Goal: Task Accomplishment & Management: Manage account settings

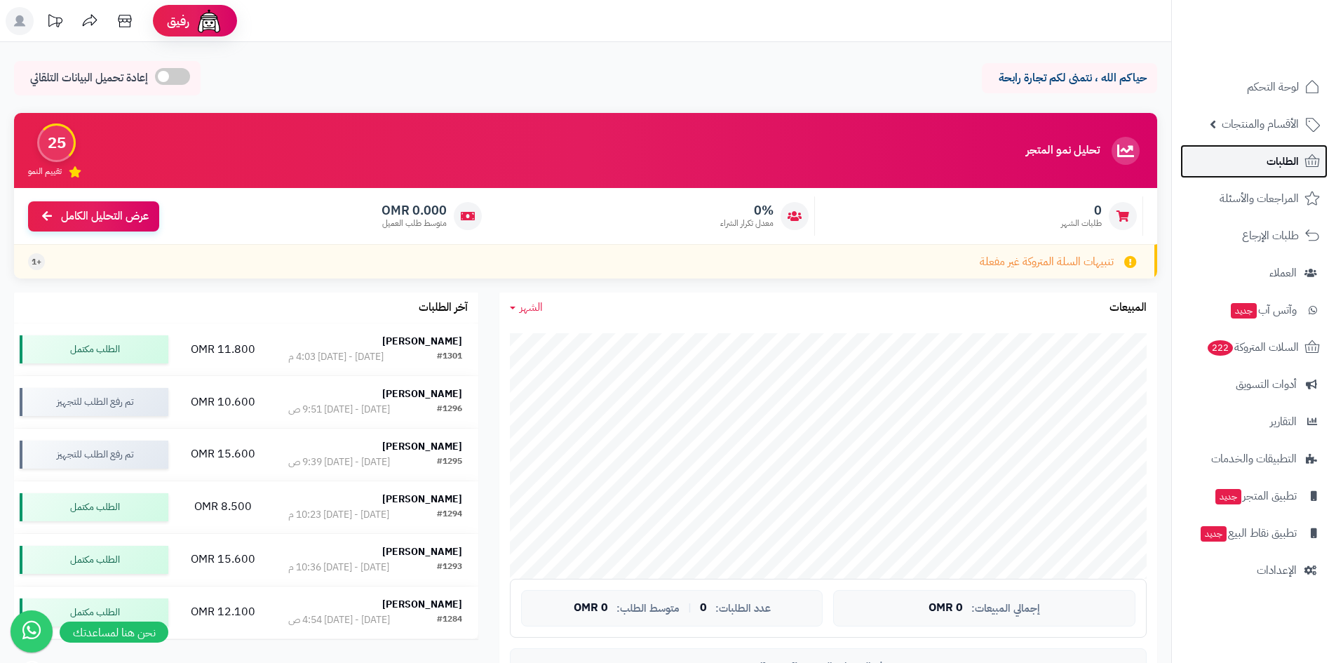
click at [1267, 160] on span "الطلبات" at bounding box center [1283, 161] width 32 height 20
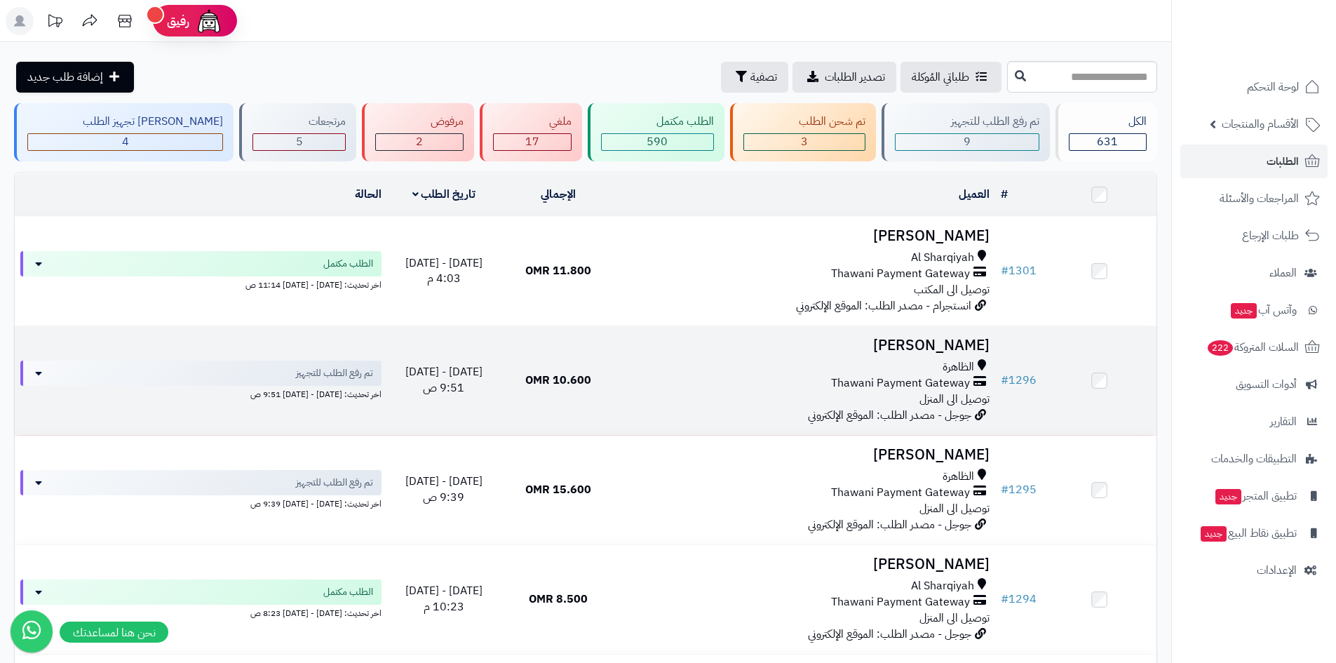
click at [983, 342] on h3 "[PERSON_NAME]" at bounding box center [805, 345] width 369 height 16
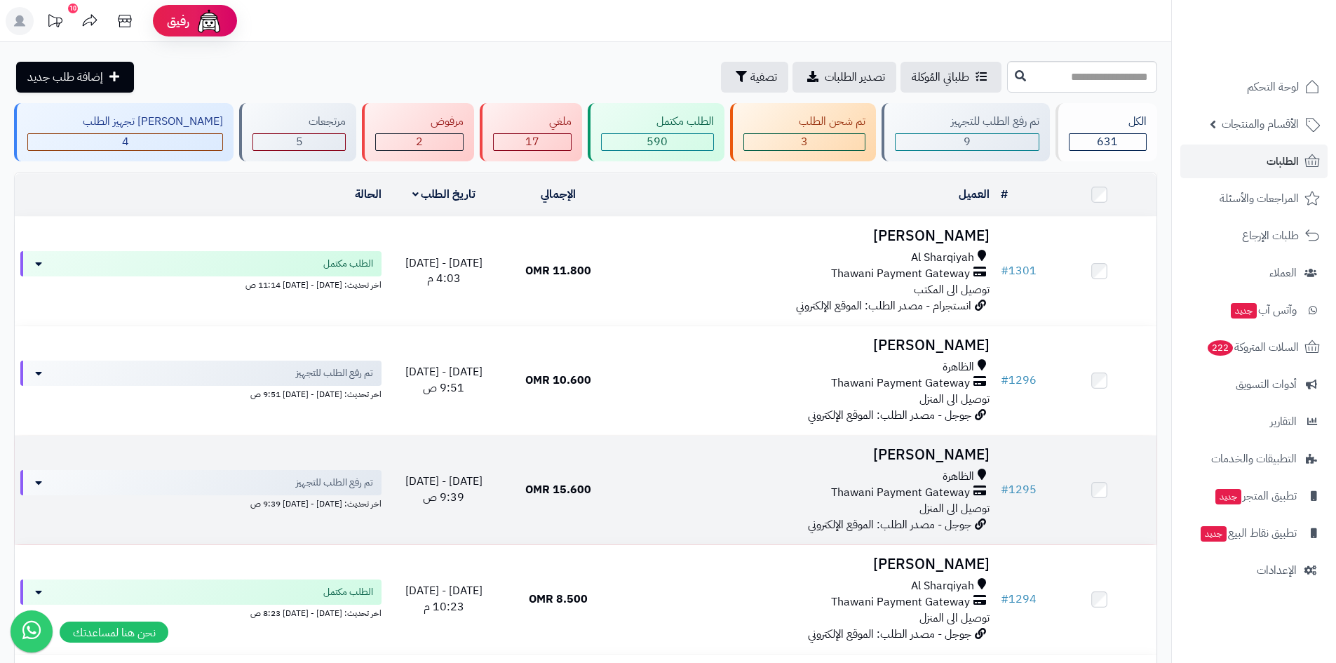
click at [886, 468] on div "الظاهرة" at bounding box center [805, 476] width 369 height 16
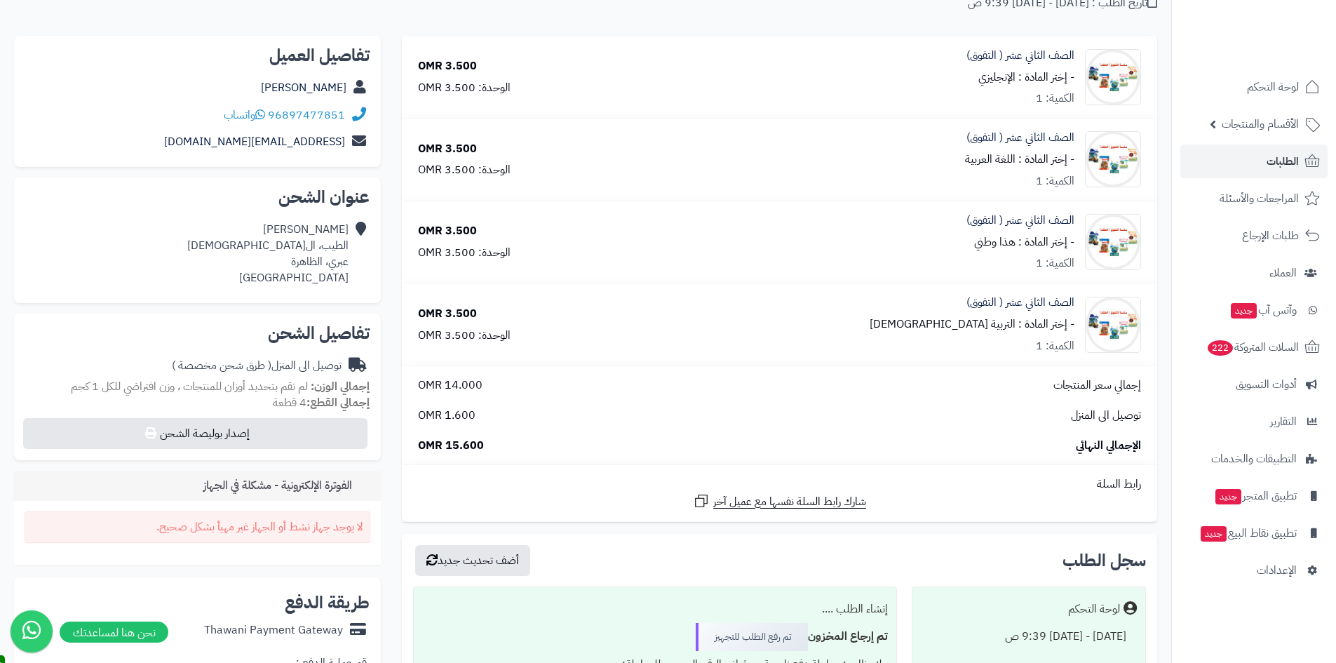
scroll to position [106, 0]
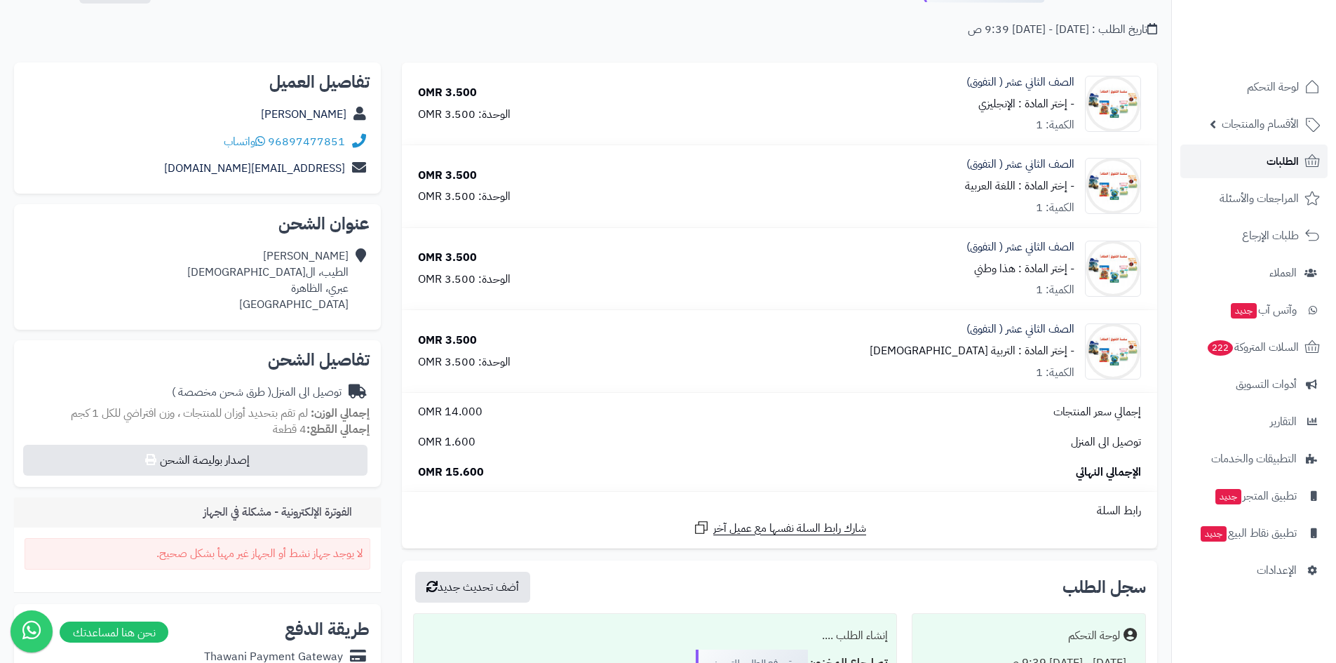
click at [1274, 160] on span "الطلبات" at bounding box center [1283, 161] width 32 height 20
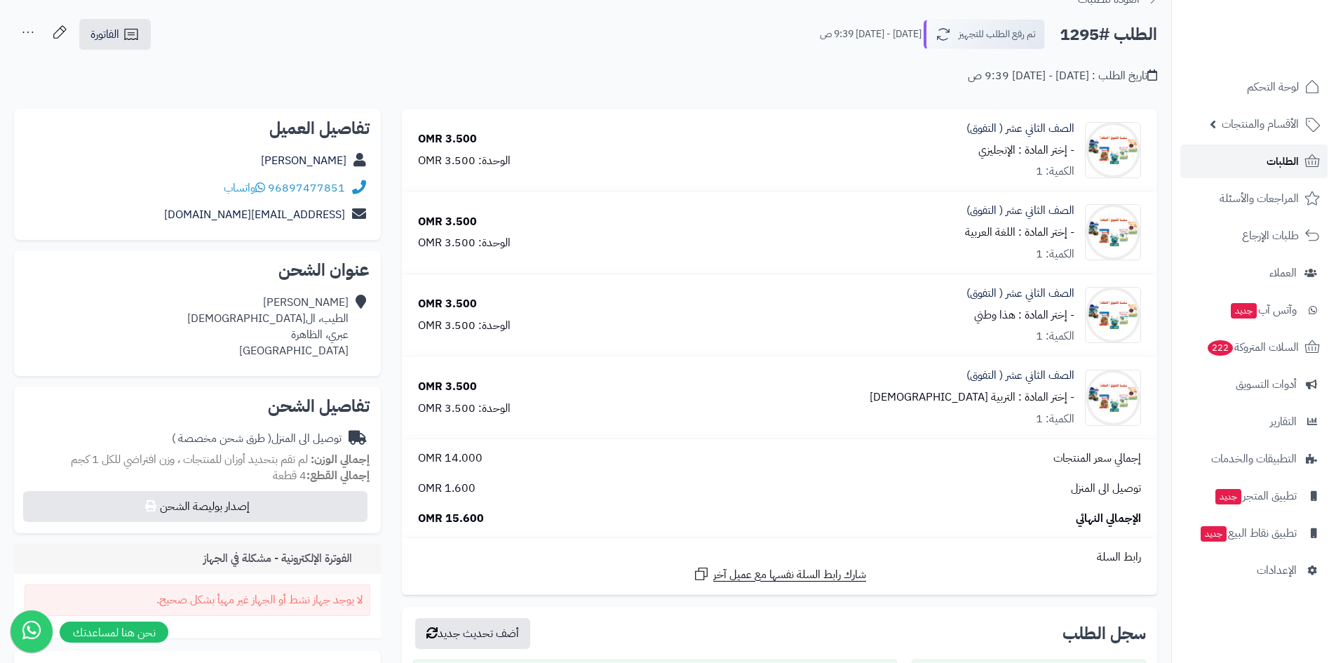
scroll to position [1, 0]
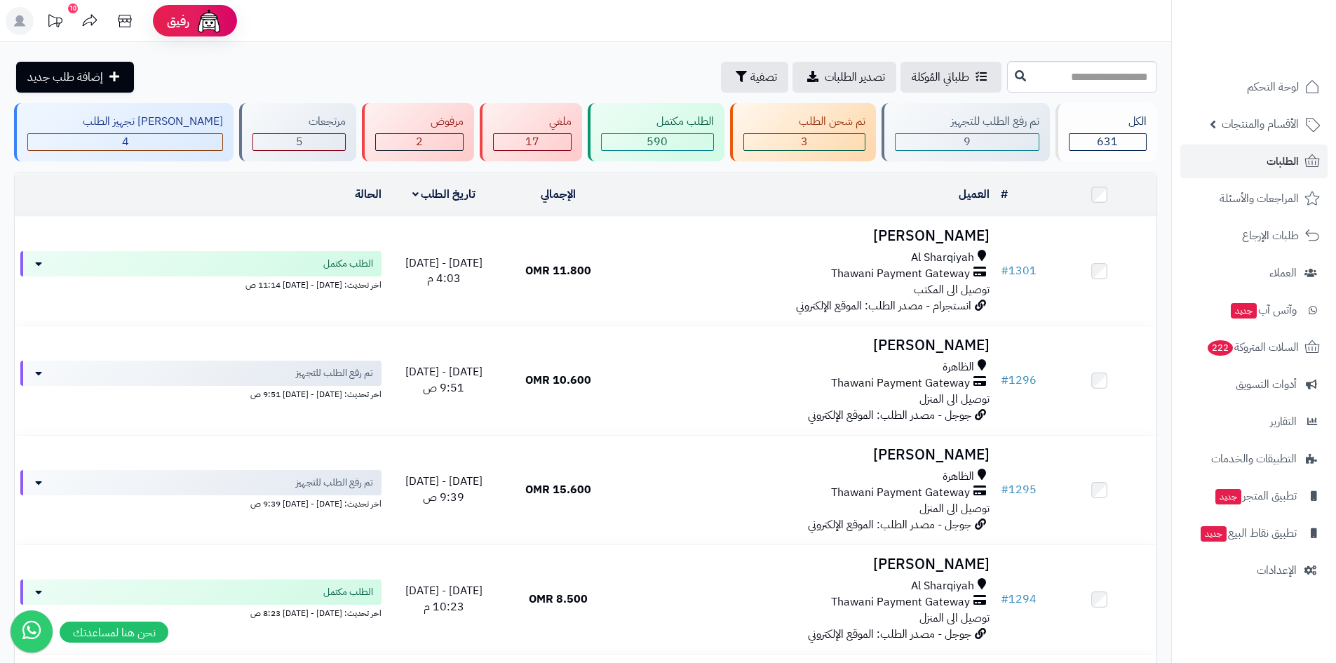
click at [936, 18] on header "رفيق ! 10 الطلبات معالجة مكتمل إرجاع المنتجات العملاء المتواجدون الان 1434 عملا…" at bounding box center [668, 21] width 1336 height 42
click at [1097, 13] on header "رفيق ! 10 الطلبات معالجة مكتمل إرجاع المنتجات العملاء المتواجدون الان 1434 عملا…" at bounding box center [668, 21] width 1336 height 42
click at [1081, 24] on header "رفيق ! 10 الطلبات معالجة مكتمل إرجاع المنتجات العملاء المتواجدون الان 1434 عملا…" at bounding box center [668, 21] width 1336 height 42
click at [1080, 25] on header "رفيق ! 10 الطلبات معالجة مكتمل إرجاع المنتجات العملاء المتواجدون الان 1434 عملا…" at bounding box center [668, 21] width 1336 height 42
click at [1079, 22] on header "رفيق ! 10 الطلبات معالجة مكتمل إرجاع المنتجات العملاء المتواجدون الان 1434 عملا…" at bounding box center [668, 21] width 1336 height 42
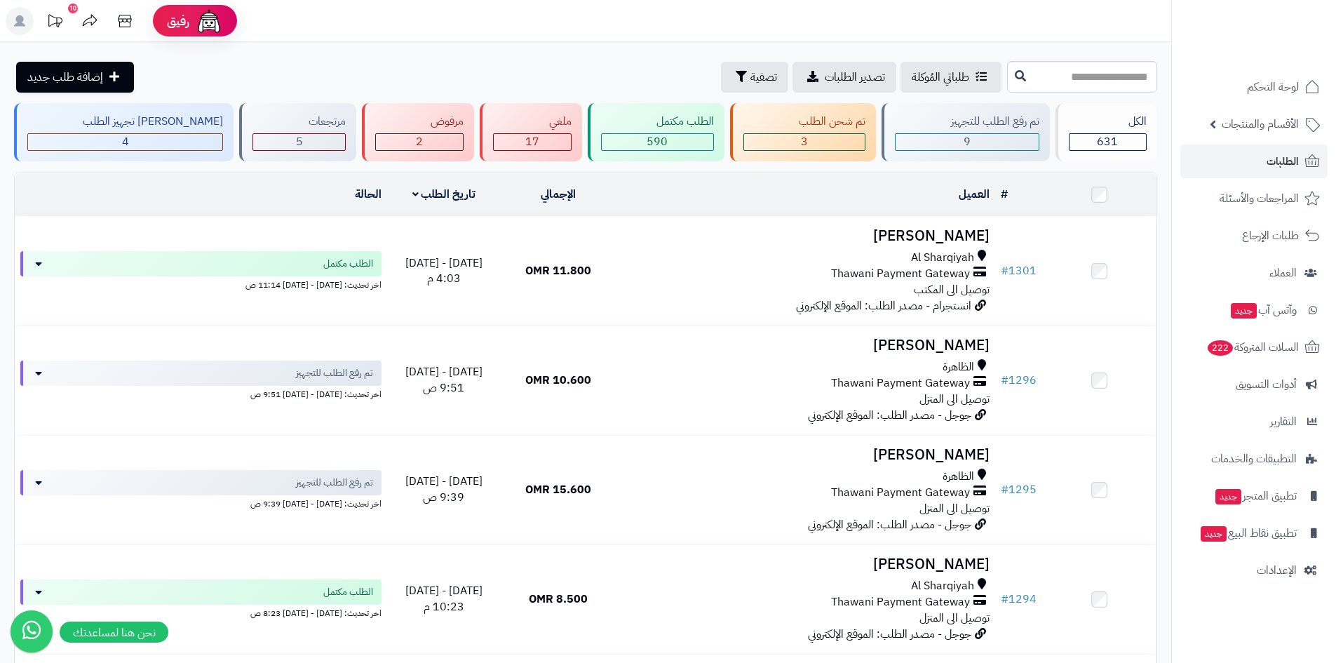
click at [1079, 22] on header "رفيق ! 10 الطلبات معالجة مكتمل إرجاع المنتجات العملاء المتواجدون الان 1434 عملا…" at bounding box center [668, 21] width 1336 height 42
click at [583, 29] on header "رفيق ! 10 الطلبات معالجة مكتمل إرجاع المنتجات العملاء المتواجدون الان 1434 عملا…" at bounding box center [668, 21] width 1336 height 42
click at [1033, 35] on header "رفيق ! 10 الطلبات معالجة مكتمل إرجاع المنتجات العملاء المتواجدون الان 1434 عملا…" at bounding box center [668, 21] width 1336 height 42
click at [1055, 17] on header "رفيق ! 10 الطلبات معالجة مكتمل إرجاع المنتجات العملاء المتواجدون الان 1434 عملا…" at bounding box center [668, 21] width 1336 height 42
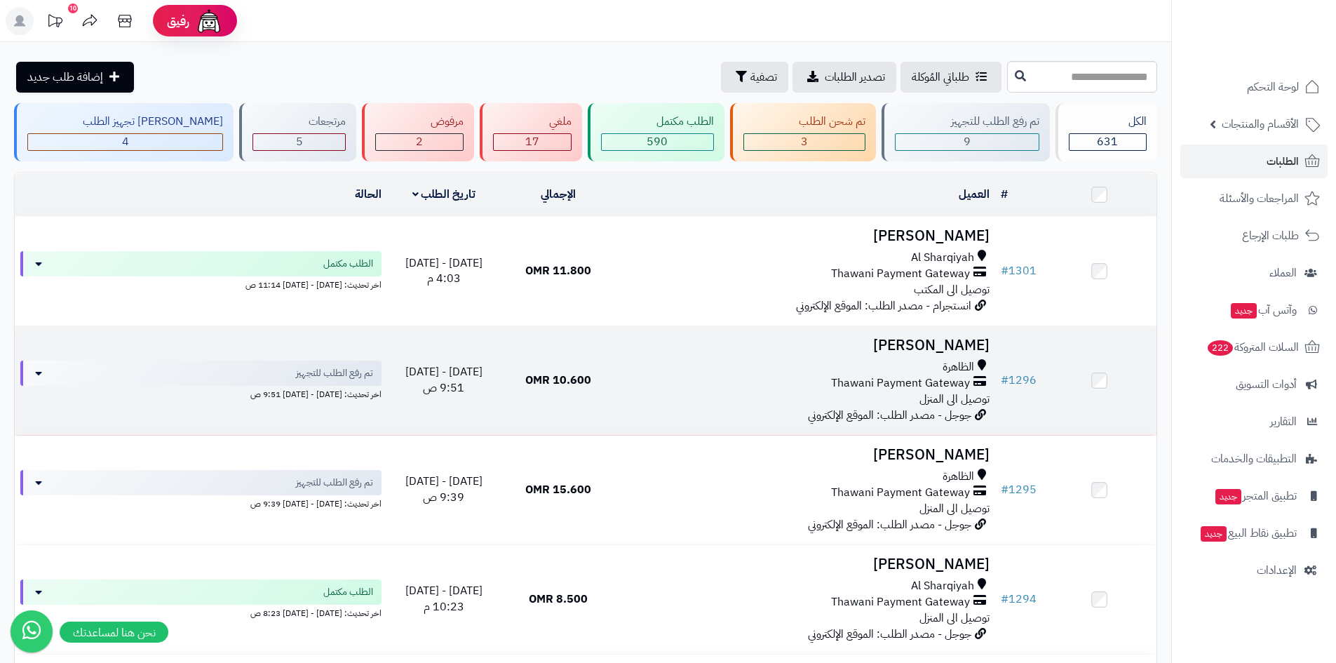
scroll to position [70, 0]
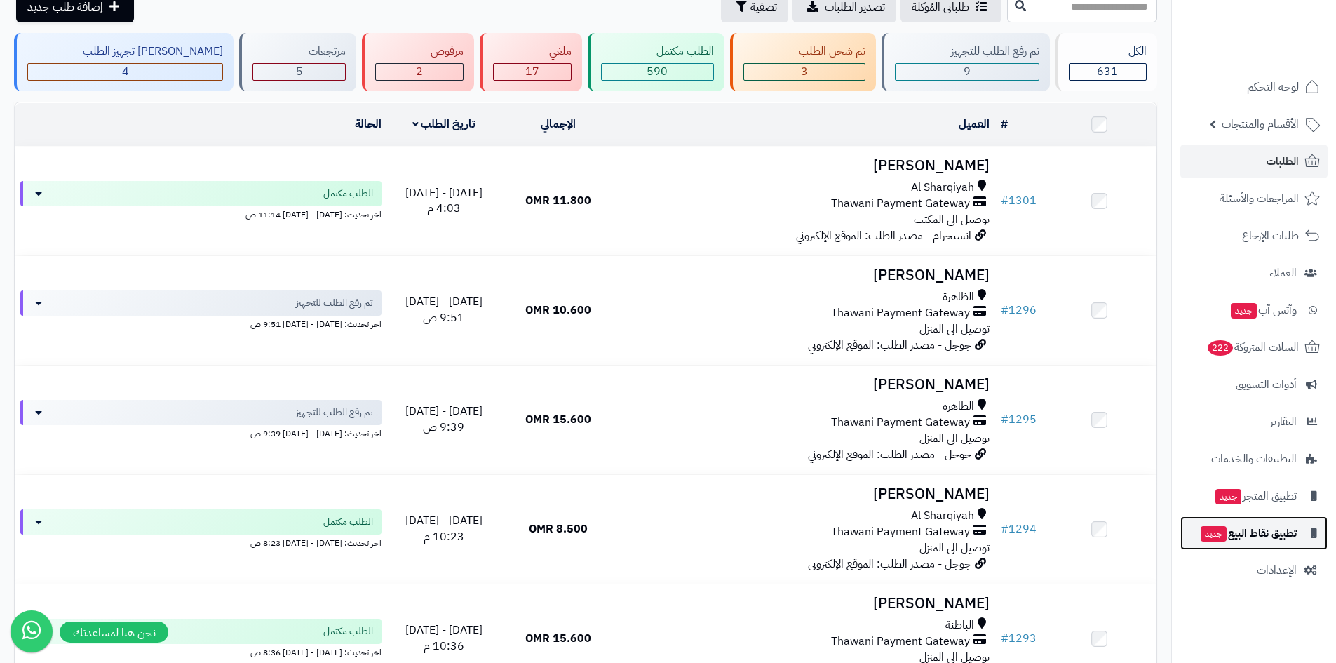
click at [1265, 532] on span "تطبيق نقاط البيع جديد" at bounding box center [1247, 533] width 97 height 20
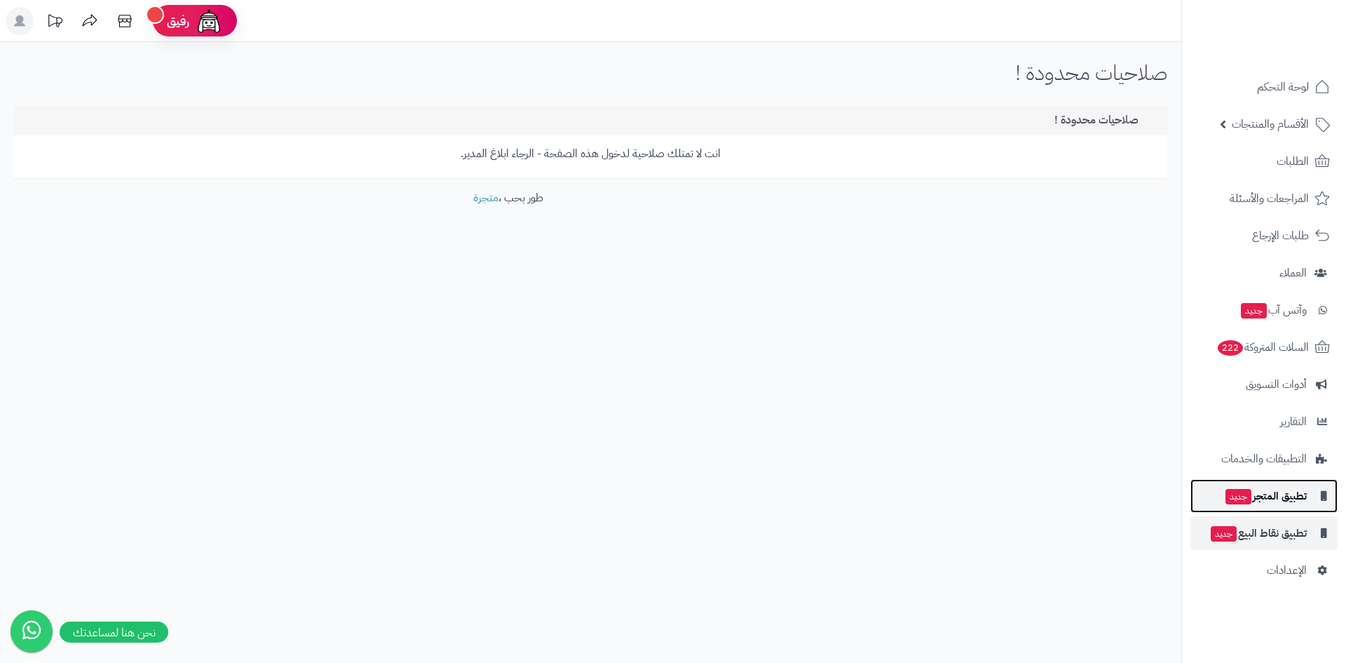
click at [1286, 497] on span "تطبيق المتجر جديد" at bounding box center [1265, 496] width 83 height 20
click at [1262, 529] on span "تطبيق نقاط البيع جديد" at bounding box center [1258, 533] width 97 height 20
click at [1259, 494] on span "تطبيق المتجر جديد" at bounding box center [1265, 496] width 83 height 20
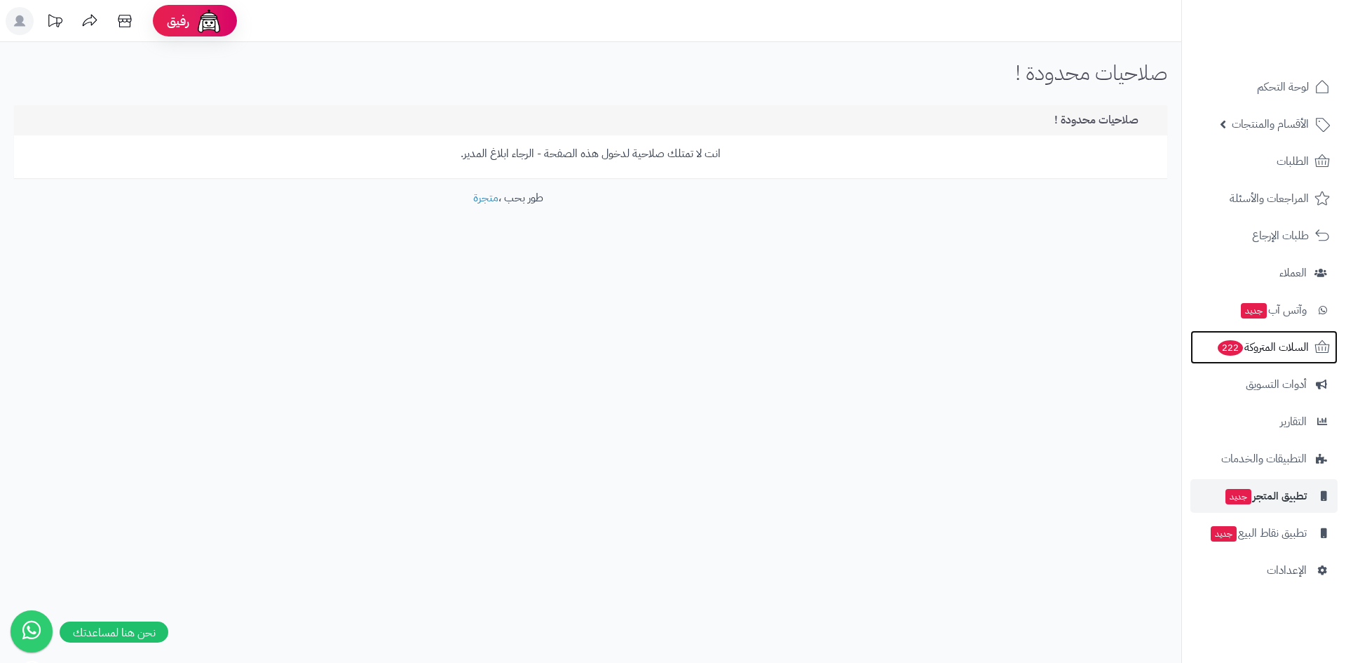
click at [1280, 349] on span "السلات المتروكة 222" at bounding box center [1263, 347] width 93 height 20
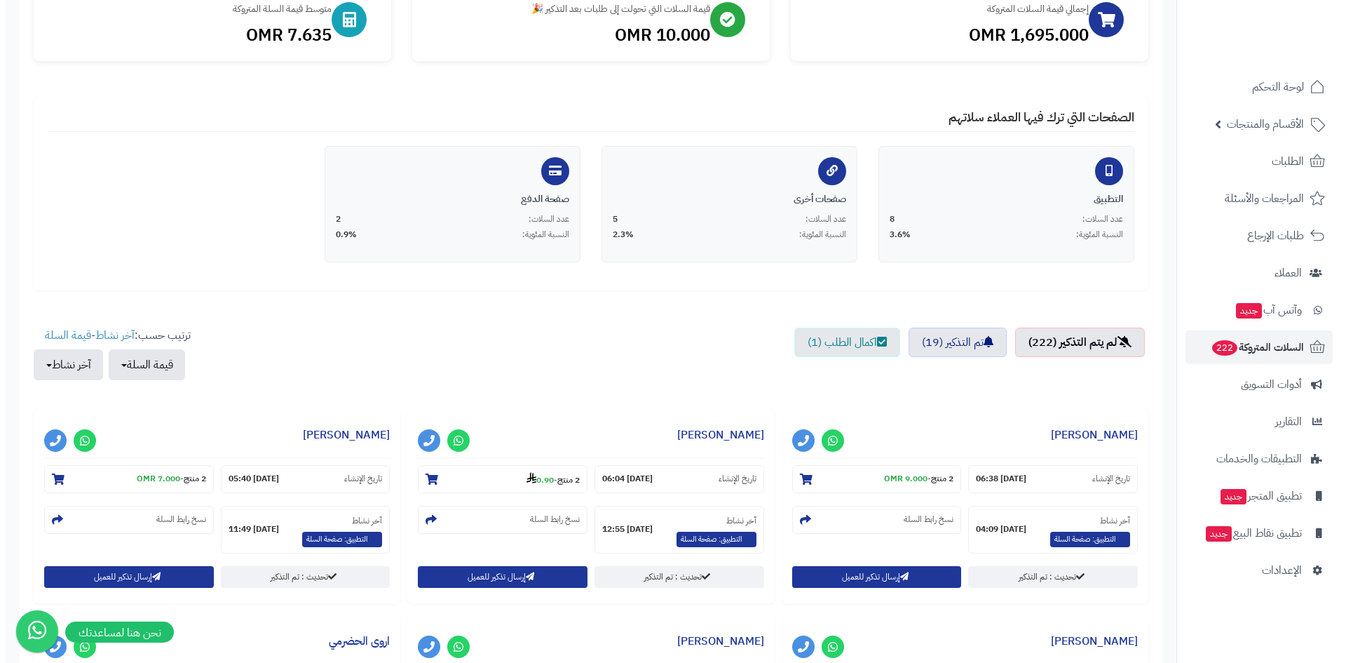
scroll to position [210, 0]
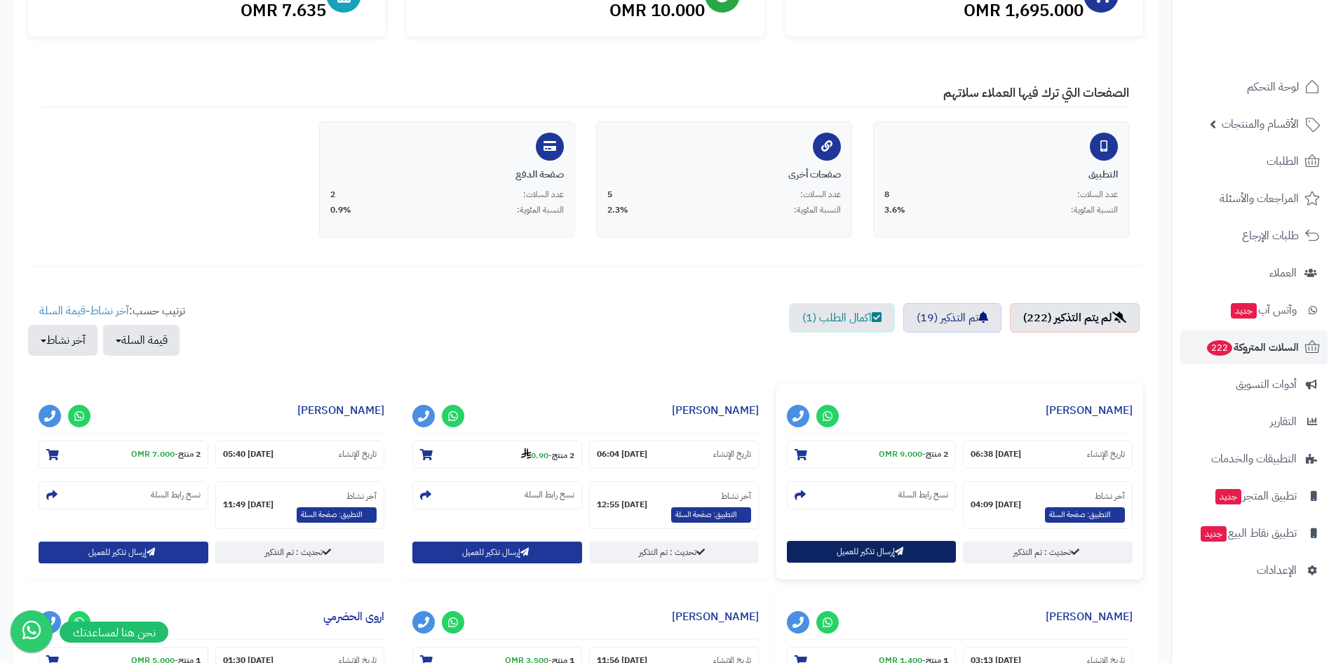
click at [890, 545] on button "إرسال تذكير للعميل" at bounding box center [872, 552] width 170 height 22
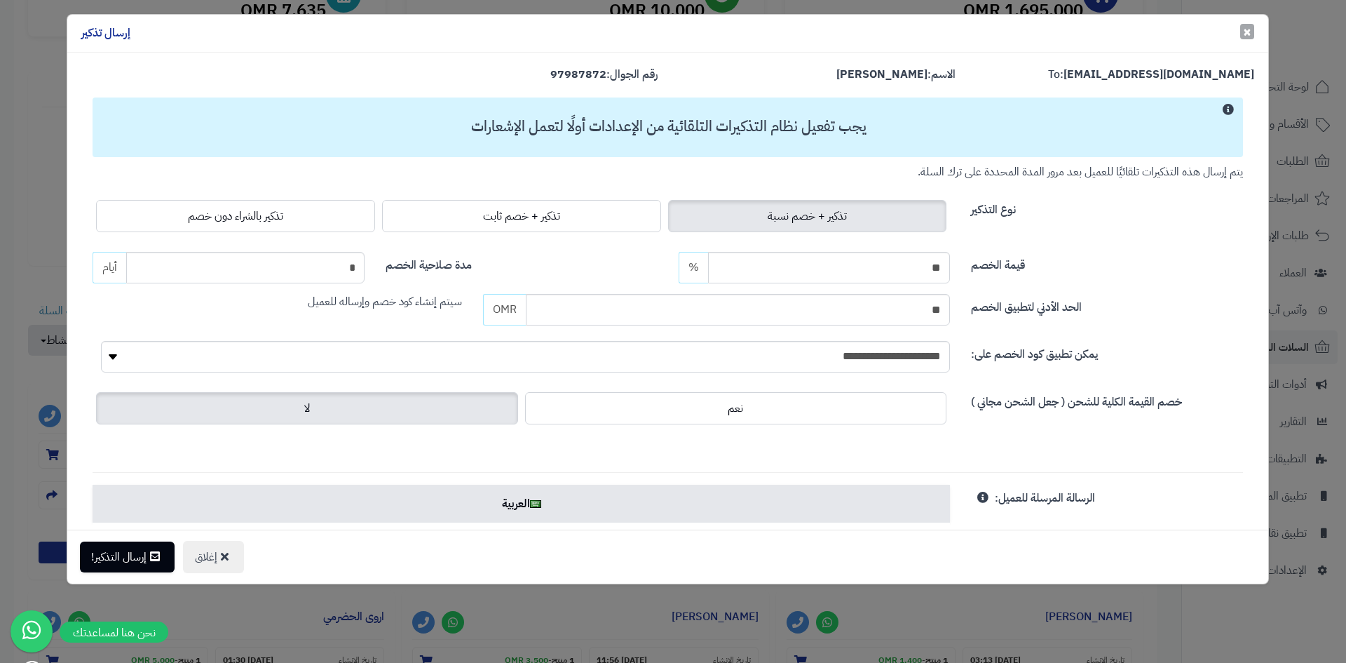
click at [1245, 29] on span "×" at bounding box center [1247, 31] width 8 height 21
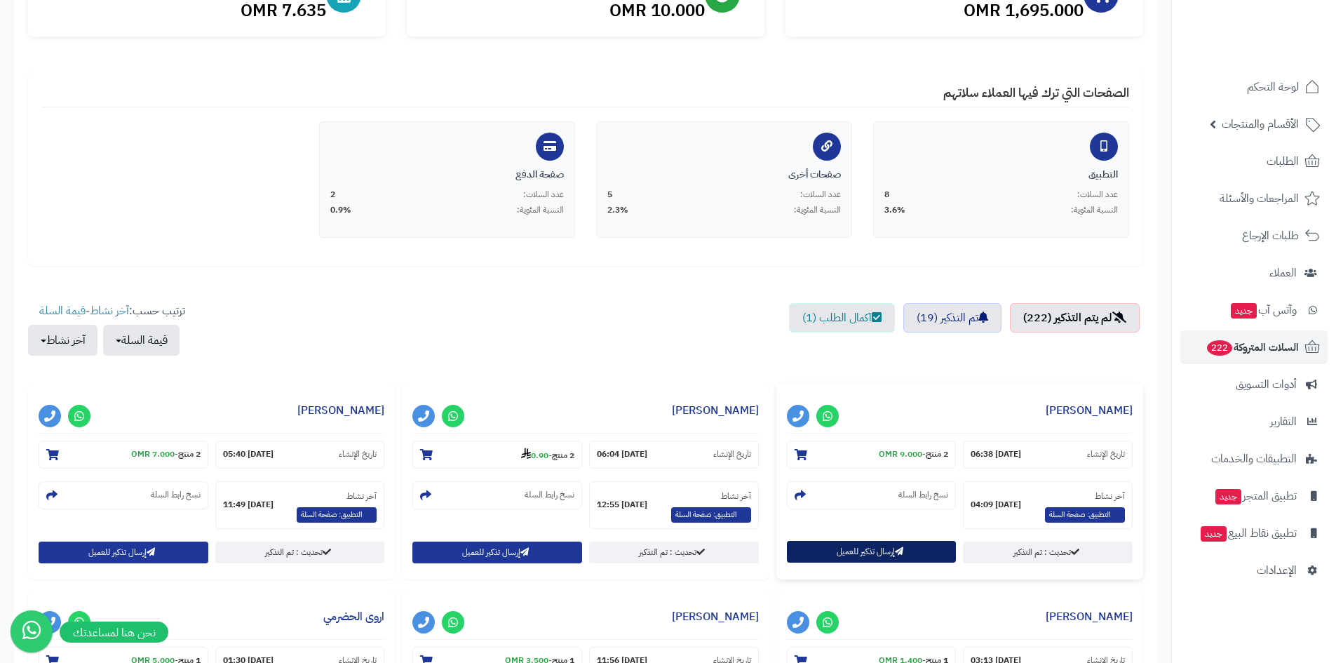
click at [916, 541] on button "إرسال تذكير للعميل" at bounding box center [872, 552] width 170 height 22
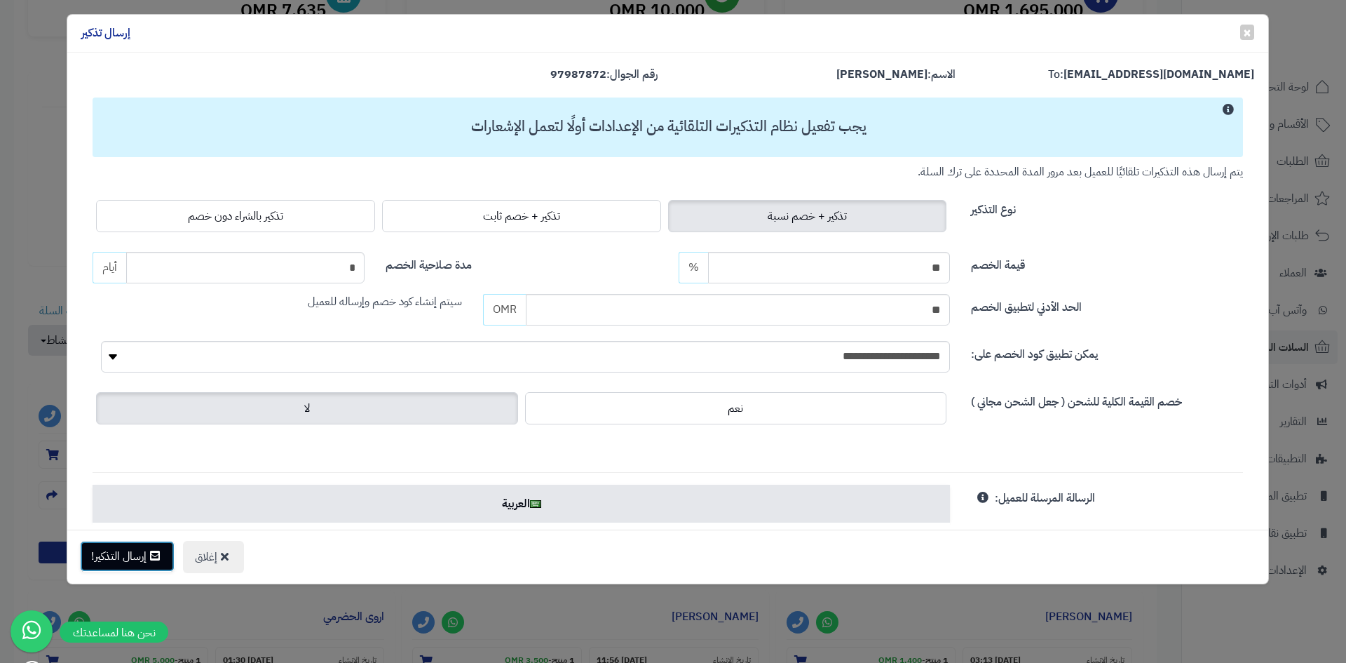
click at [122, 553] on button "إرسال التذكير!" at bounding box center [127, 556] width 95 height 31
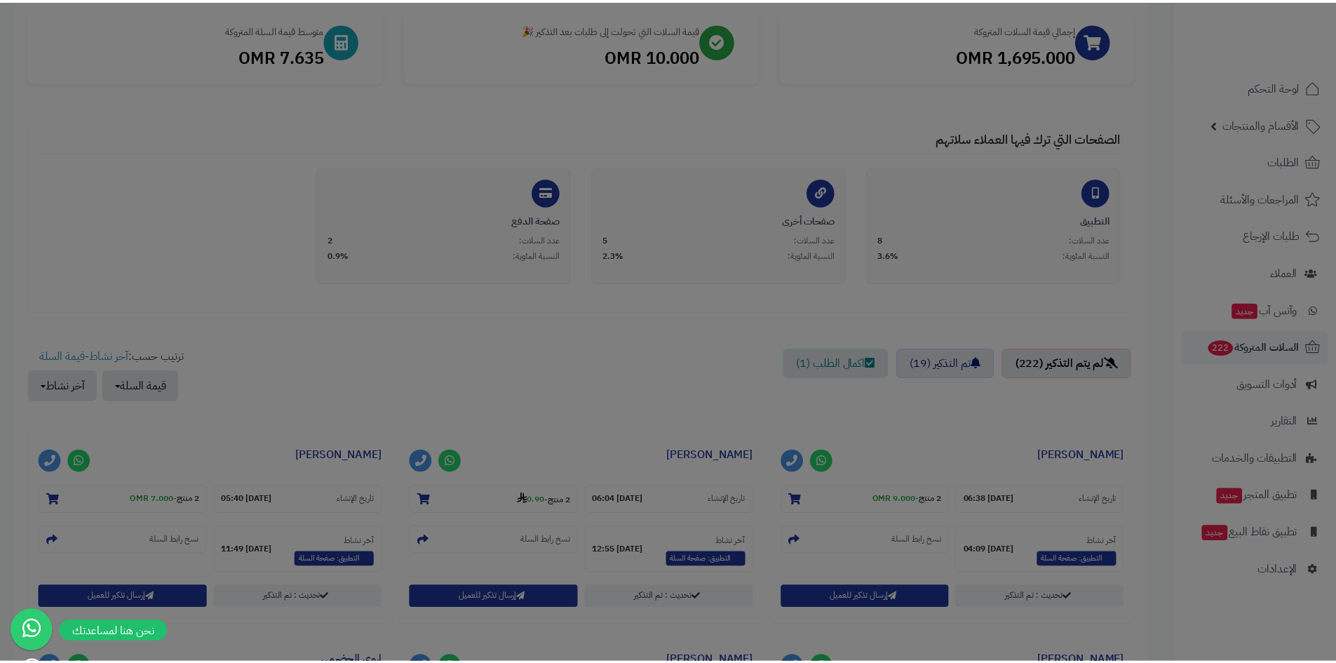
scroll to position [256, 0]
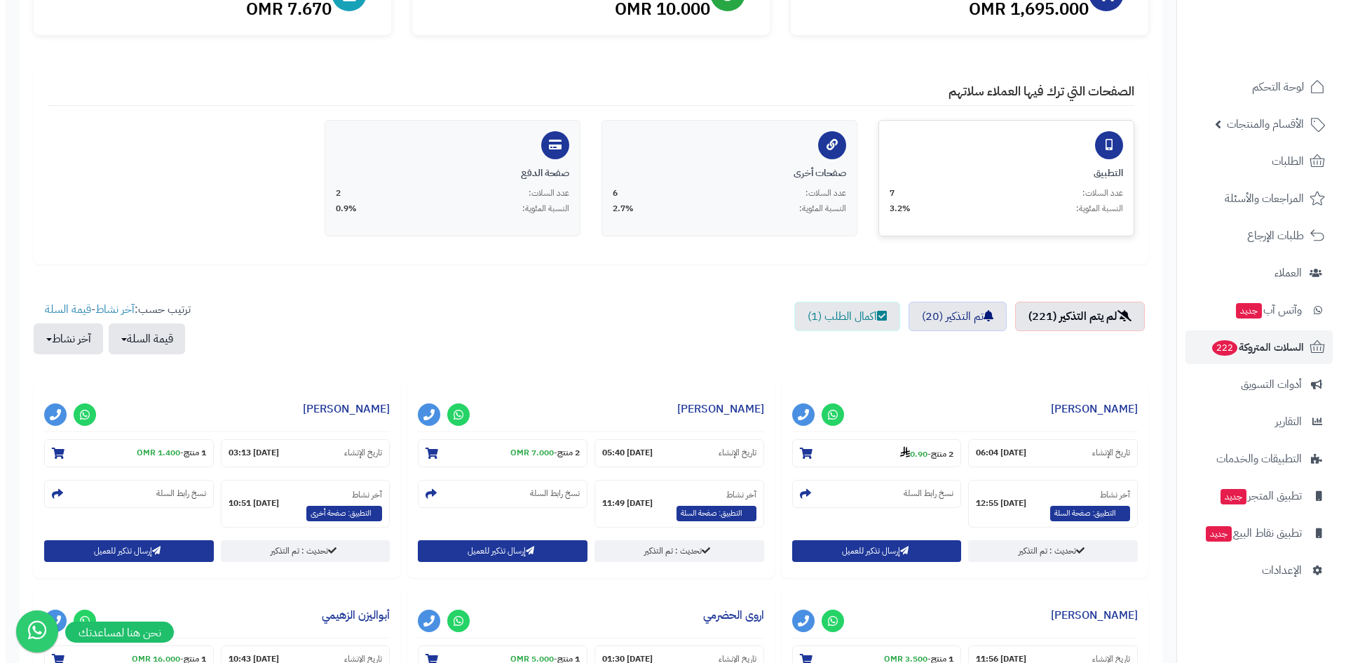
scroll to position [281, 0]
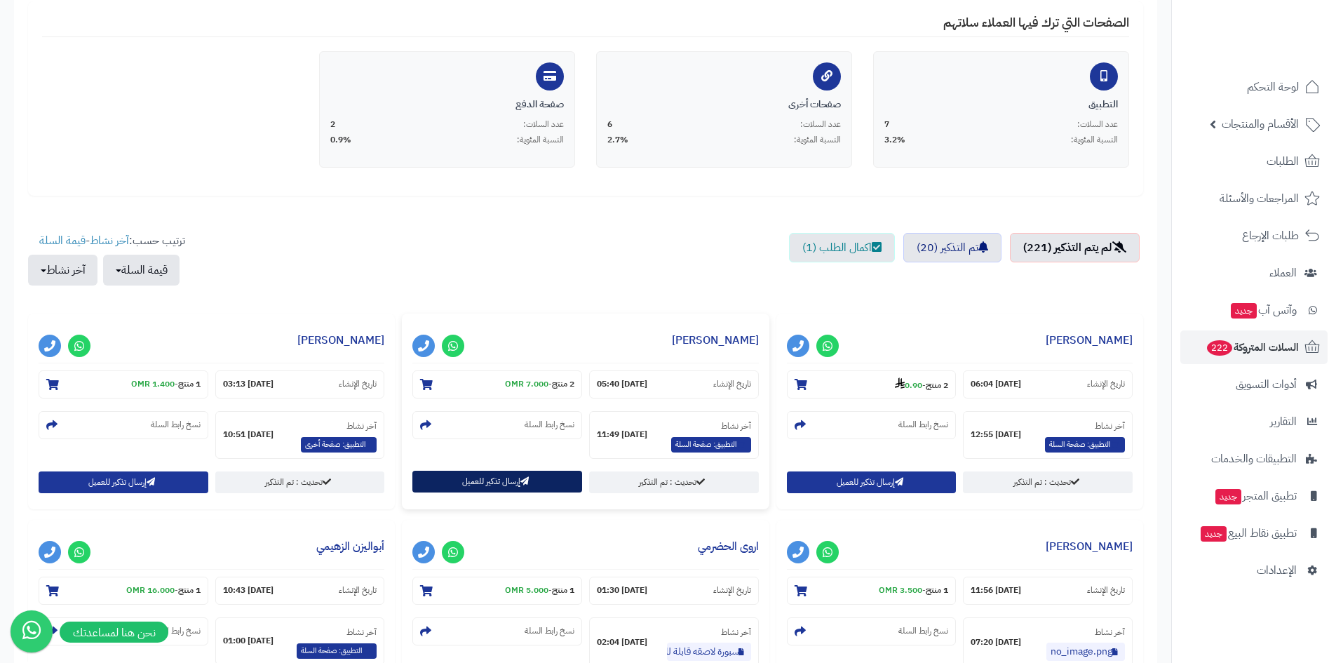
click at [510, 477] on button "إرسال تذكير للعميل" at bounding box center [497, 482] width 170 height 22
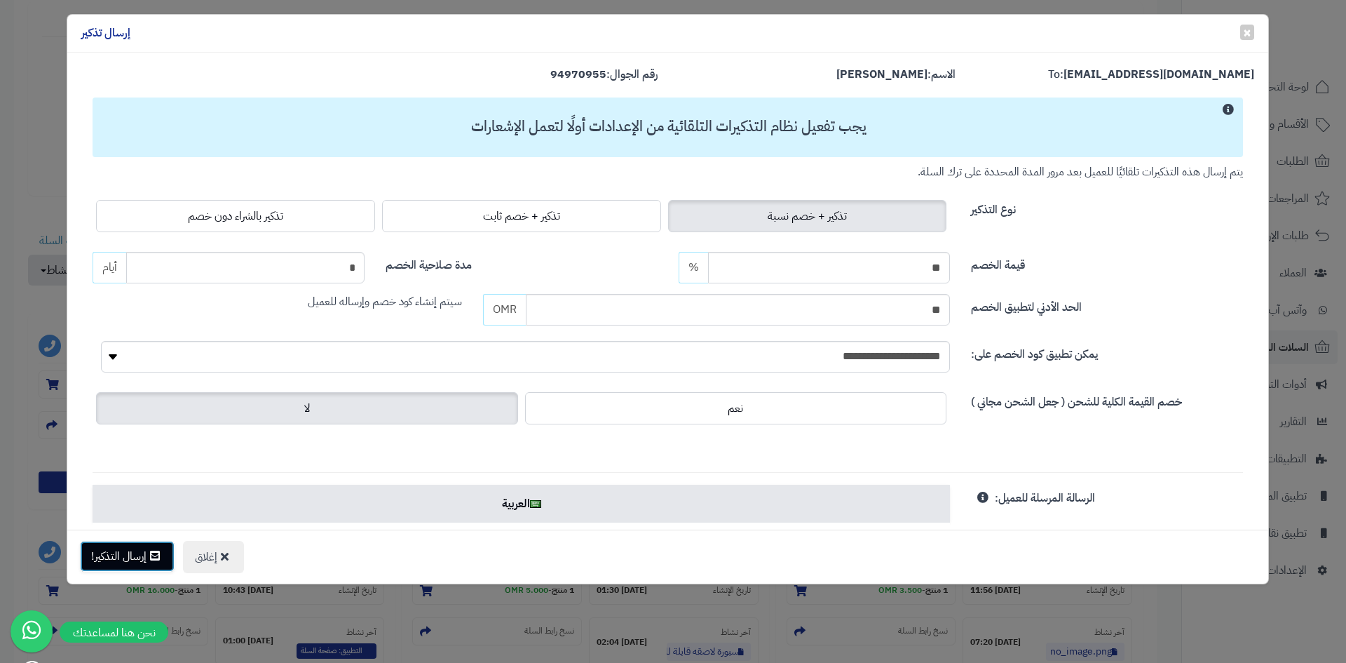
click at [133, 554] on button "إرسال التذكير!" at bounding box center [127, 556] width 95 height 31
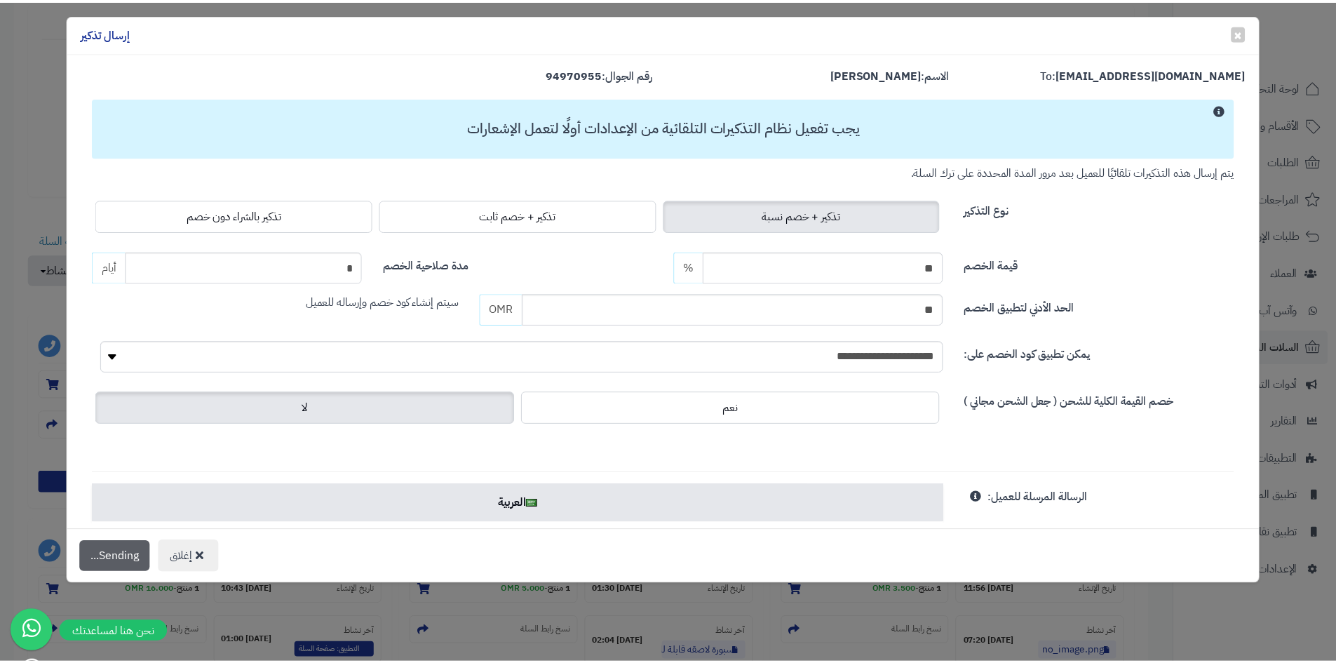
scroll to position [326, 0]
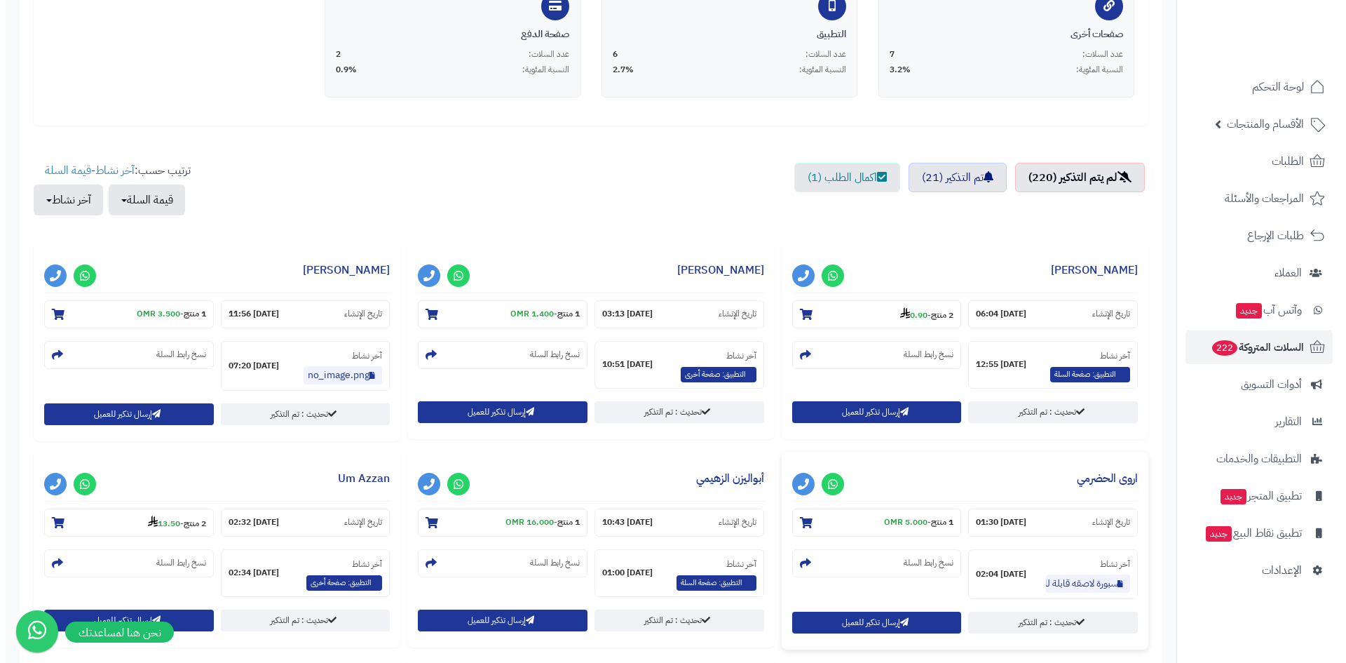
scroll to position [421, 0]
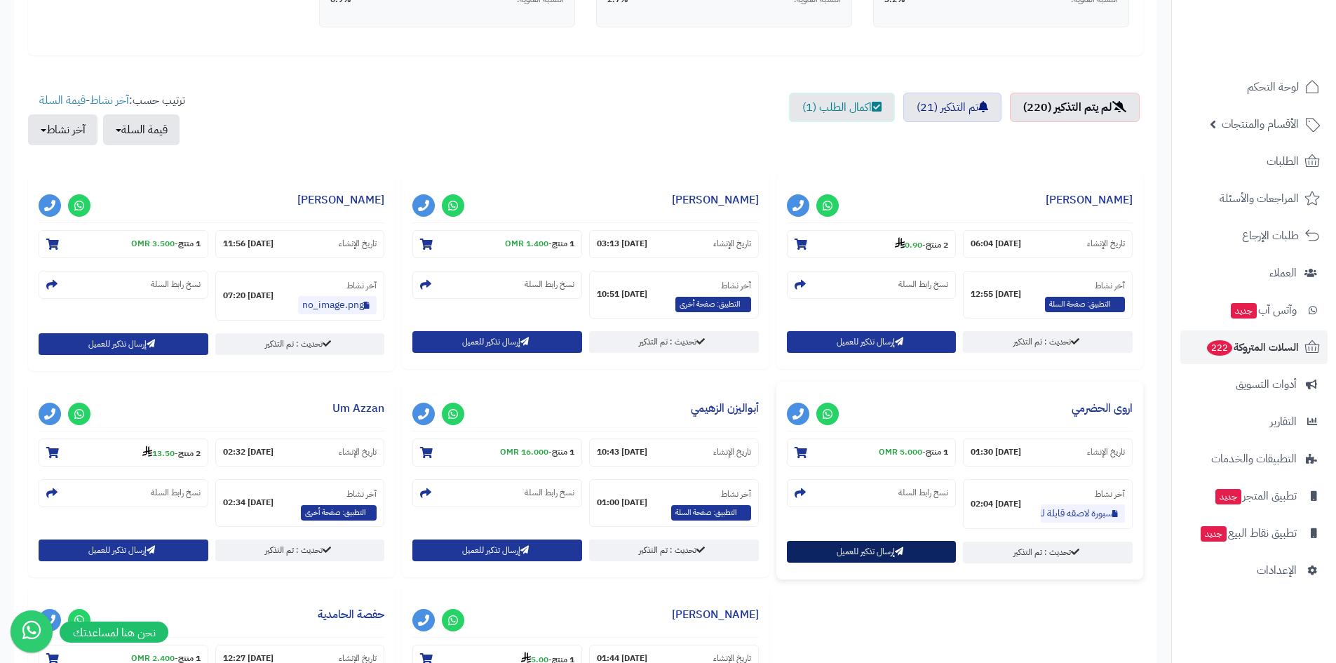
click at [891, 555] on button "إرسال تذكير للعميل" at bounding box center [872, 552] width 170 height 22
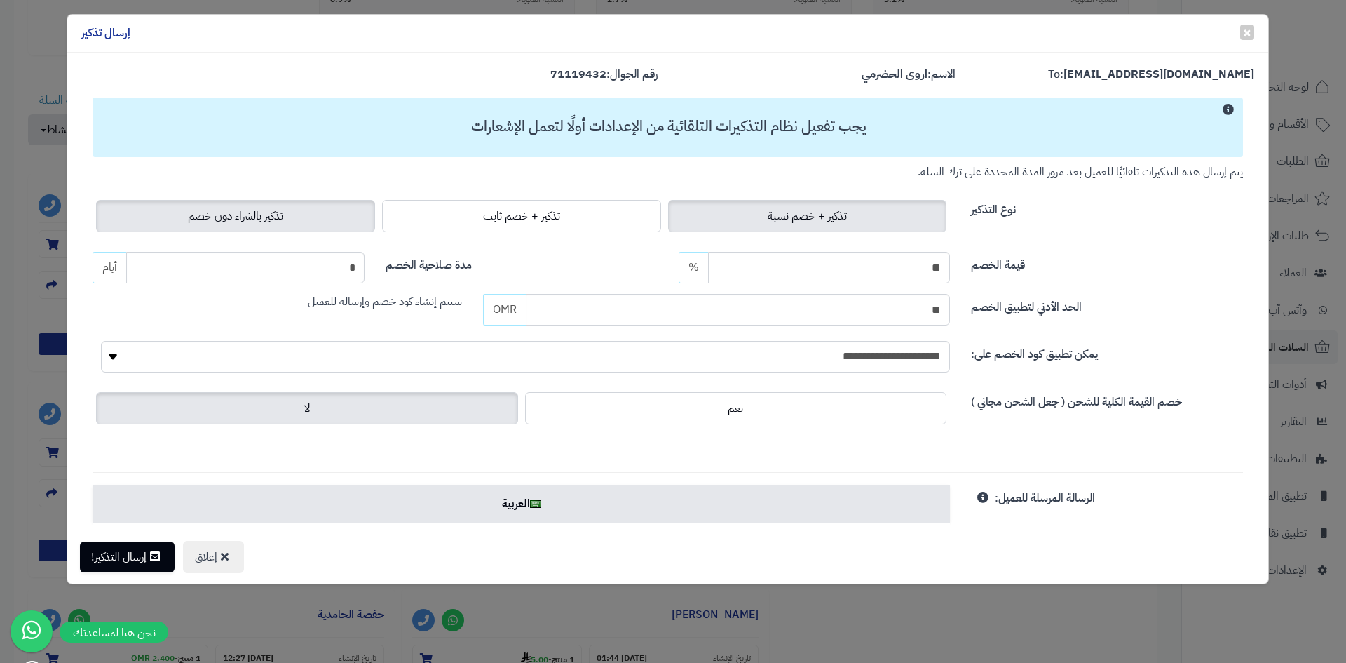
click at [276, 213] on span "تذكير بالشراء دون خصم" at bounding box center [235, 216] width 95 height 17
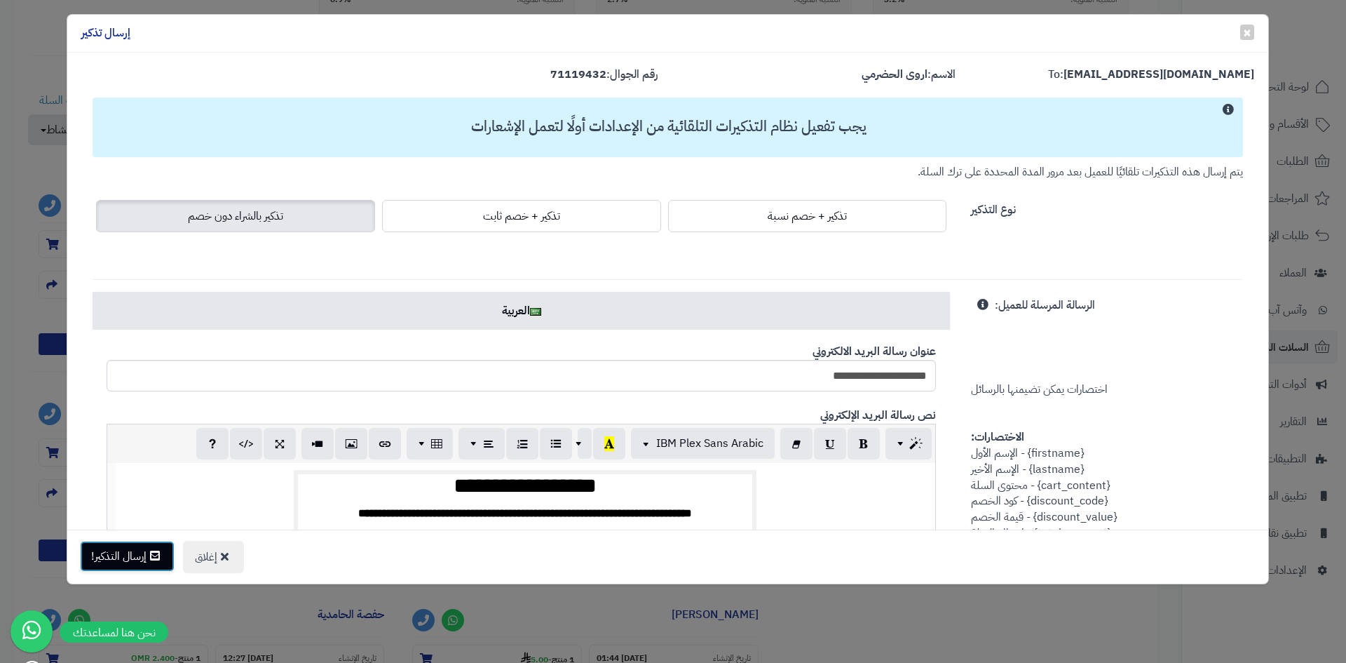
click at [124, 549] on button "إرسال التذكير!" at bounding box center [127, 556] width 95 height 31
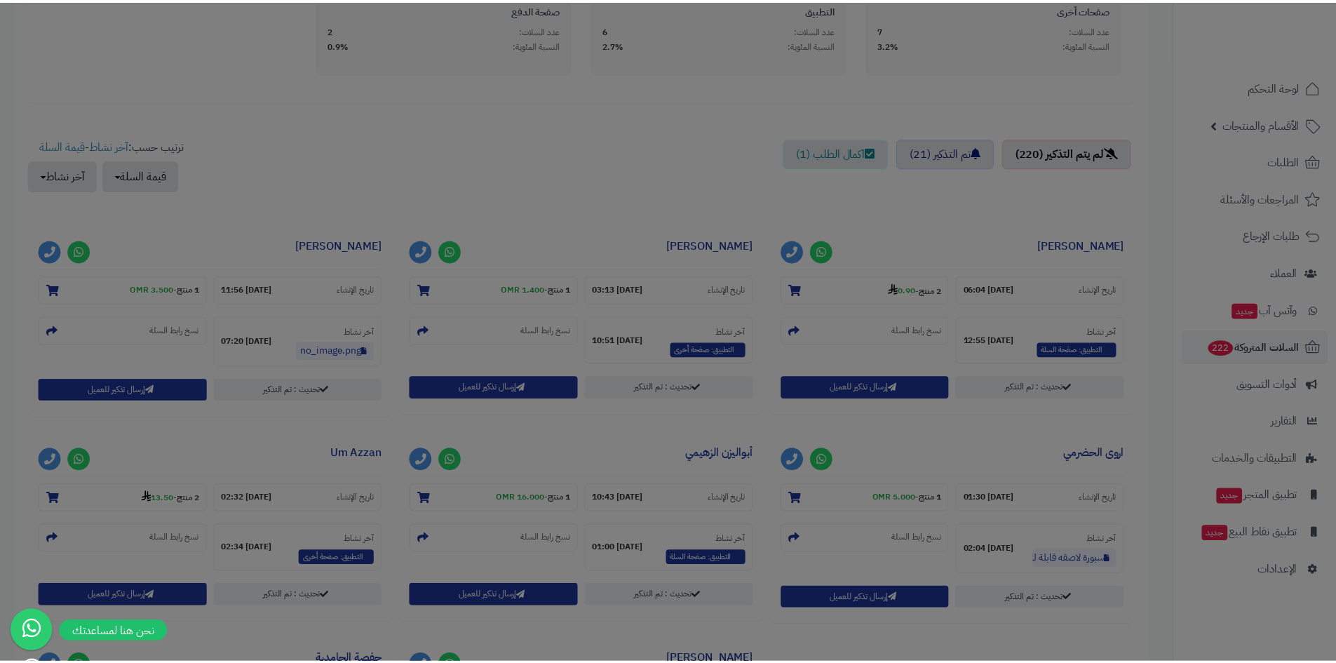
scroll to position [466, 0]
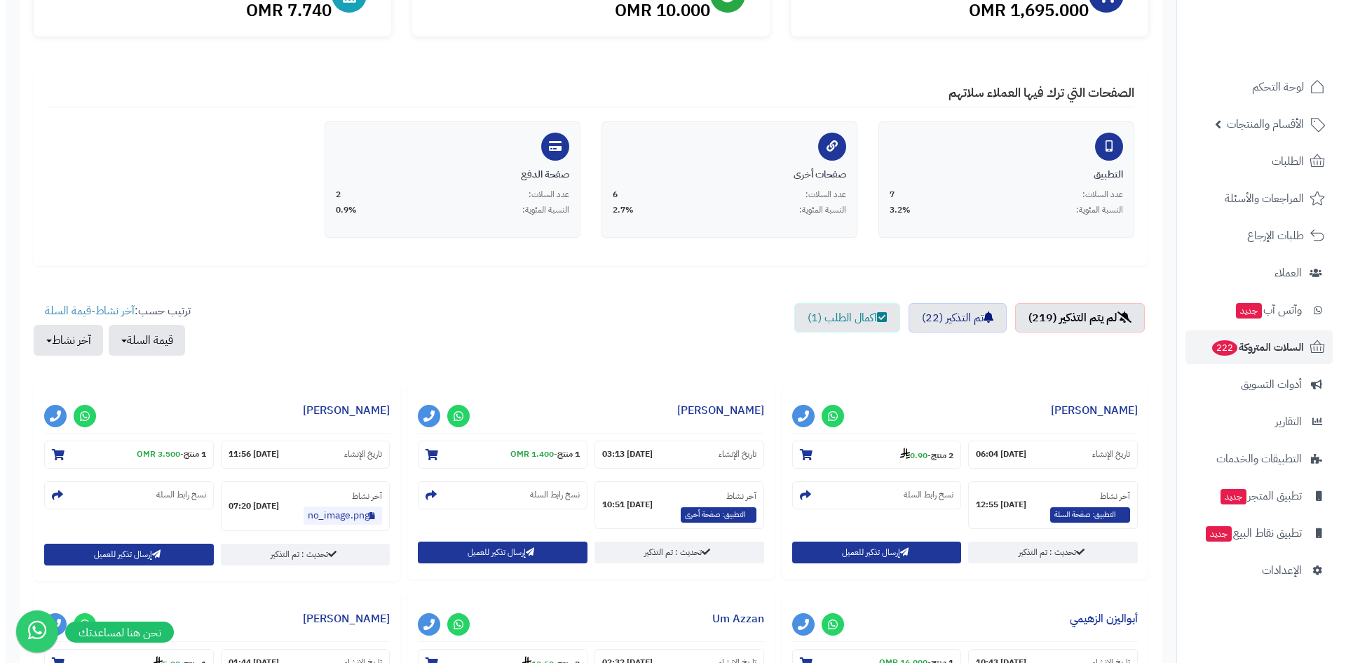
scroll to position [281, 0]
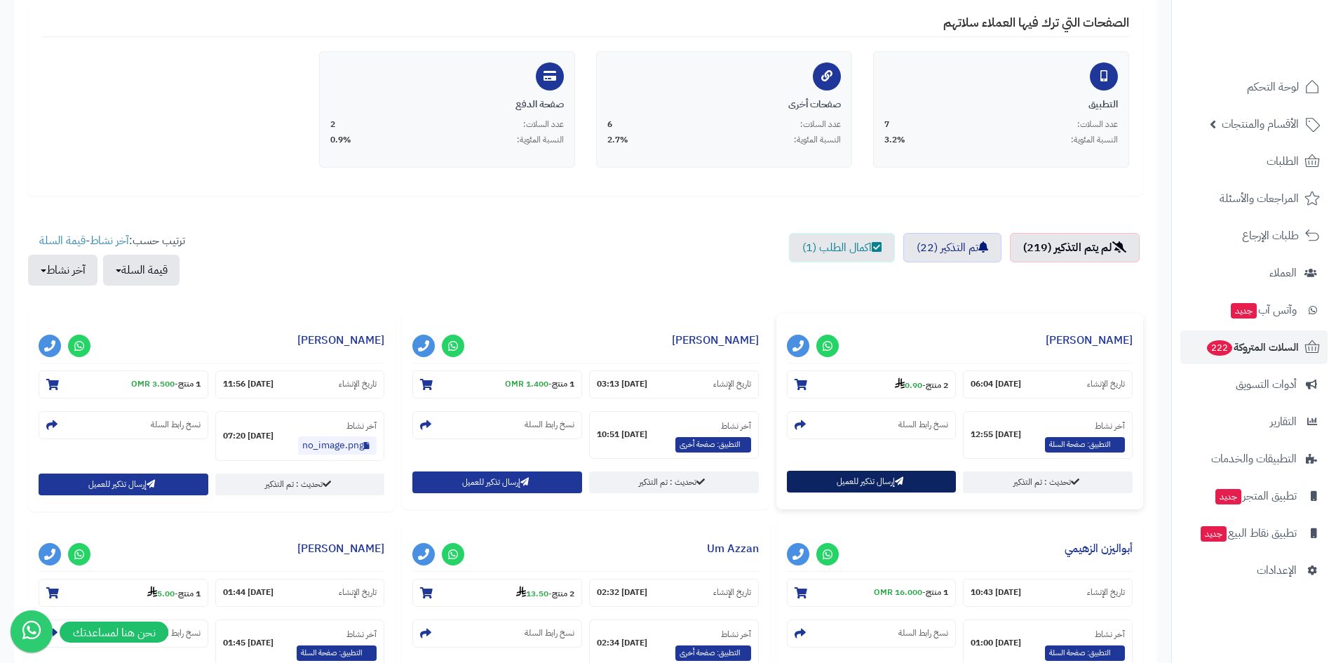
click at [886, 482] on button "إرسال تذكير للعميل" at bounding box center [872, 482] width 170 height 22
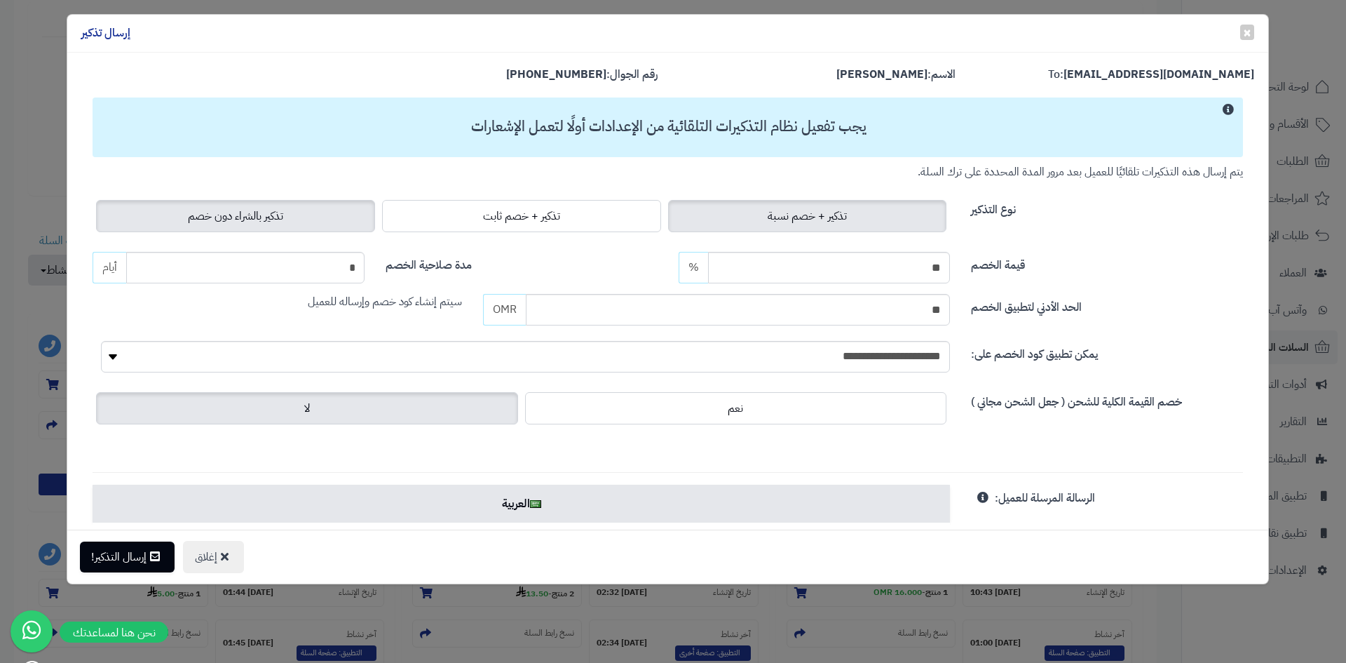
click at [264, 221] on span "تذكير بالشراء دون خصم" at bounding box center [235, 216] width 95 height 17
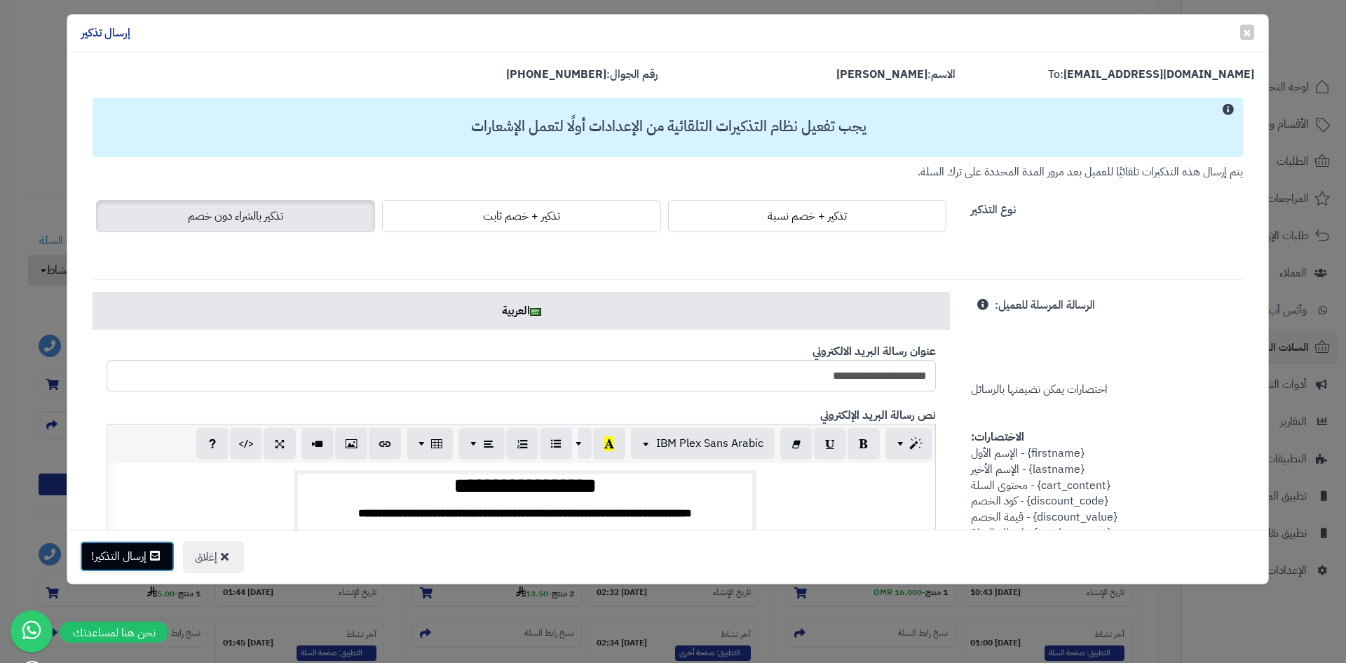
click at [139, 557] on button "إرسال التذكير!" at bounding box center [127, 556] width 95 height 31
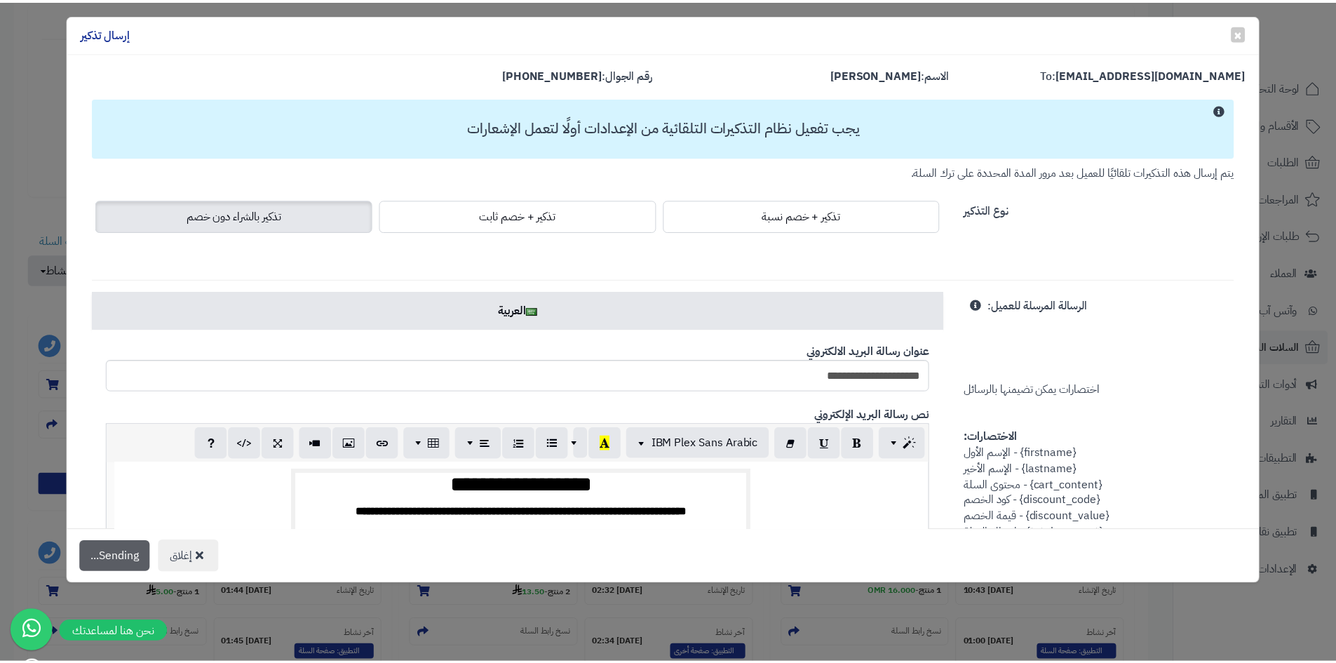
scroll to position [326, 0]
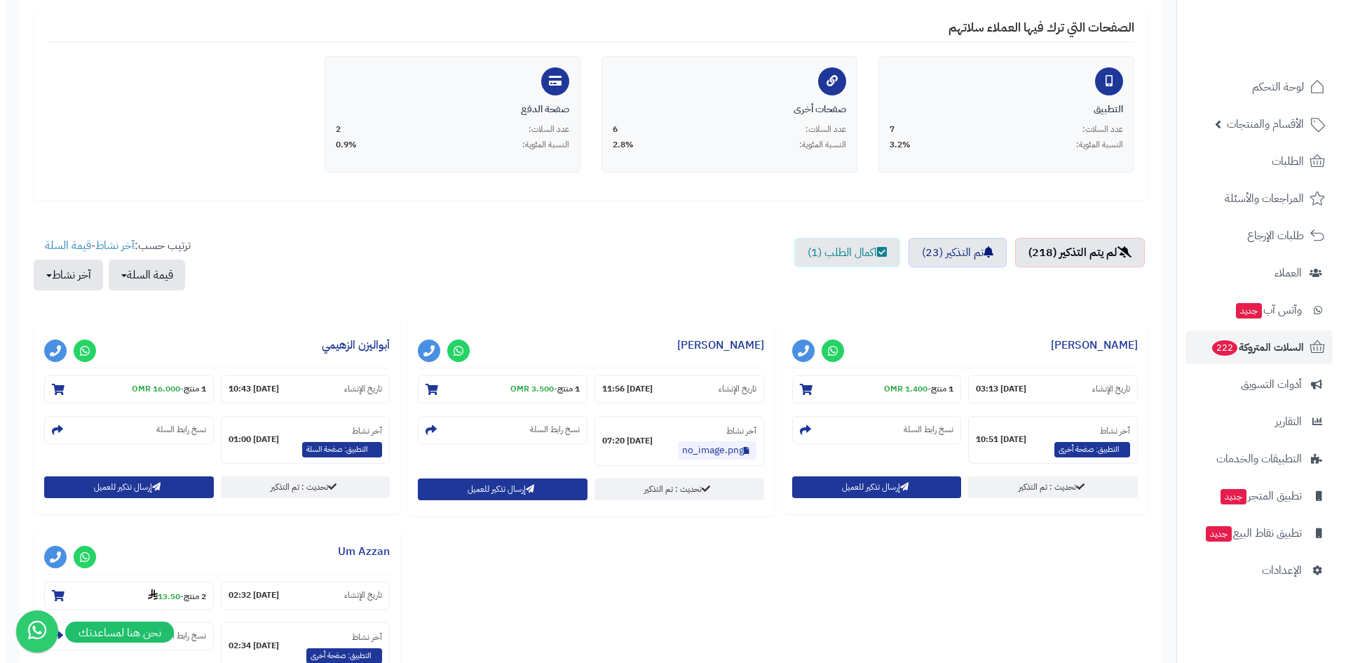
scroll to position [281, 0]
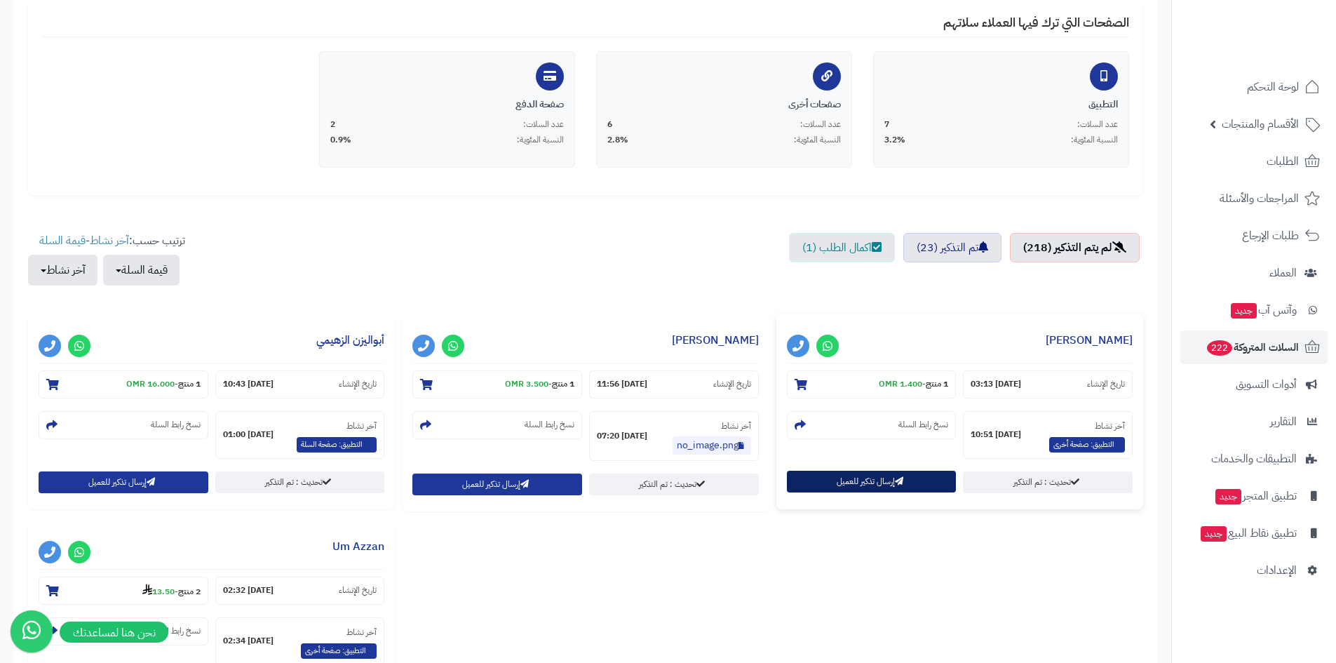
click at [875, 481] on button "إرسال تذكير للعميل" at bounding box center [872, 482] width 170 height 22
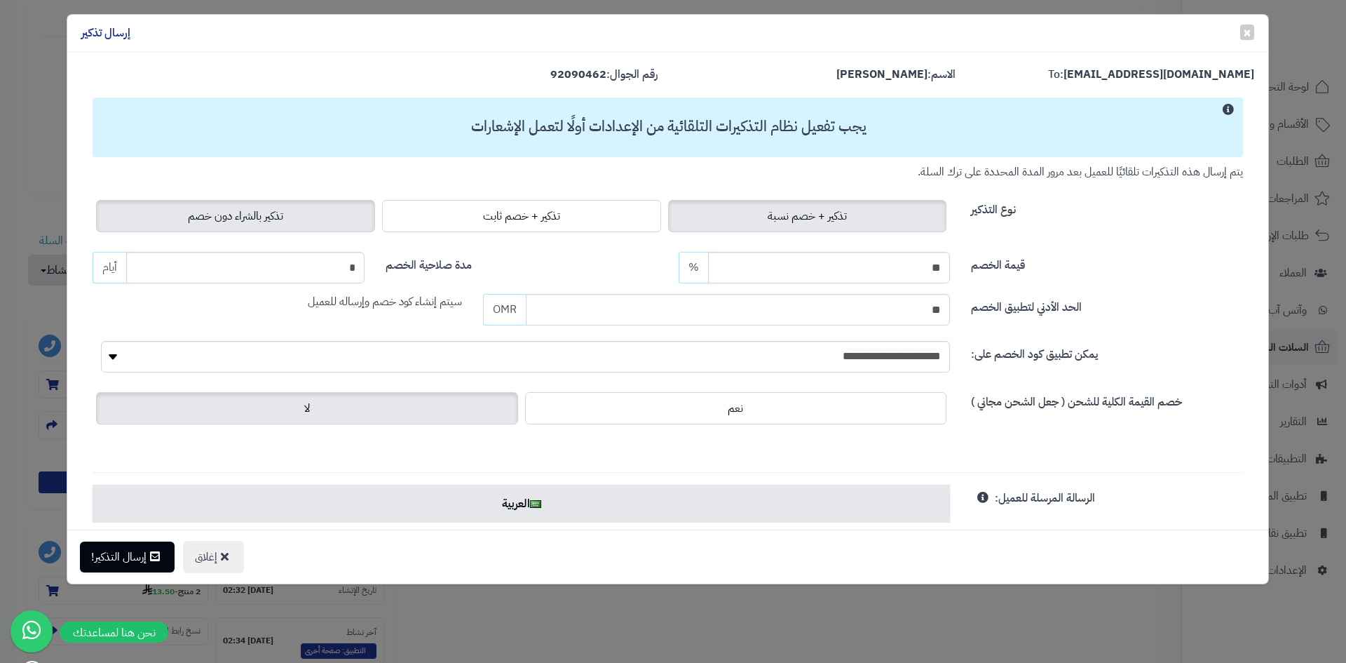
click at [276, 211] on span "تذكير بالشراء دون خصم" at bounding box center [235, 216] width 95 height 17
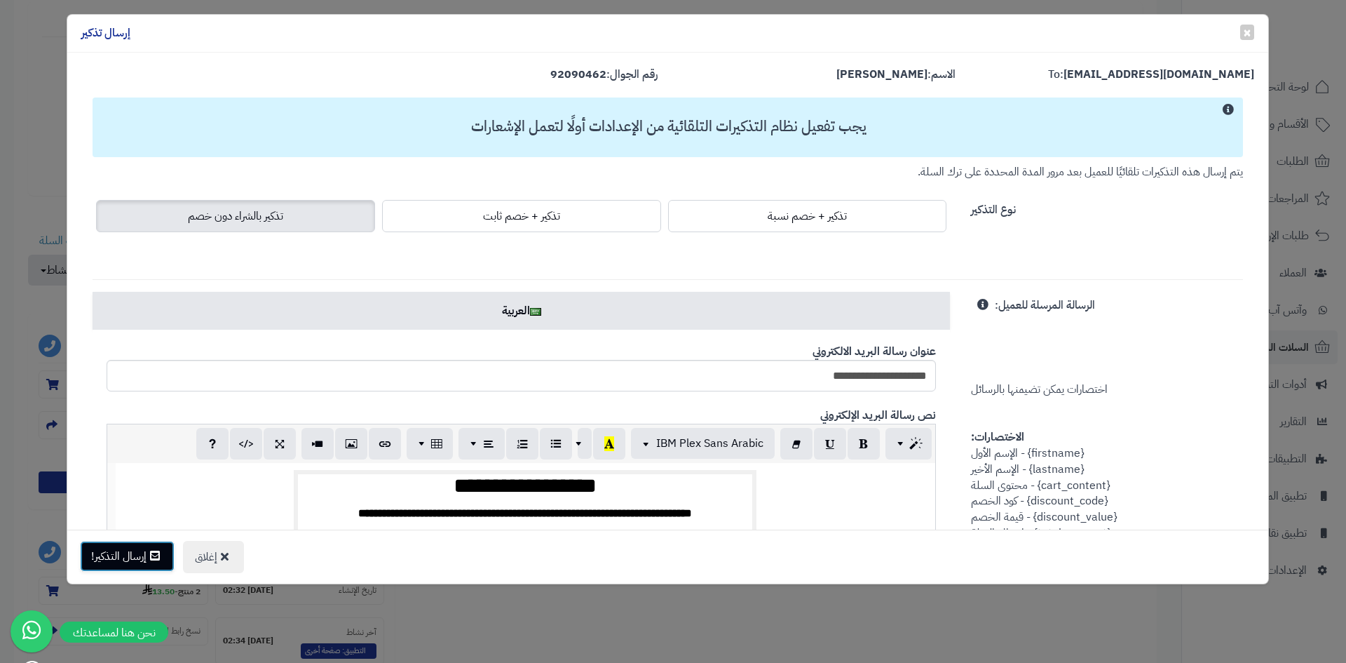
click at [133, 555] on button "إرسال التذكير!" at bounding box center [127, 556] width 95 height 31
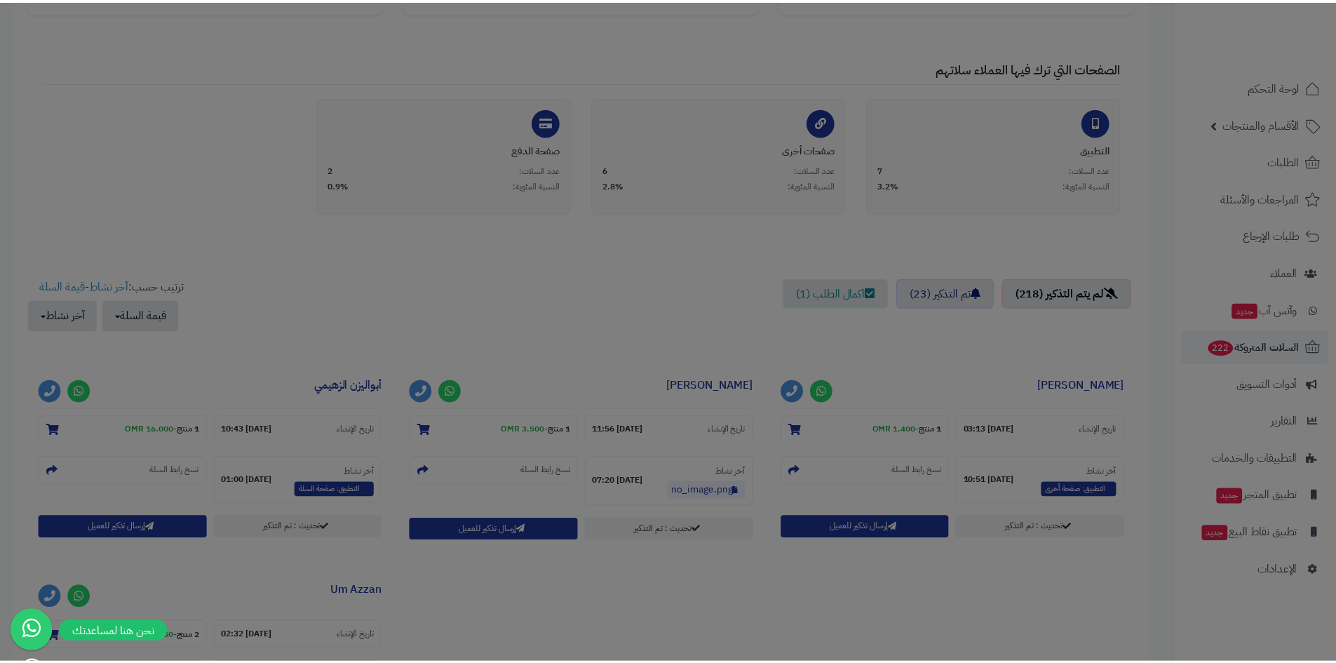
scroll to position [326, 0]
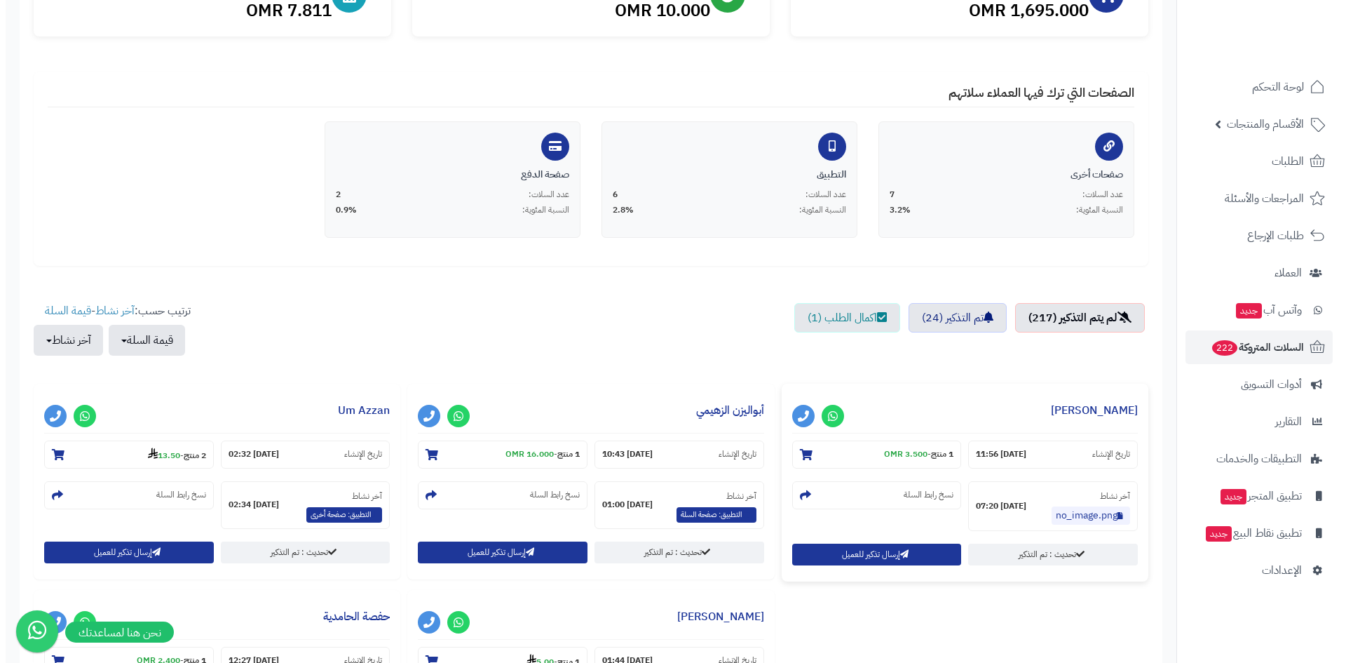
scroll to position [281, 0]
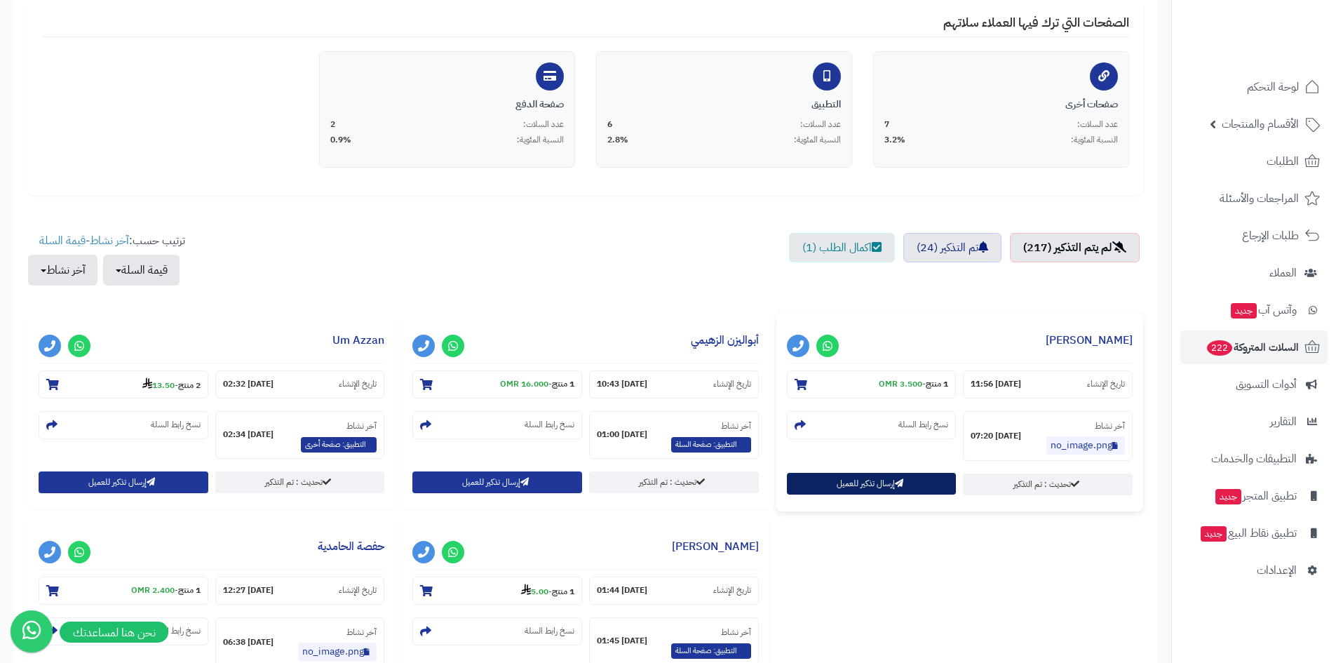
click at [844, 481] on button "إرسال تذكير للعميل" at bounding box center [872, 484] width 170 height 22
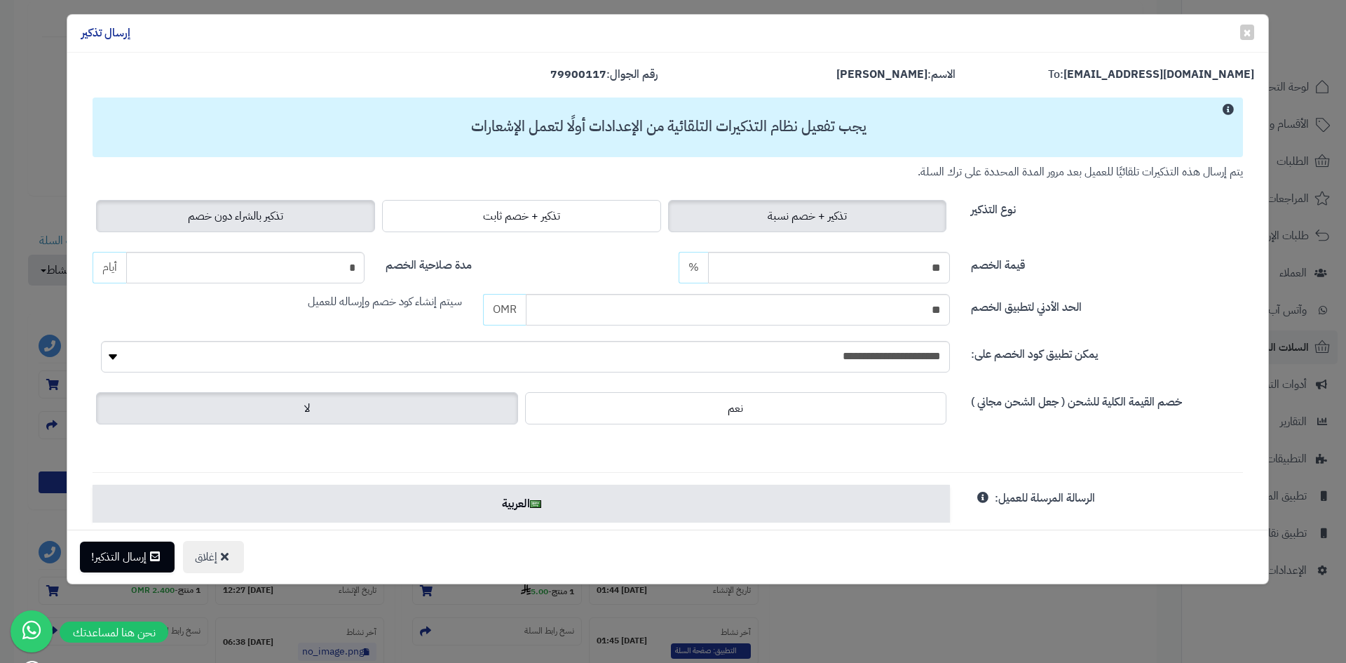
click at [311, 215] on label "تذكير بالشراء دون خصم" at bounding box center [235, 216] width 279 height 32
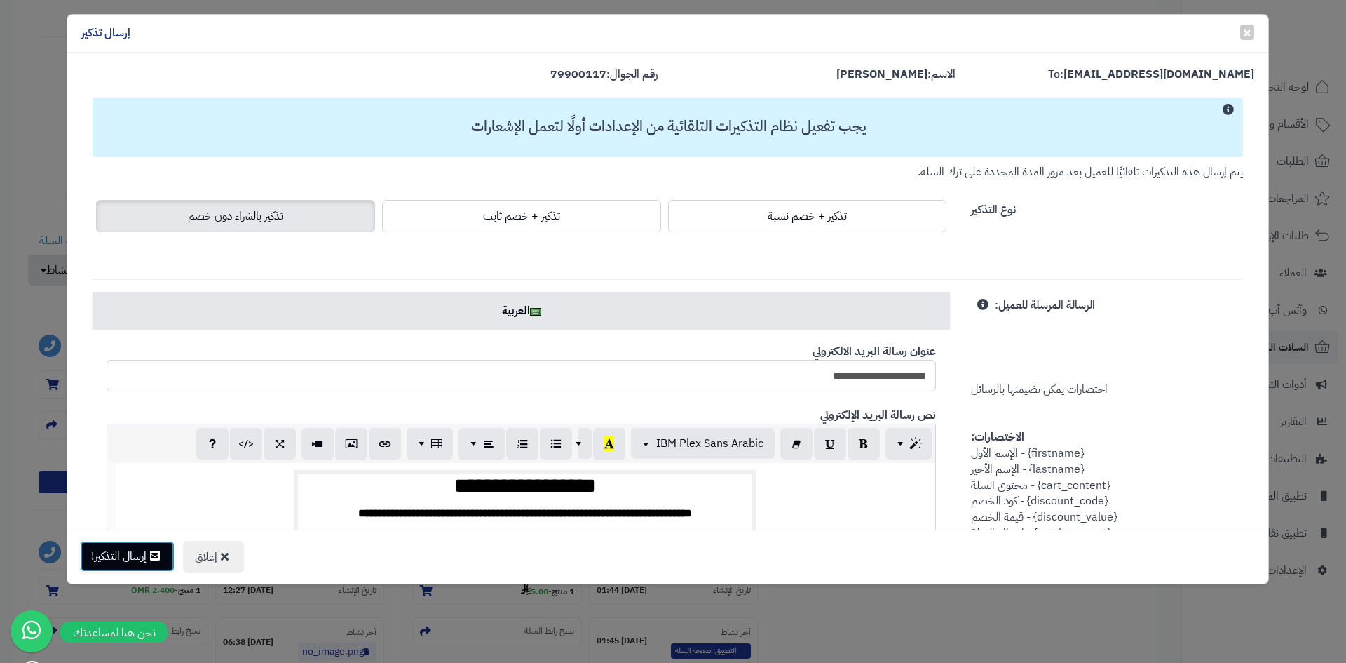
click at [147, 553] on button "إرسال التذكير!" at bounding box center [127, 556] width 95 height 31
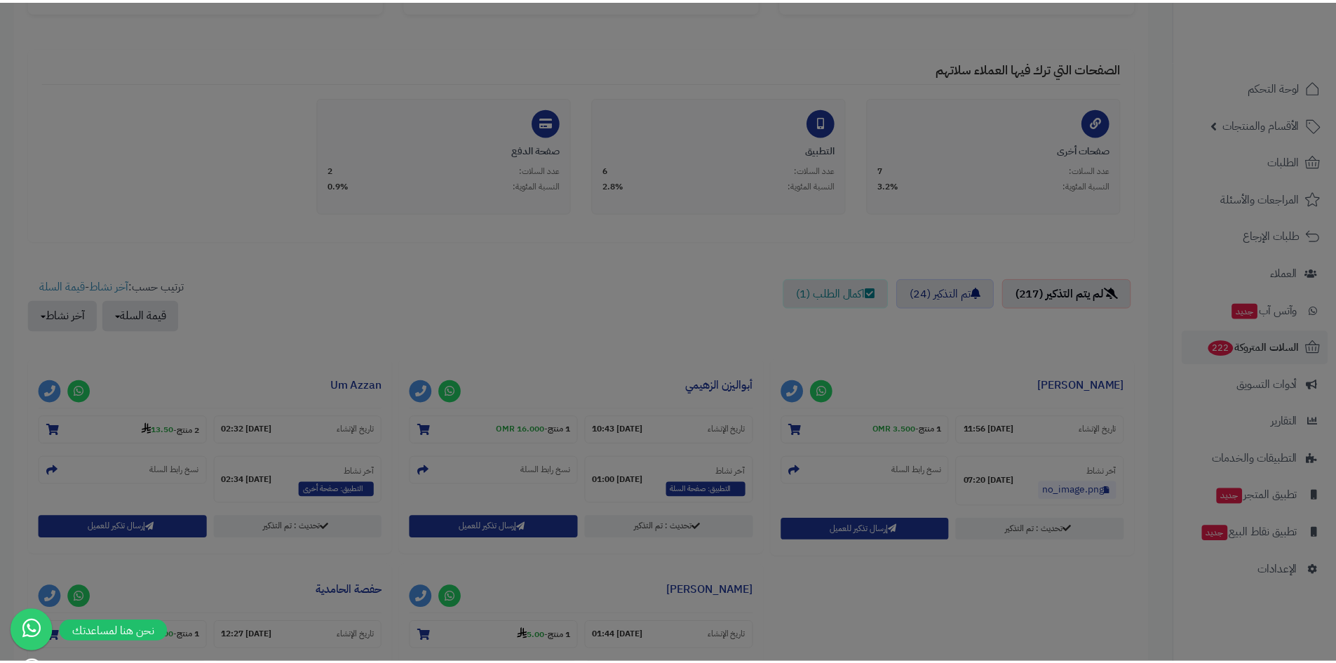
scroll to position [326, 0]
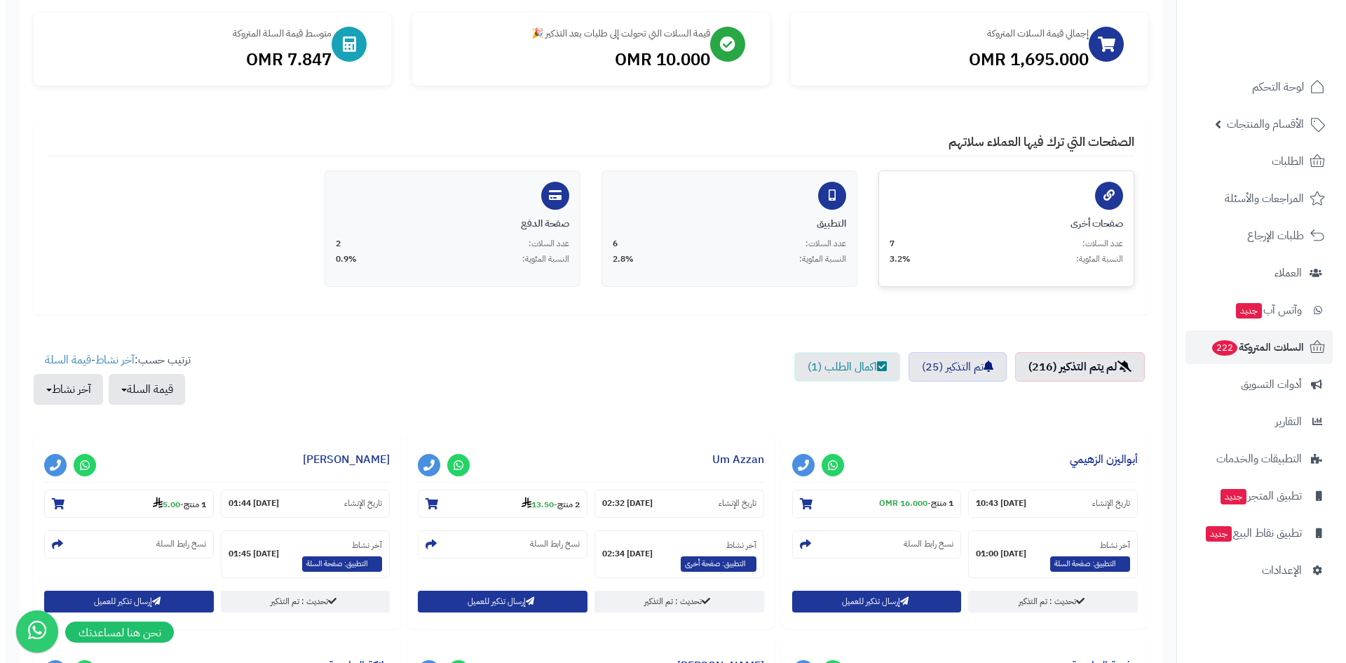
scroll to position [210, 0]
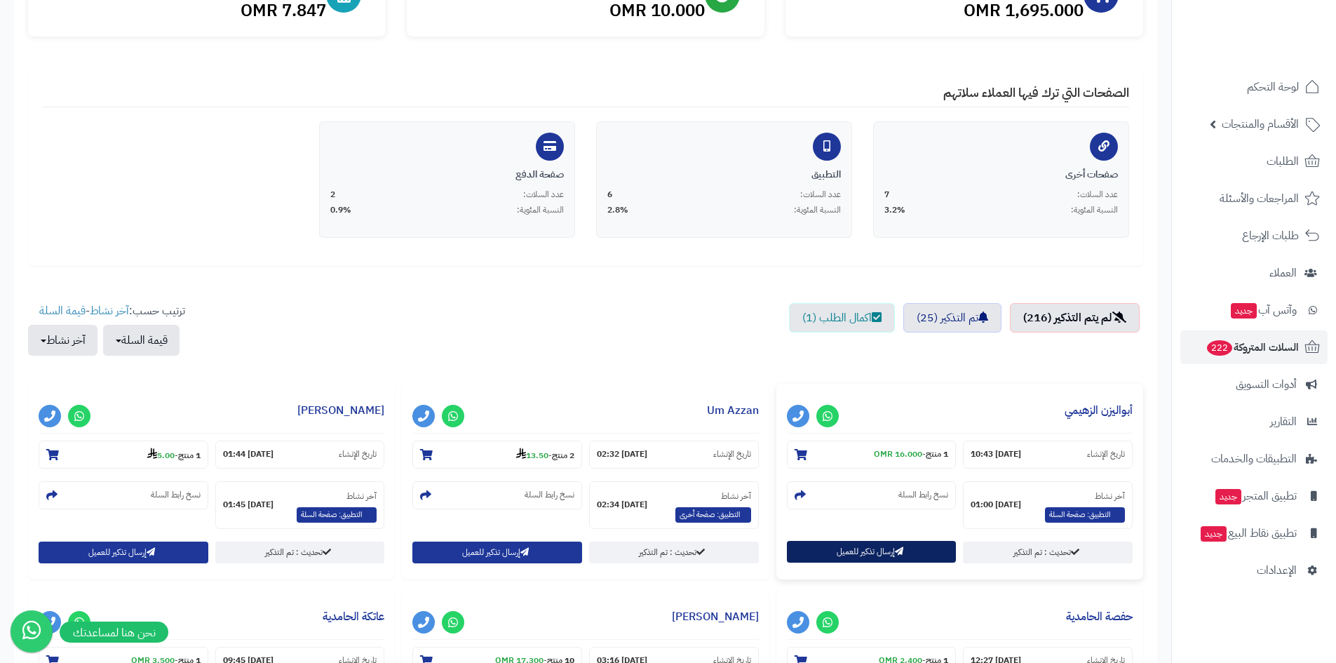
click at [866, 551] on button "إرسال تذكير للعميل" at bounding box center [872, 552] width 170 height 22
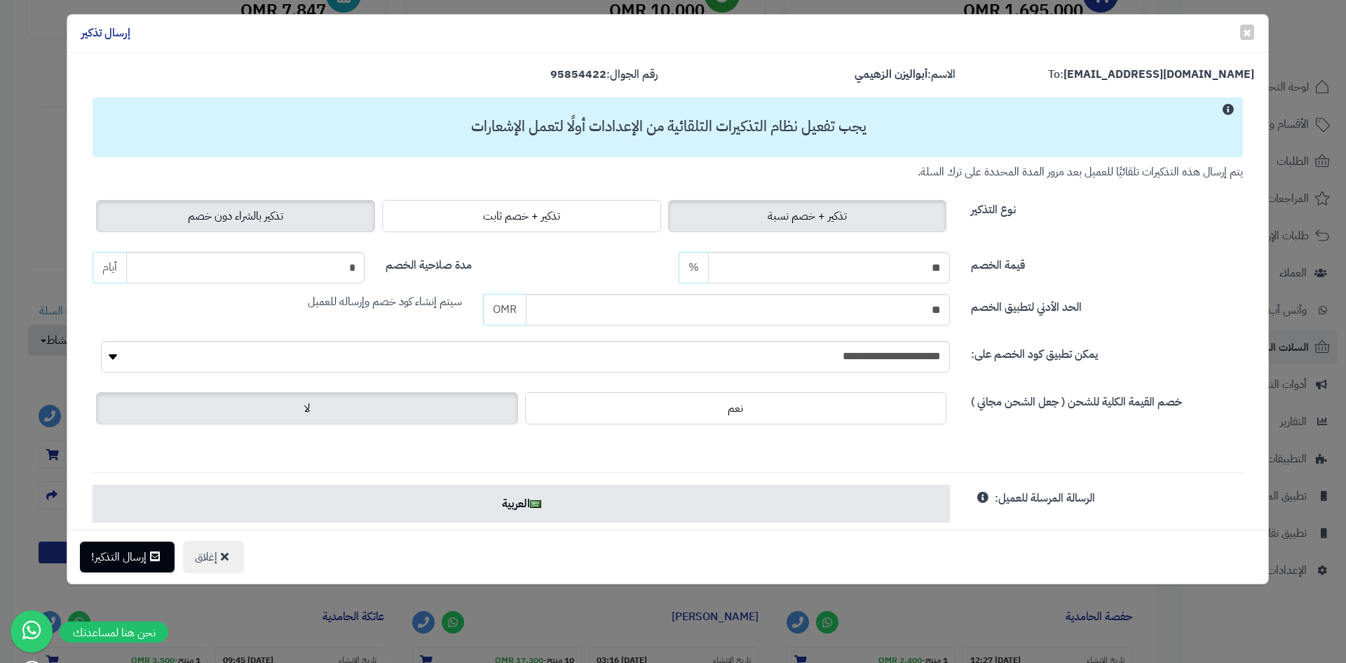
click at [267, 210] on span "تذكير بالشراء دون خصم" at bounding box center [235, 216] width 95 height 17
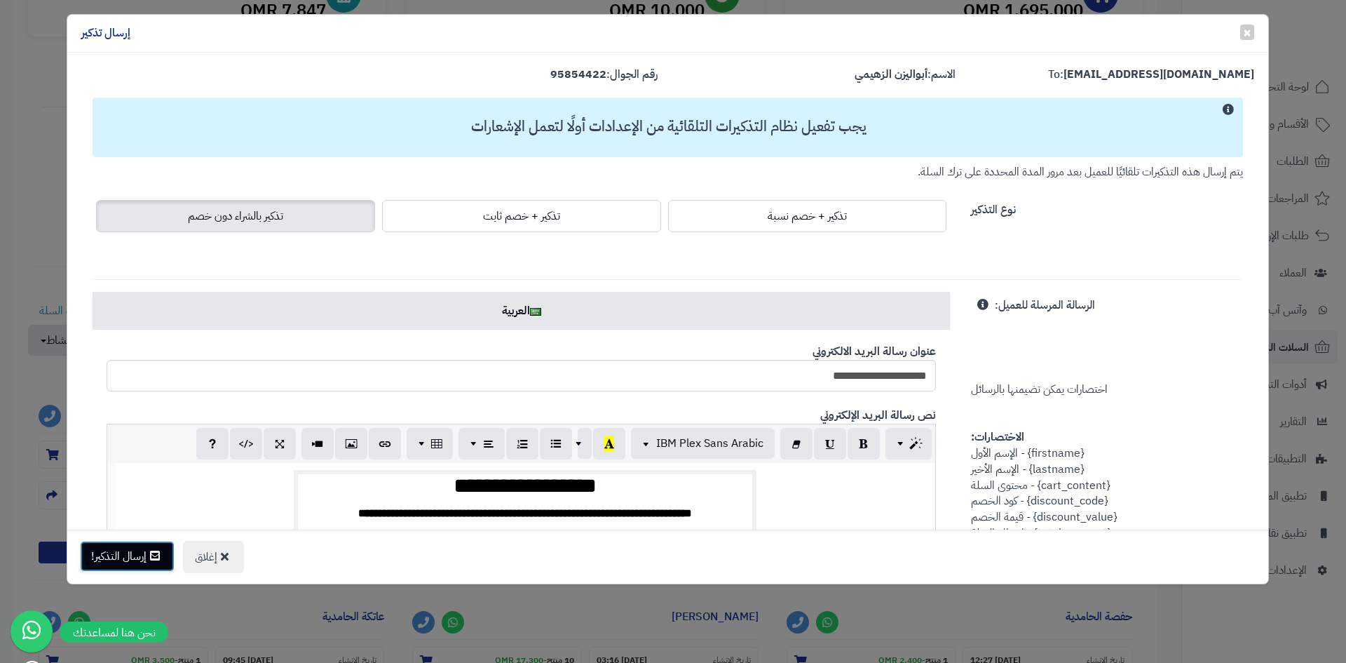
click at [117, 558] on button "إرسال التذكير!" at bounding box center [127, 556] width 95 height 31
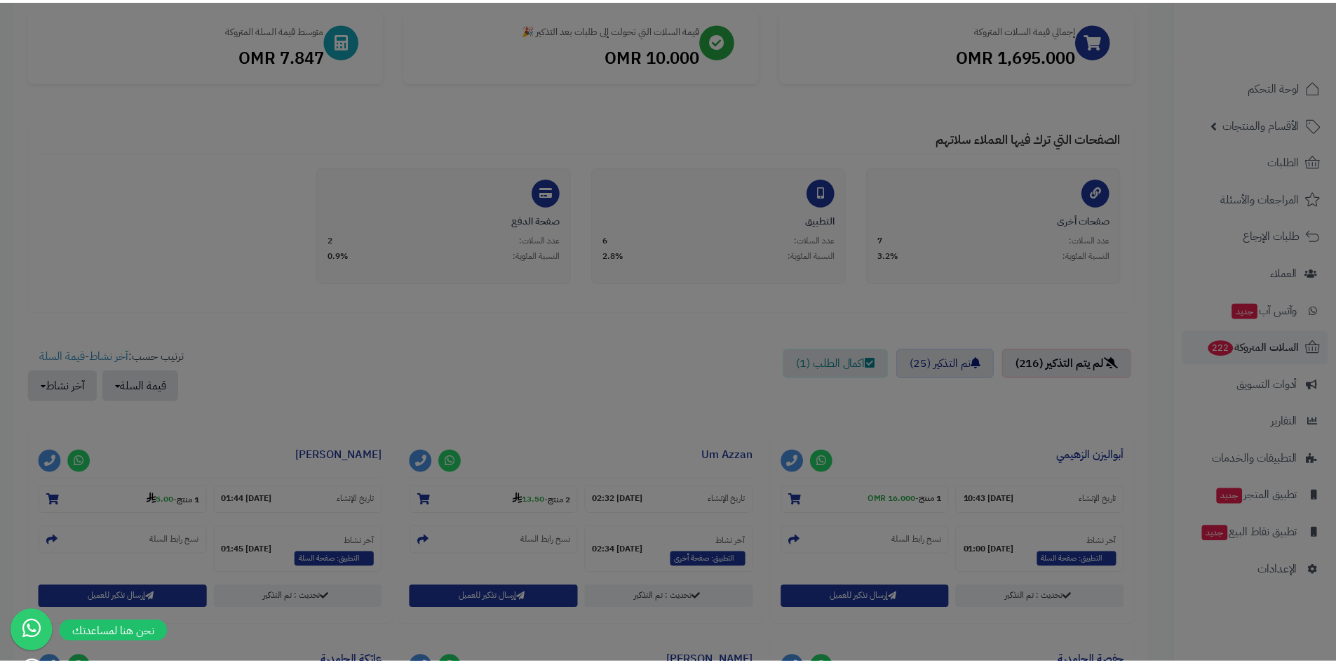
scroll to position [256, 0]
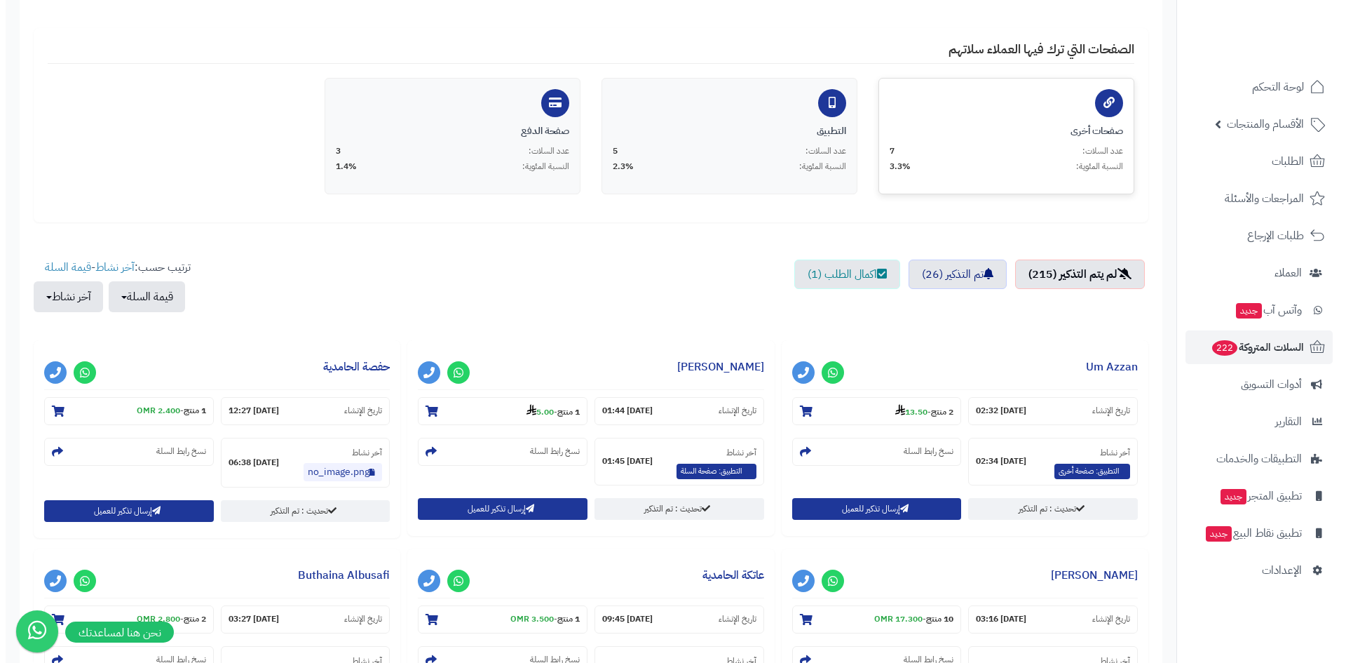
scroll to position [281, 0]
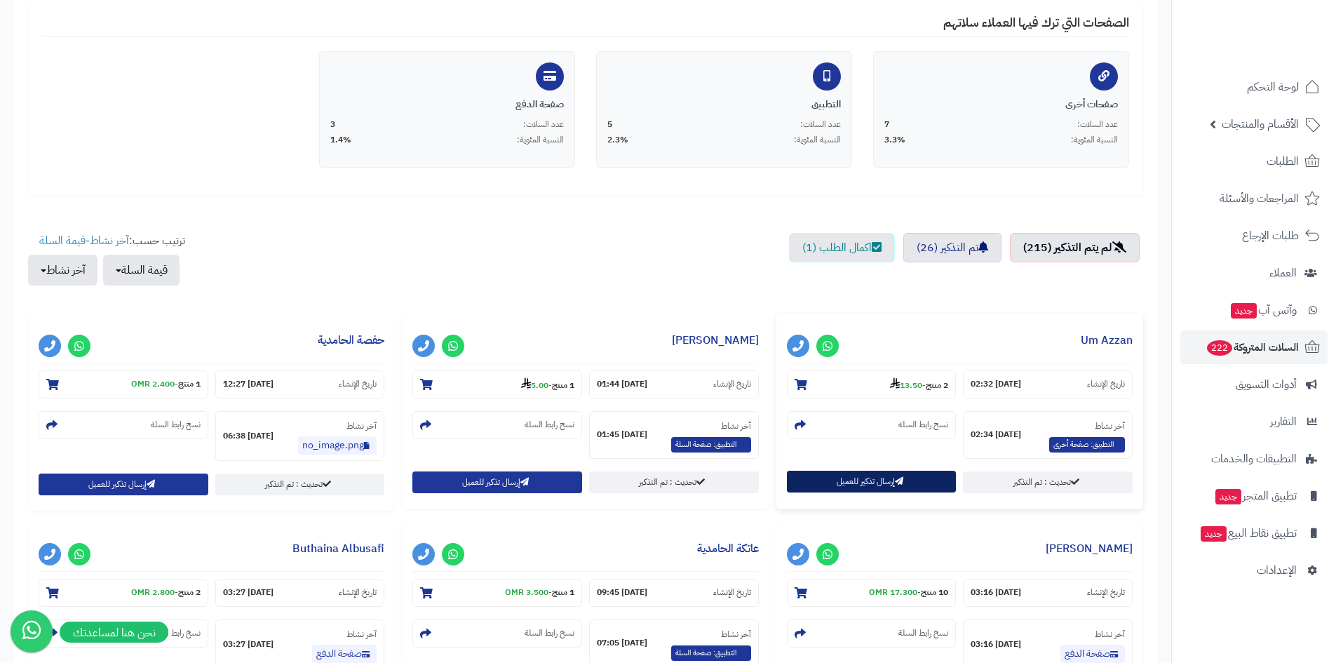
click at [860, 480] on button "إرسال تذكير للعميل" at bounding box center [872, 482] width 170 height 22
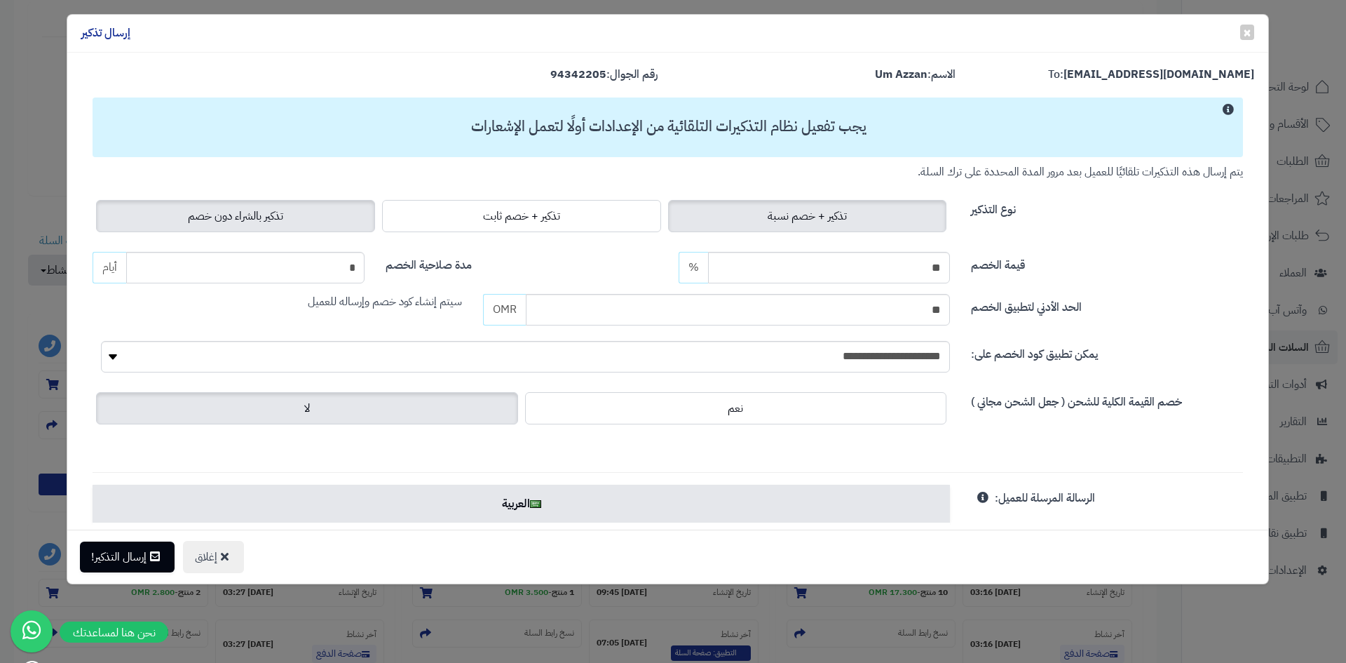
click at [302, 227] on label "تذكير بالشراء دون خصم" at bounding box center [235, 216] width 279 height 32
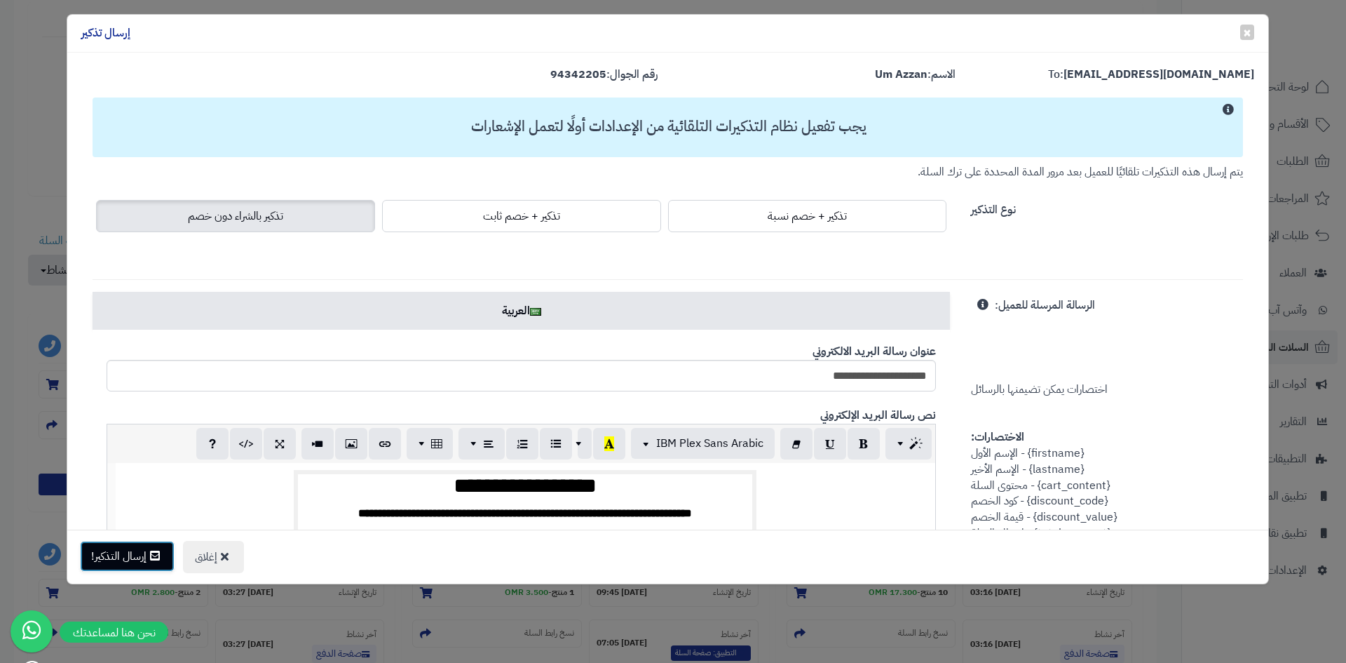
click at [138, 558] on button "إرسال التذكير!" at bounding box center [127, 556] width 95 height 31
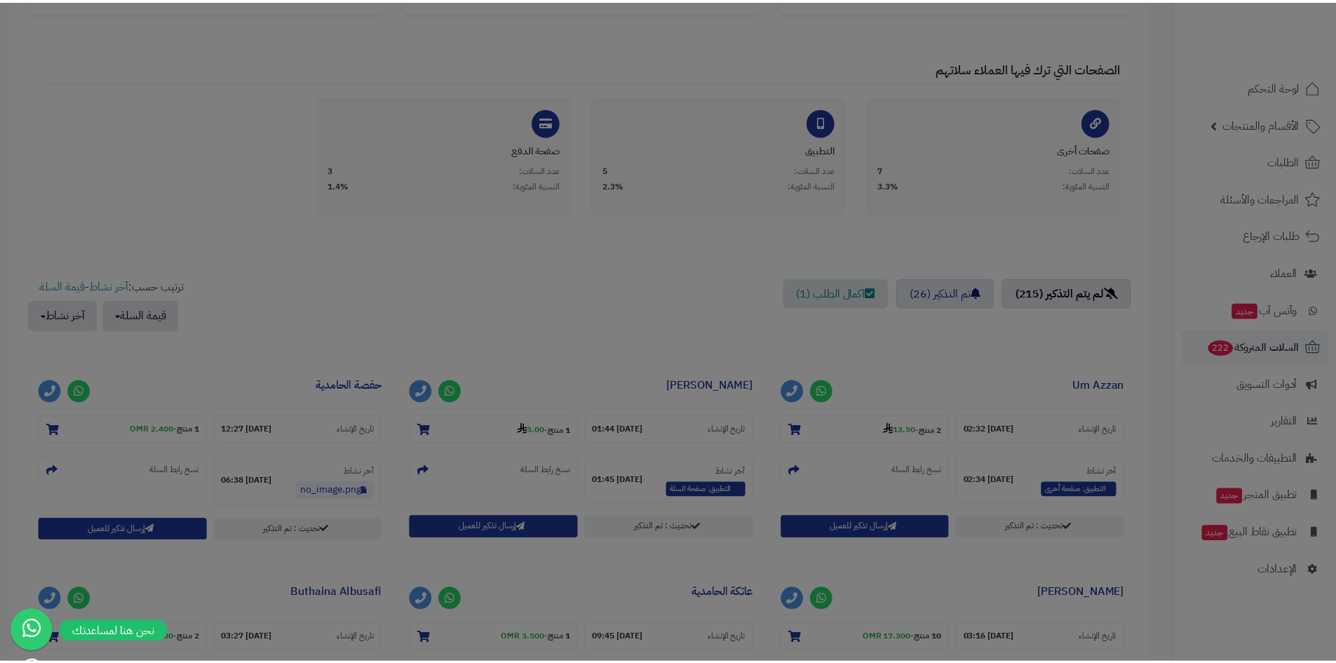
scroll to position [326, 0]
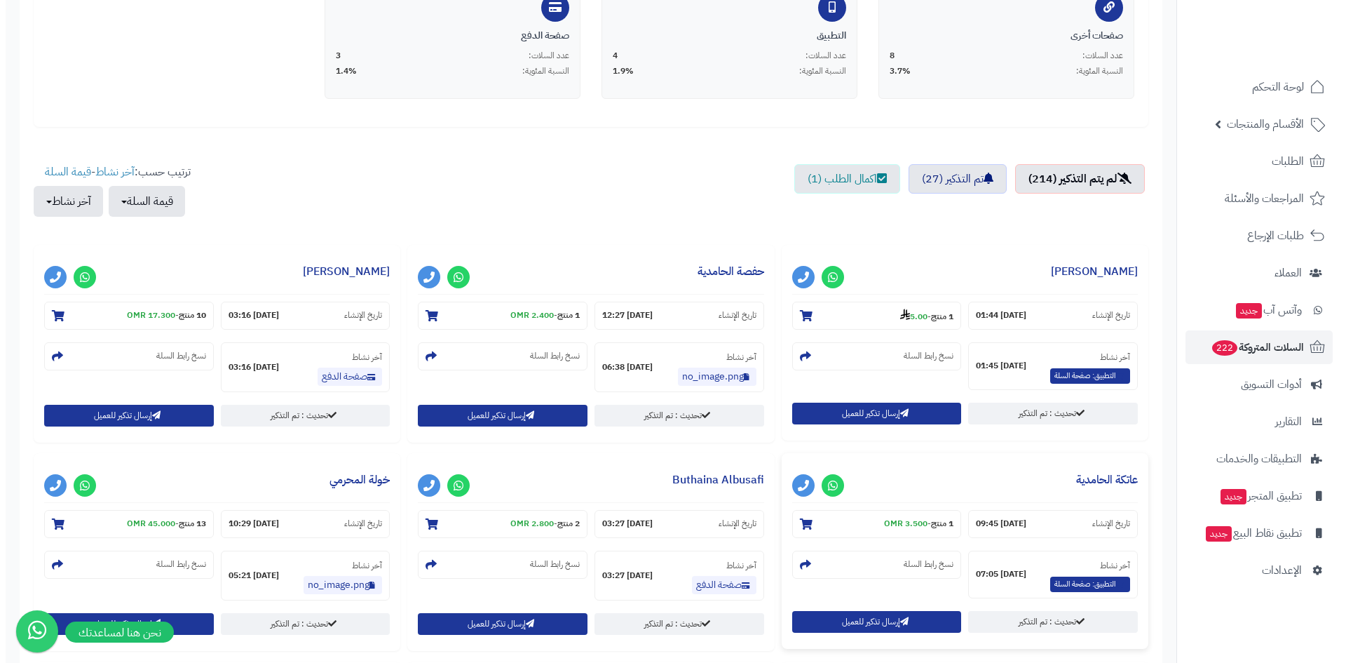
scroll to position [351, 0]
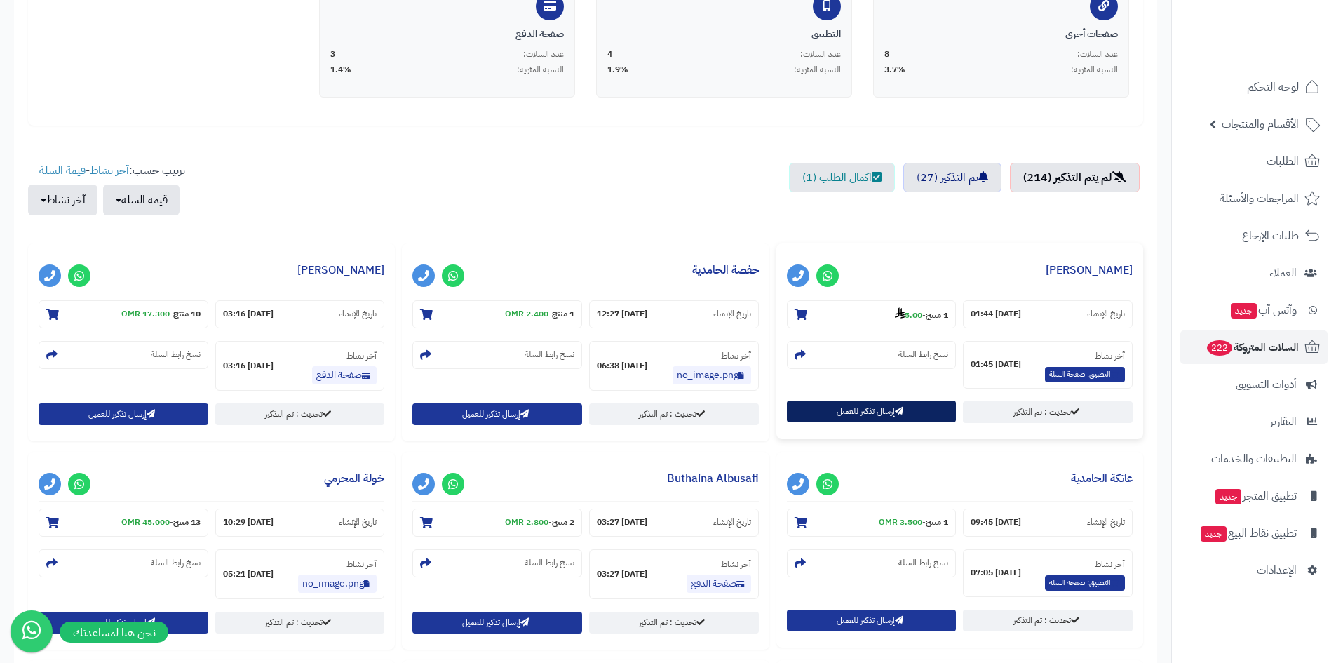
click at [855, 411] on button "إرسال تذكير للعميل" at bounding box center [872, 411] width 170 height 22
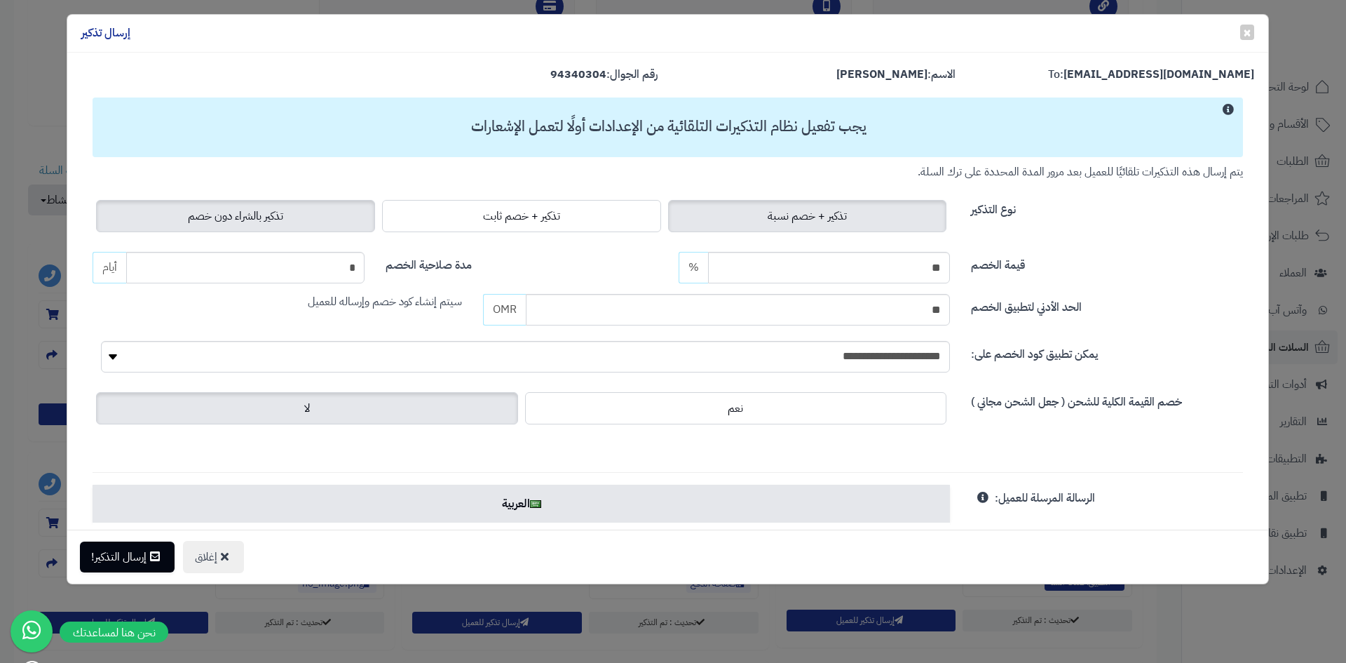
click at [242, 217] on span "تذكير بالشراء دون خصم" at bounding box center [235, 216] width 95 height 17
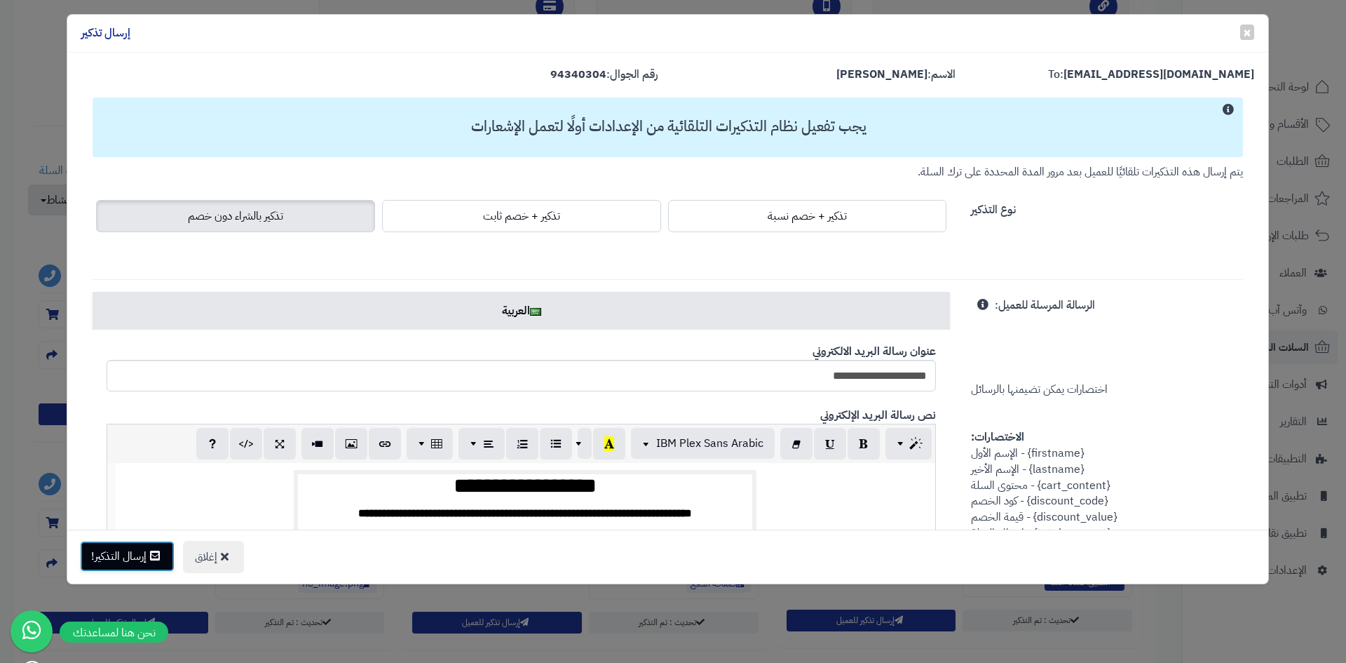
click at [127, 555] on button "إرسال التذكير!" at bounding box center [127, 556] width 95 height 31
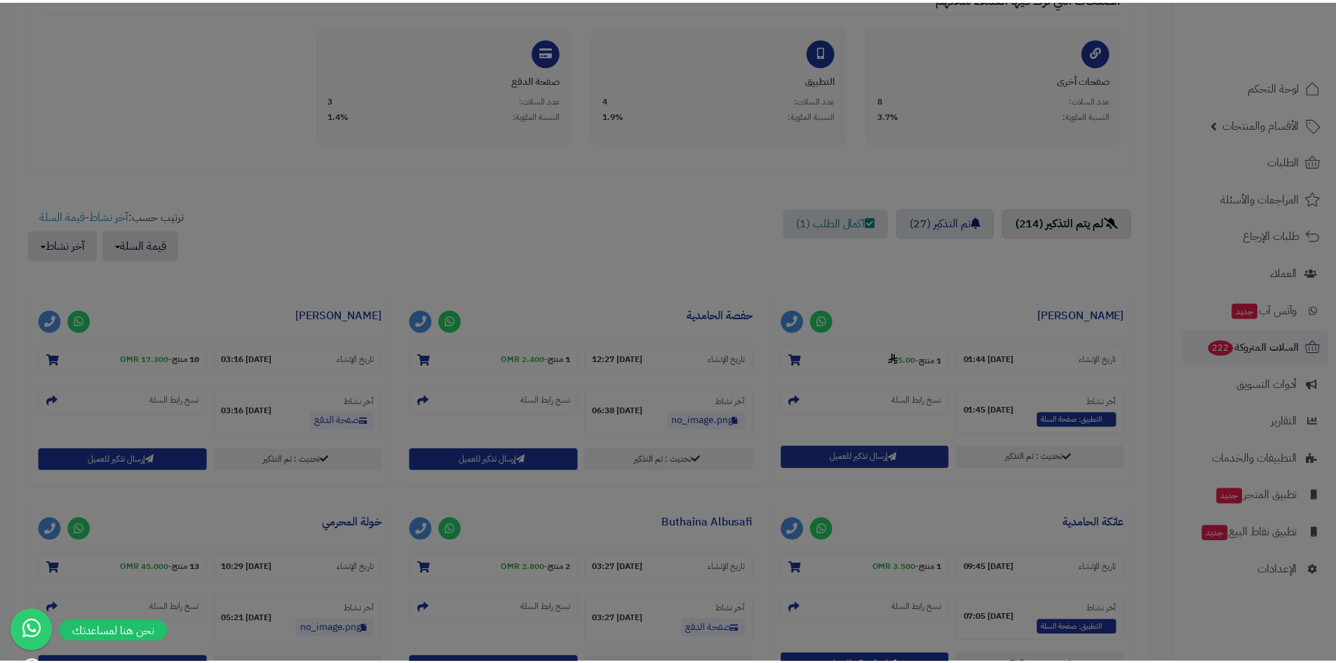
scroll to position [396, 0]
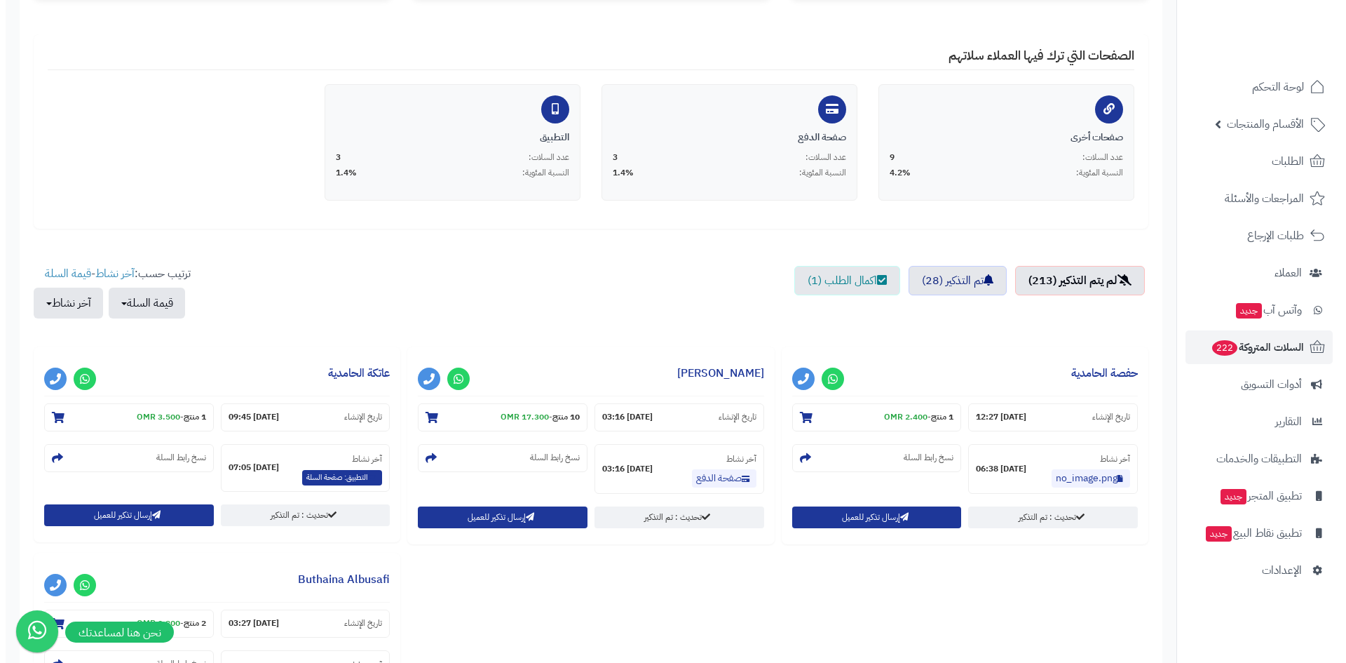
scroll to position [281, 0]
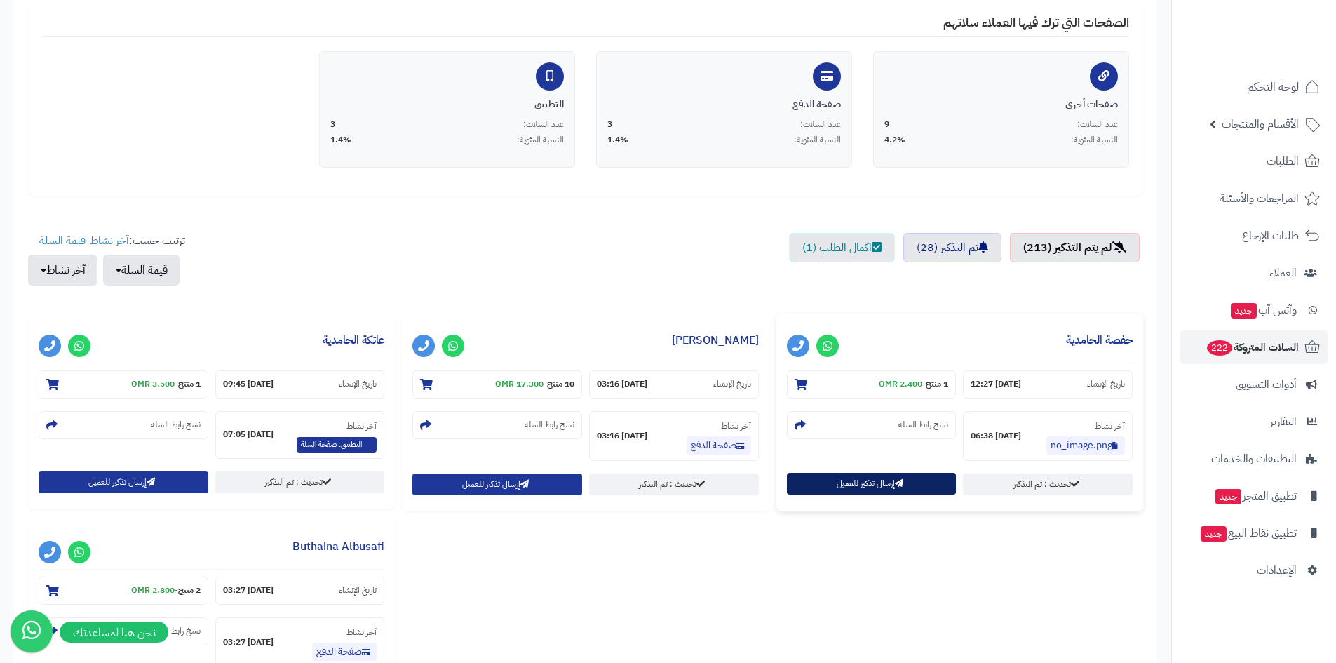
click at [878, 485] on button "إرسال تذكير للعميل" at bounding box center [872, 484] width 170 height 22
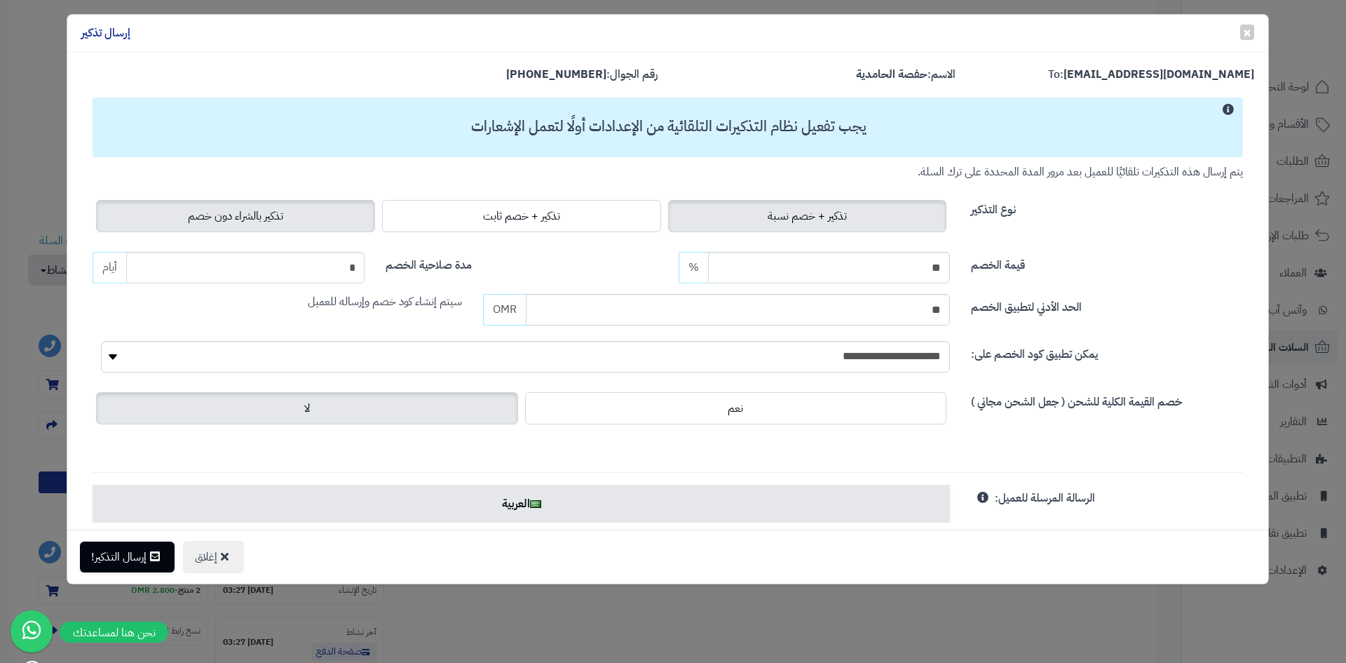
click at [236, 210] on span "تذكير بالشراء دون خصم" at bounding box center [235, 216] width 95 height 17
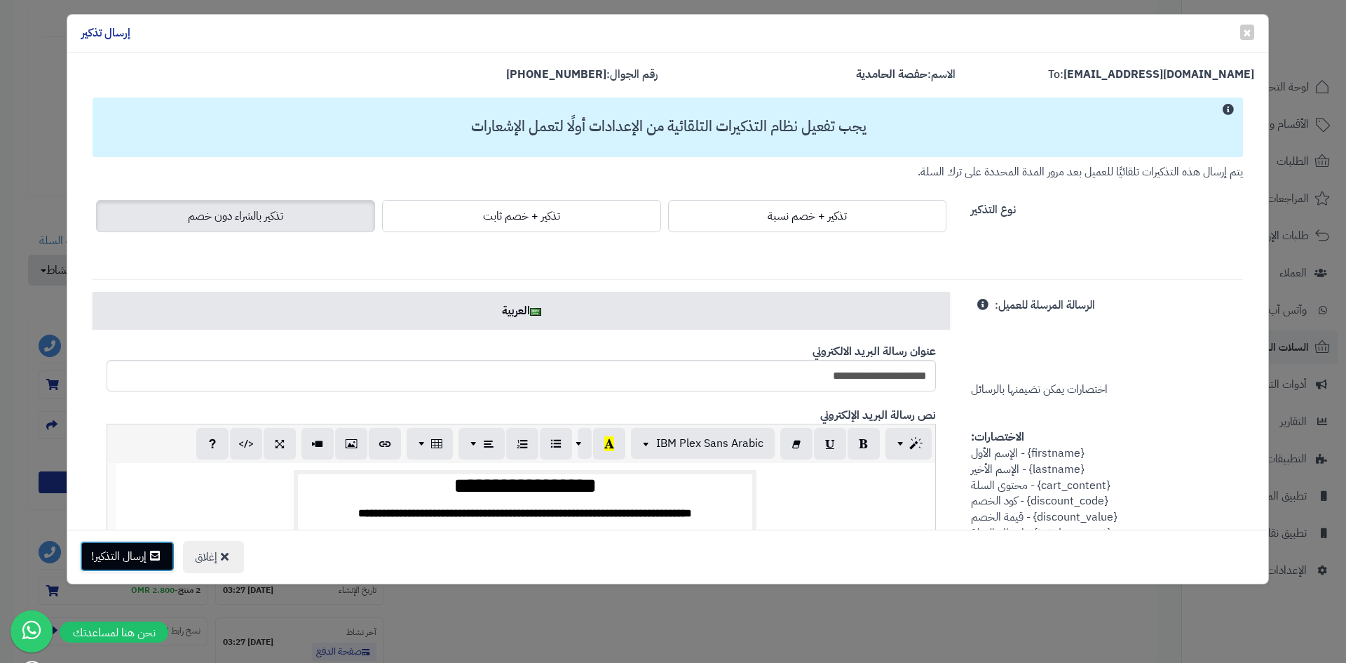
click at [130, 562] on button "إرسال التذكير!" at bounding box center [127, 556] width 95 height 31
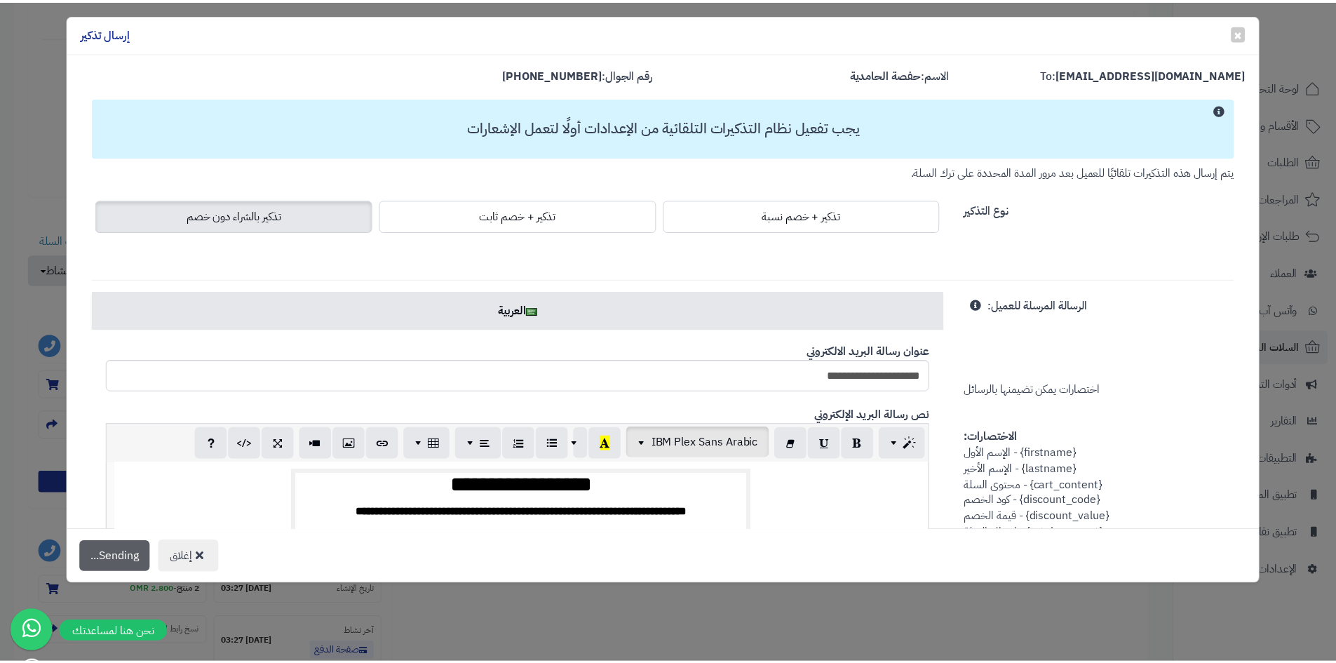
scroll to position [326, 0]
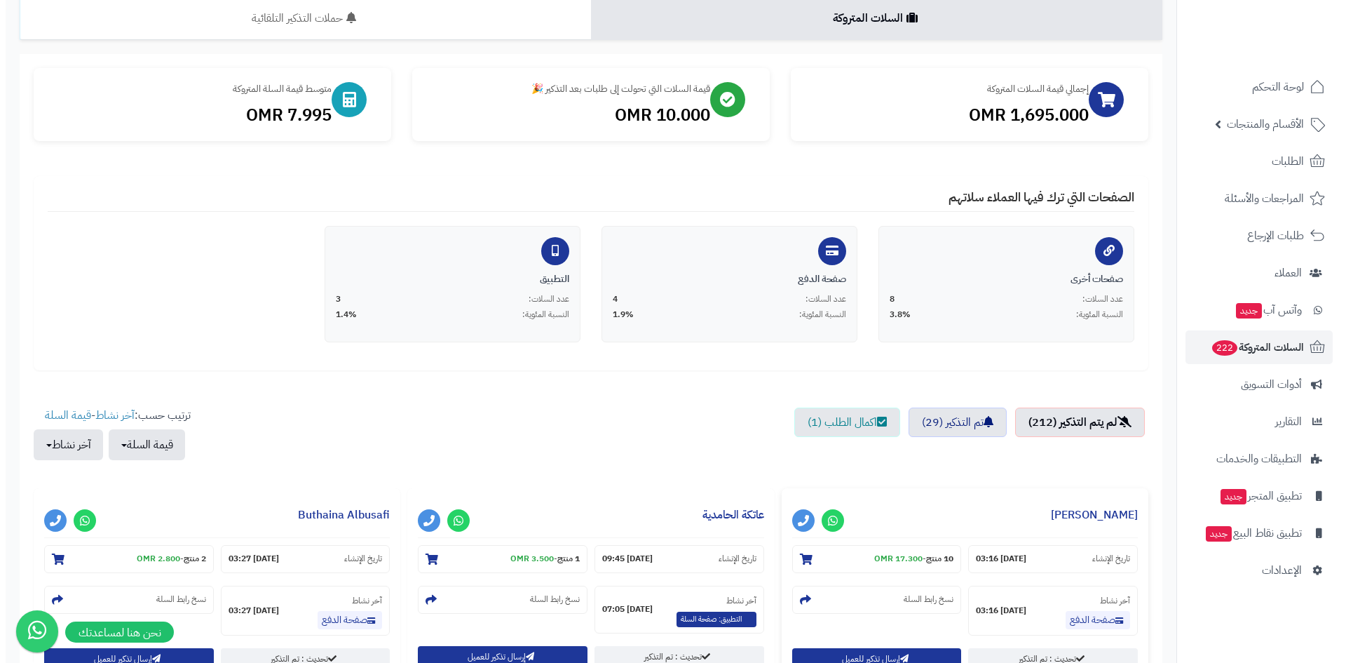
scroll to position [281, 0]
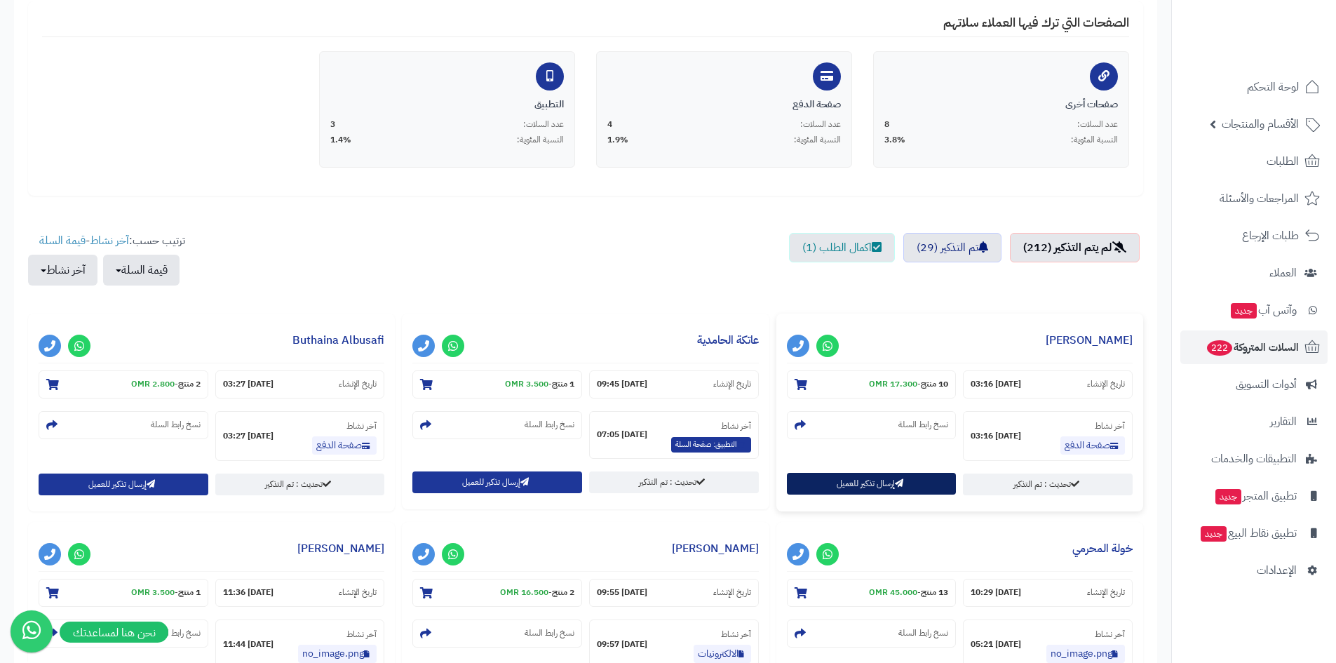
click at [851, 484] on button "إرسال تذكير للعميل" at bounding box center [872, 484] width 170 height 22
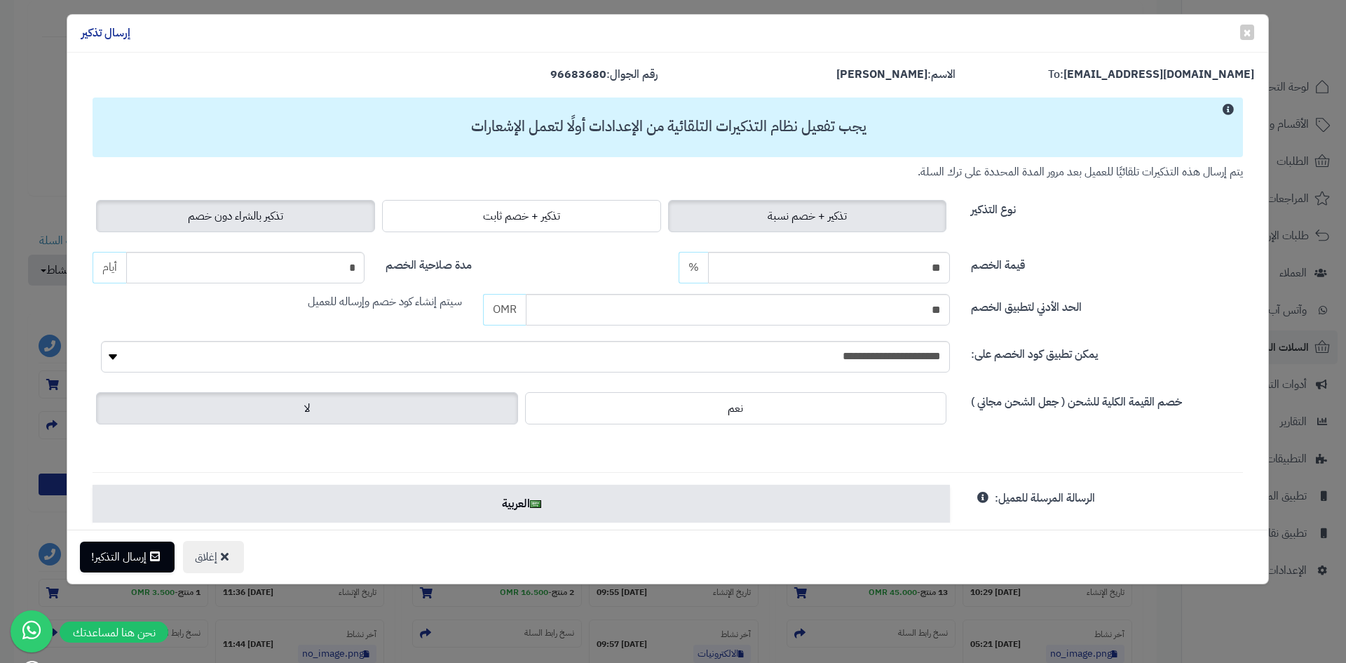
click at [264, 206] on label "تذكير بالشراء دون خصم" at bounding box center [235, 216] width 279 height 32
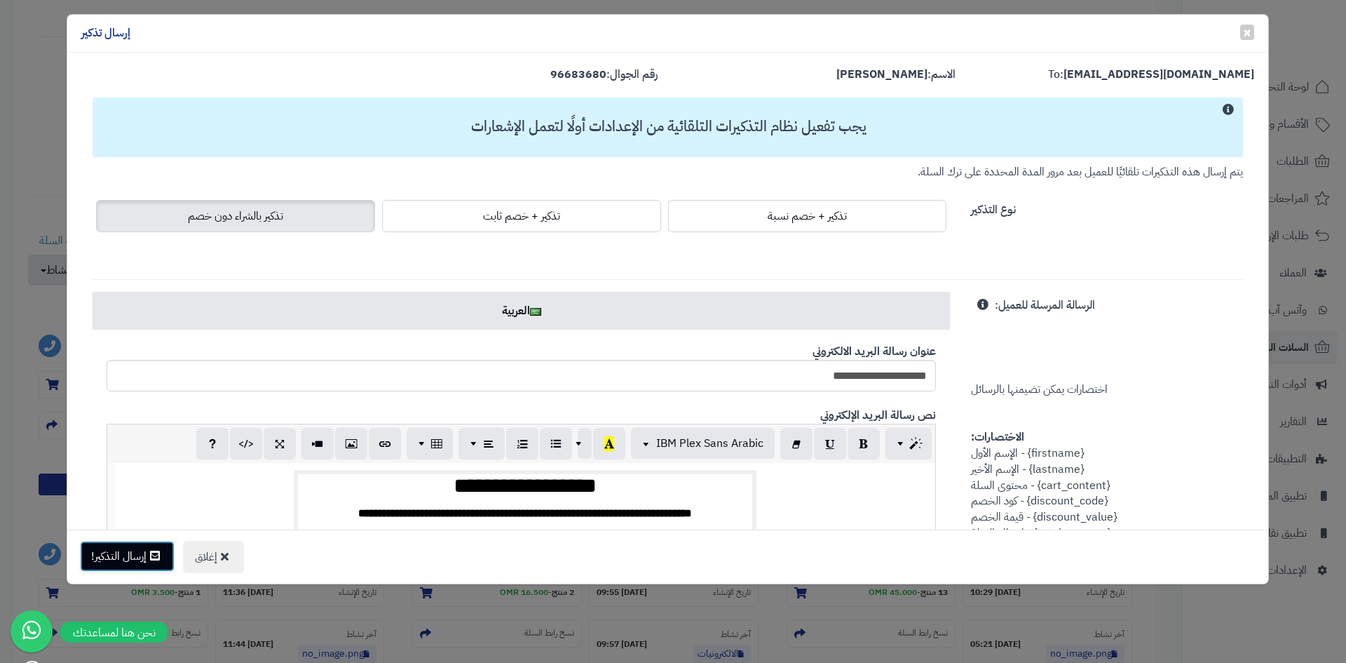
click at [131, 560] on button "إرسال التذكير!" at bounding box center [127, 556] width 95 height 31
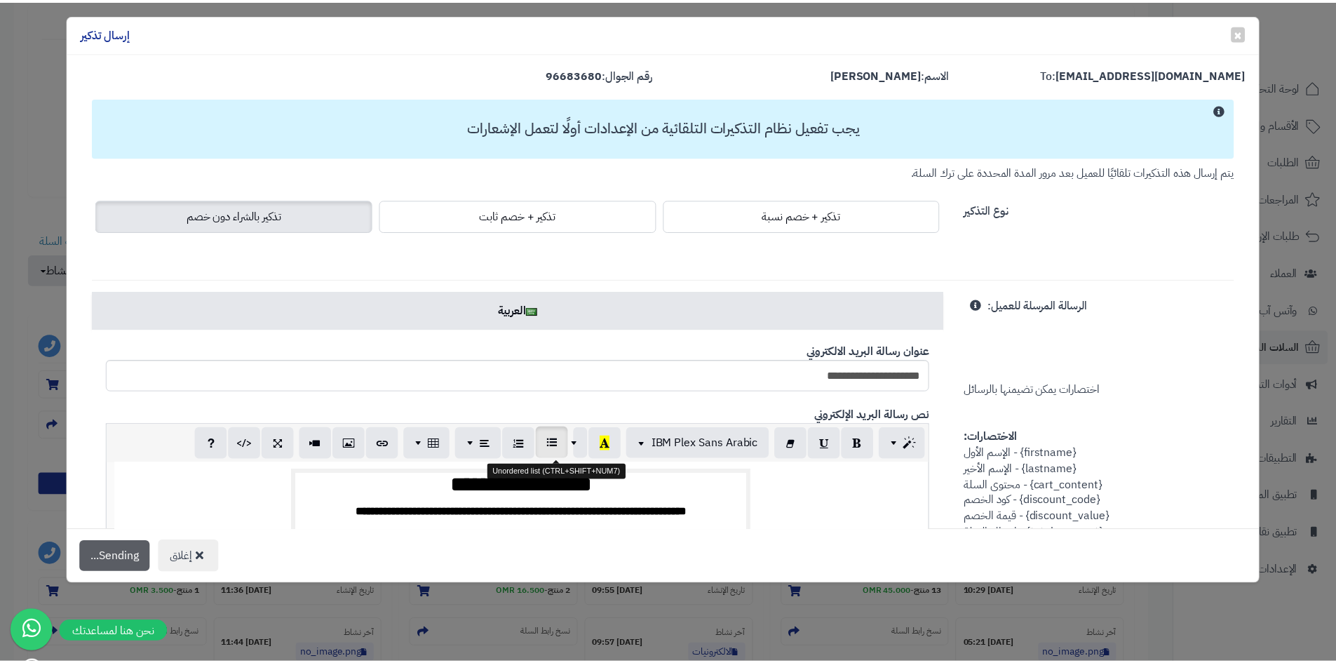
scroll to position [326, 0]
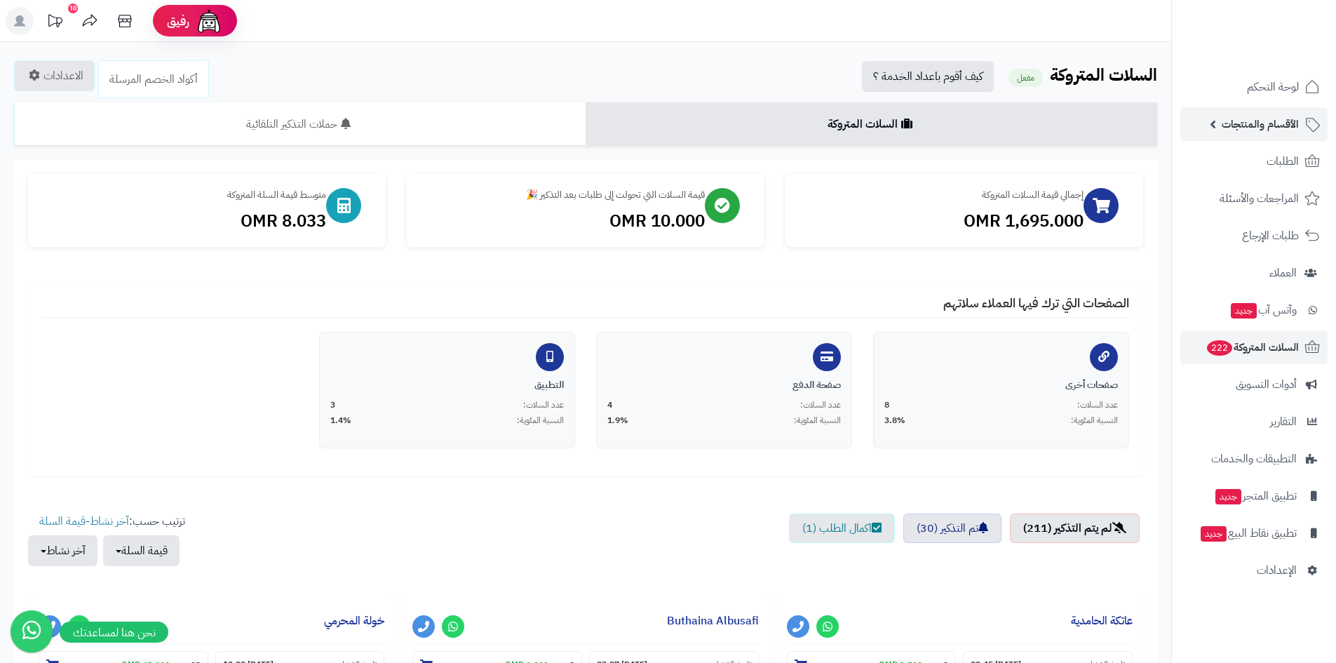
click at [1275, 119] on span "الأقسام والمنتجات" at bounding box center [1260, 124] width 77 height 20
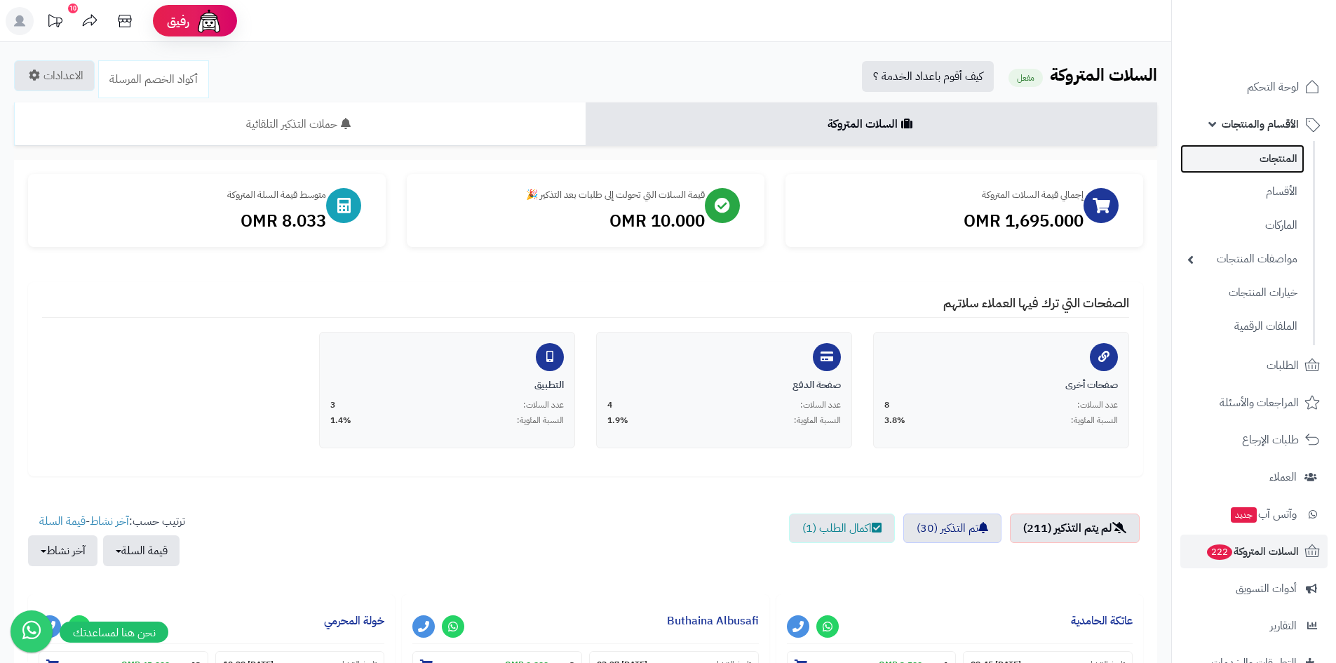
click at [1269, 165] on link "المنتجات" at bounding box center [1242, 158] width 124 height 29
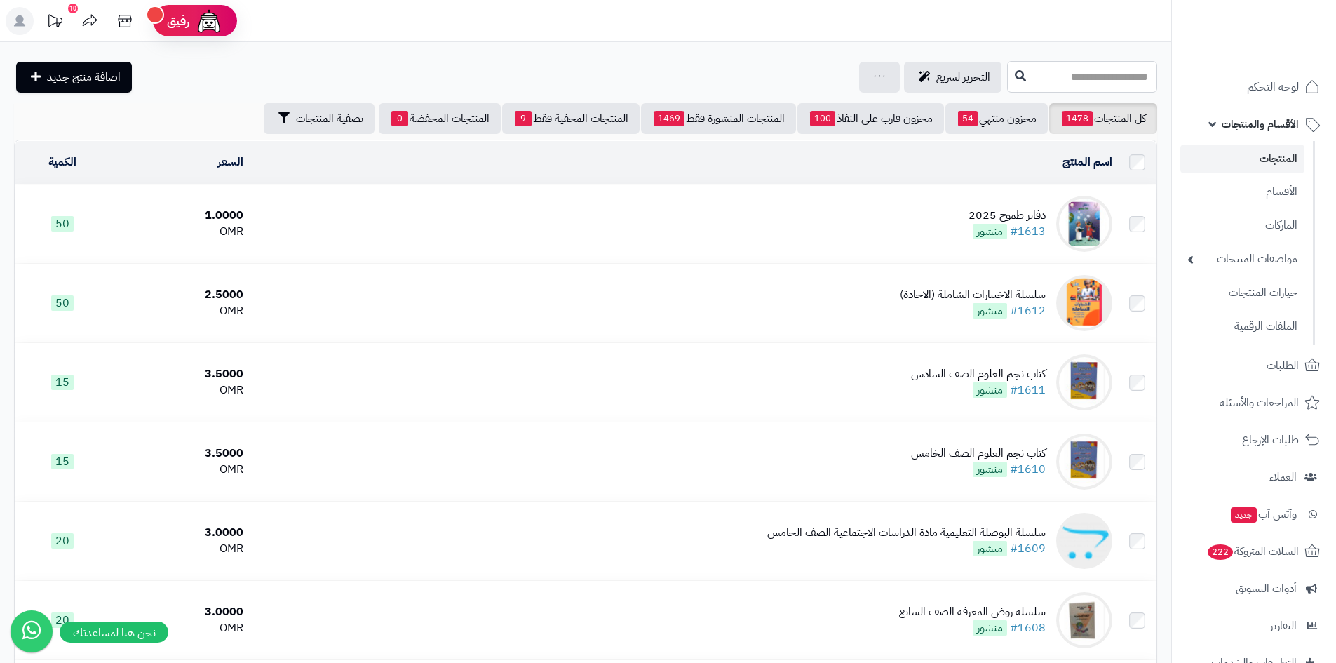
click at [1042, 78] on input "text" at bounding box center [1082, 77] width 150 height 32
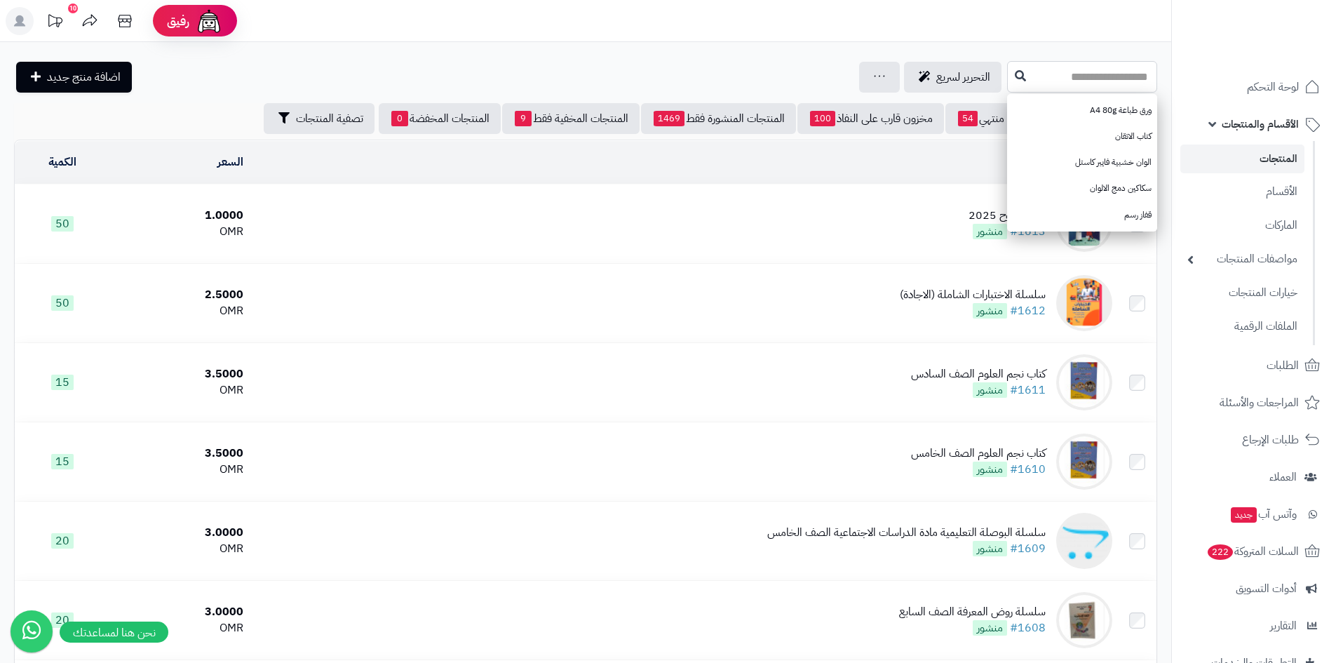
click at [1111, 77] on input "text" at bounding box center [1082, 77] width 150 height 32
type input "****"
click at [1121, 209] on link "الصف الثالث (الريادة)" at bounding box center [1082, 215] width 150 height 26
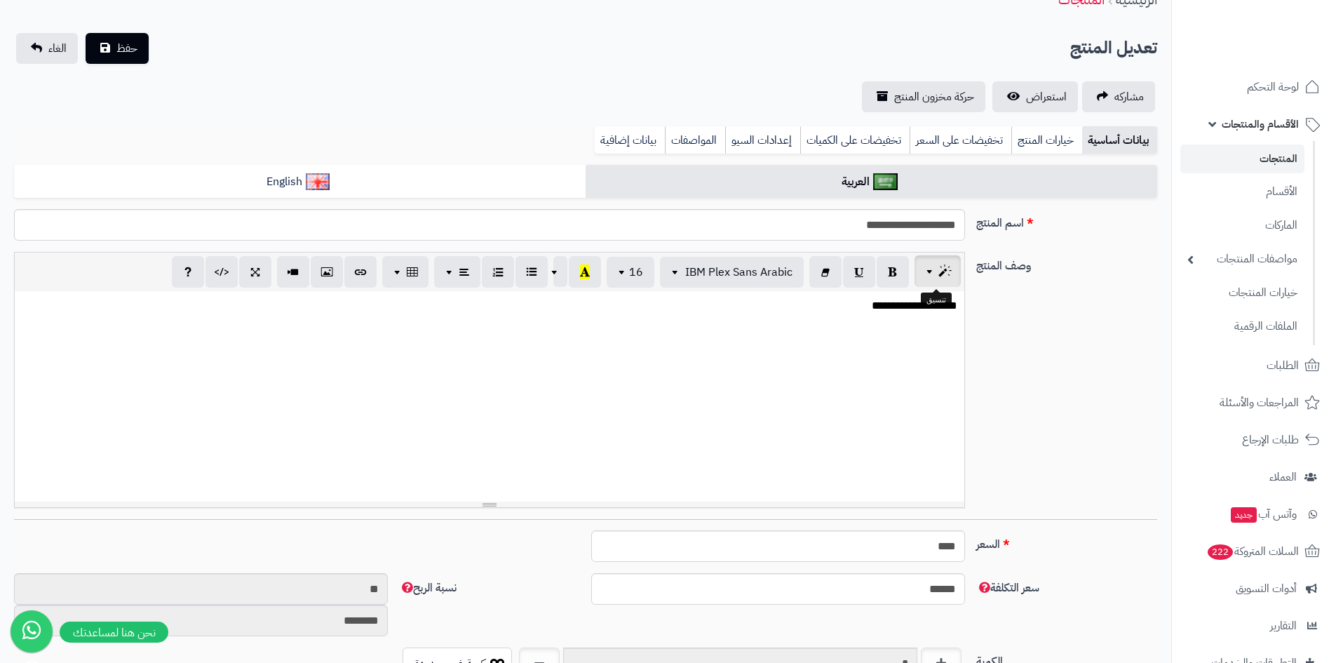
scroll to position [0, 11]
click at [861, 324] on div "**********" at bounding box center [490, 396] width 950 height 210
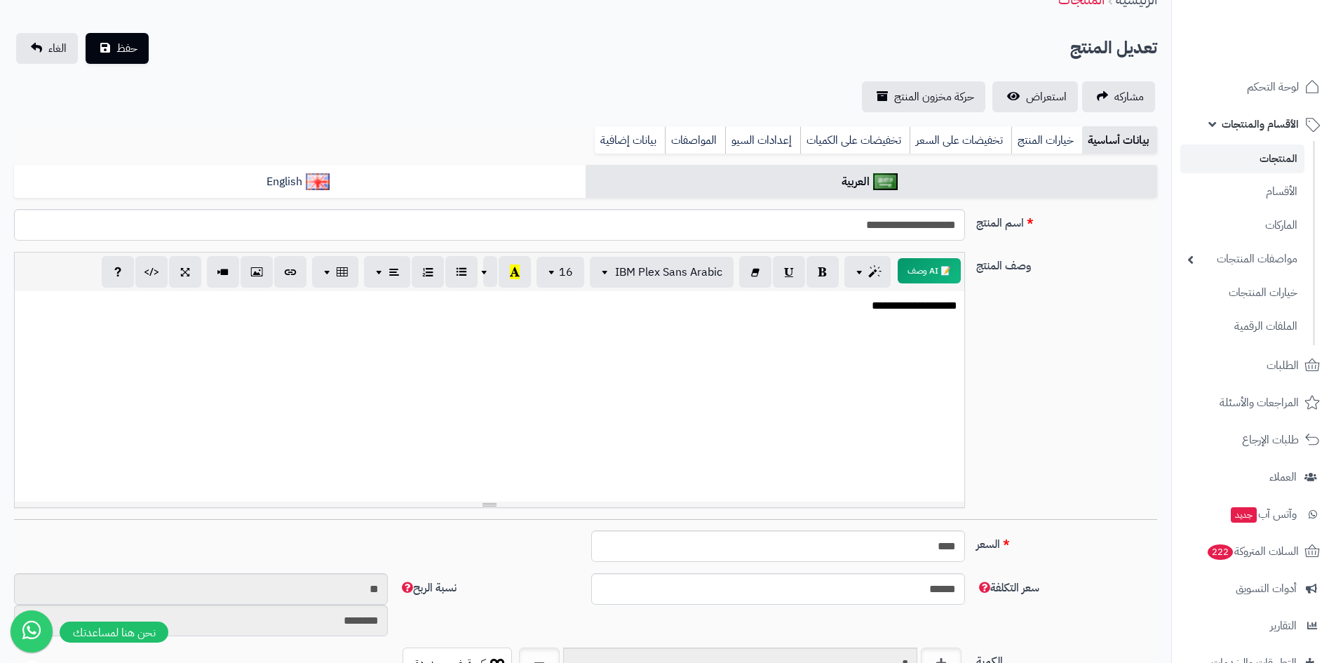
click at [884, 309] on p "**********" at bounding box center [490, 306] width 936 height 16
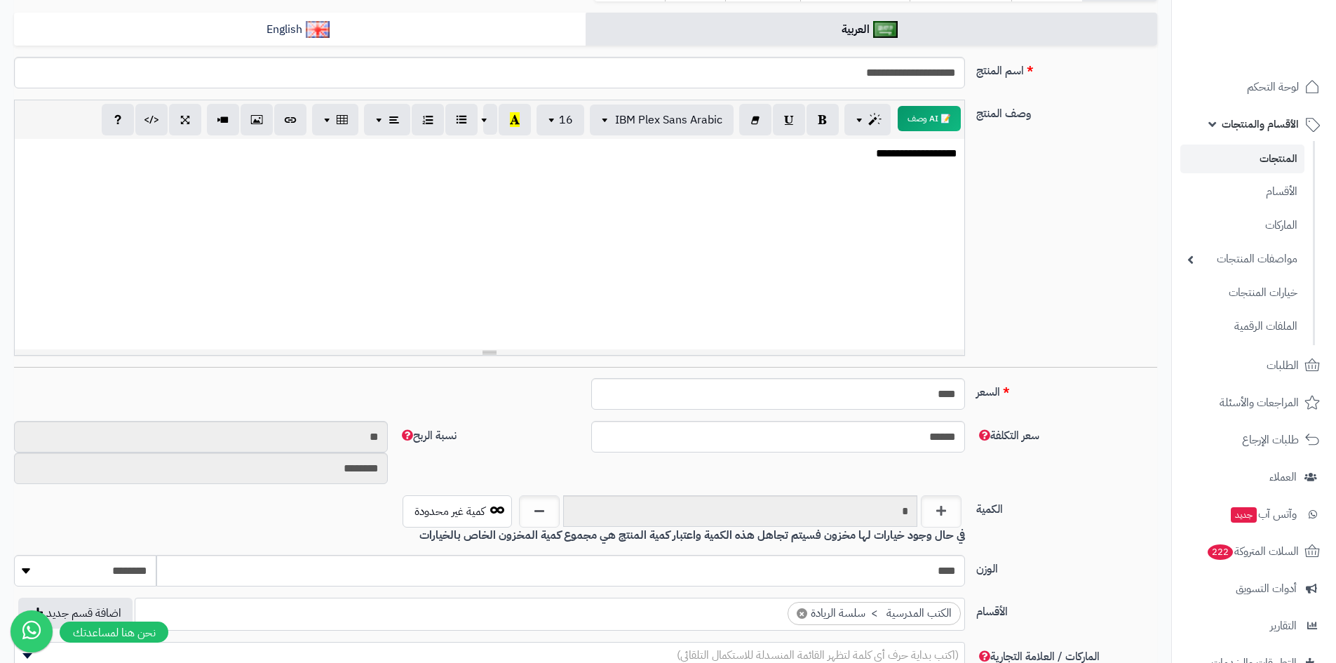
scroll to position [0, 0]
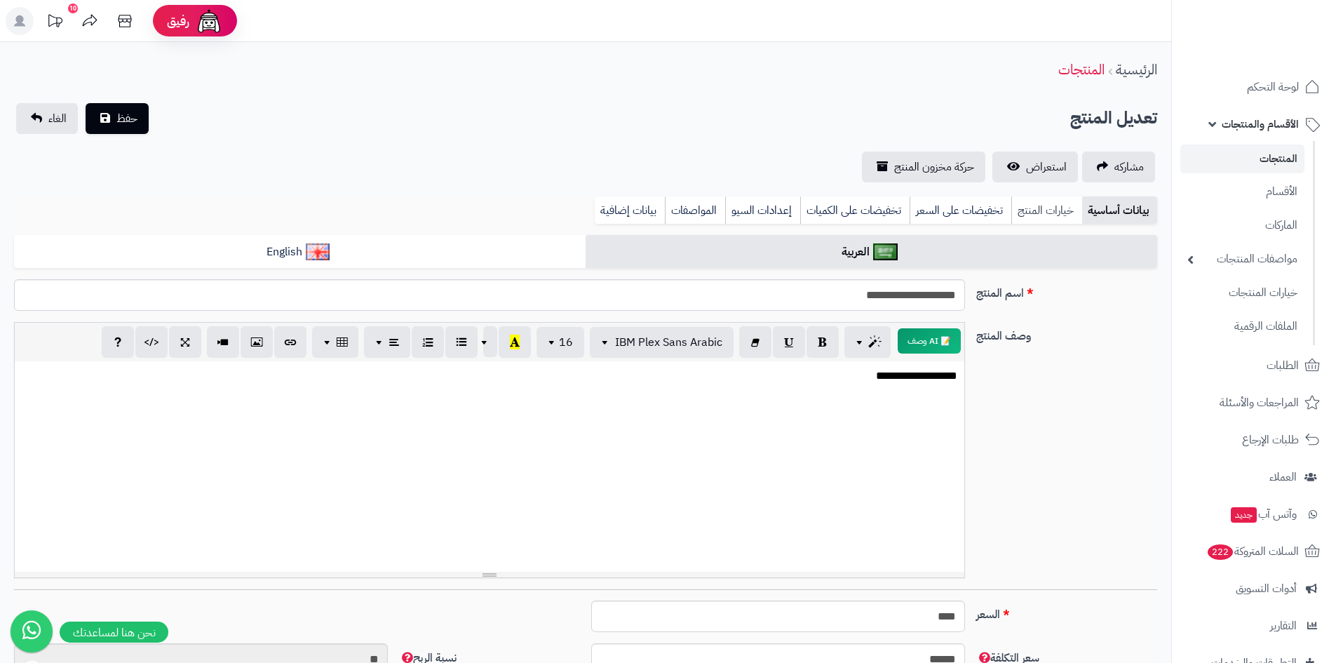
click at [1037, 205] on link "خيارات المنتج" at bounding box center [1046, 210] width 71 height 28
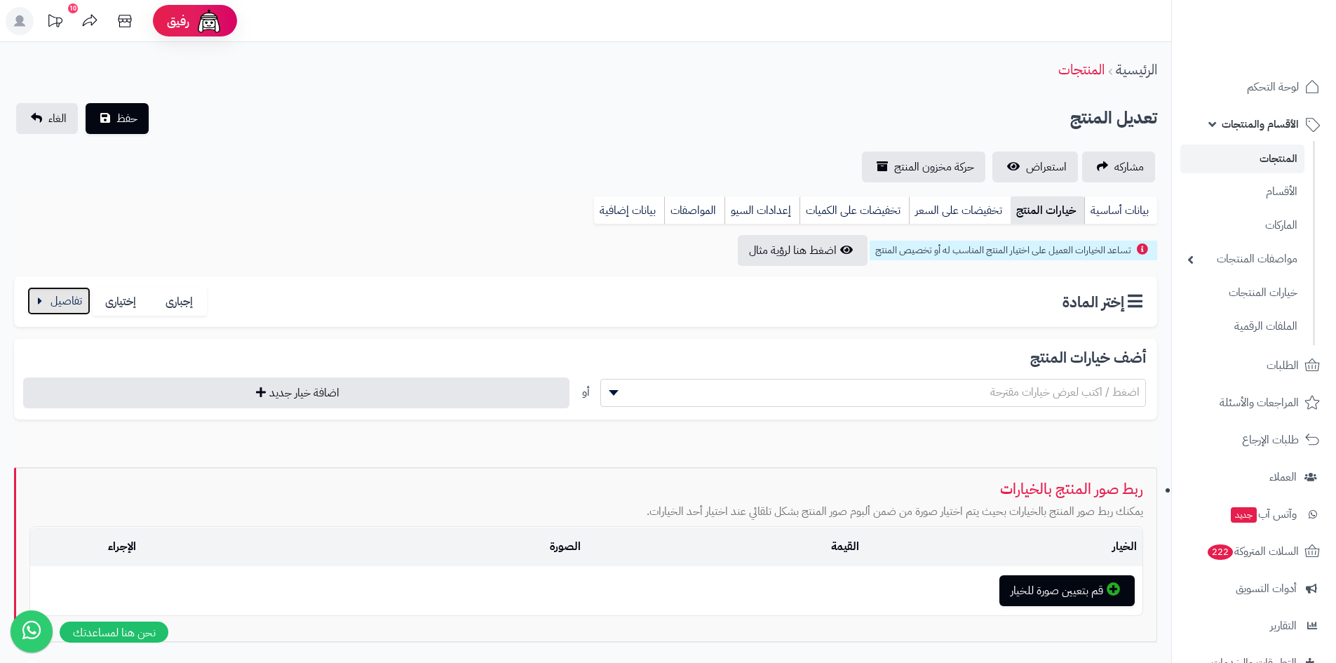
click at [55, 302] on button "button" at bounding box center [58, 301] width 63 height 28
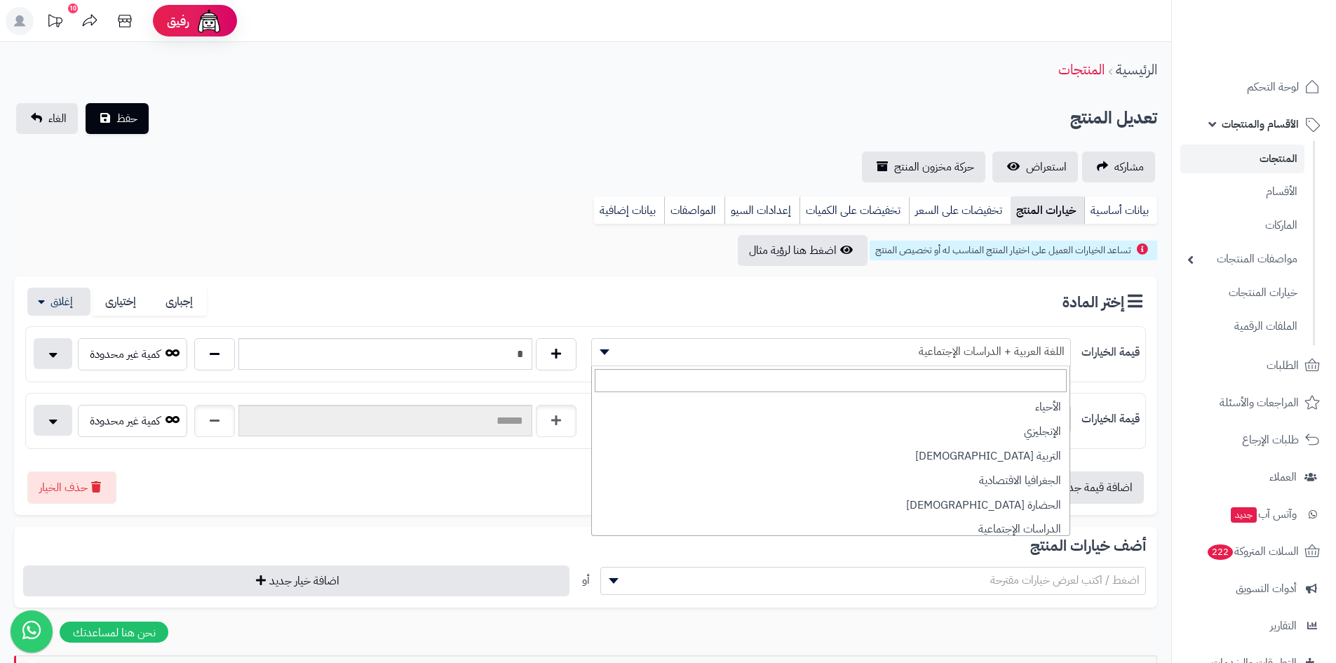
click at [736, 352] on span "اللغة العربية + الدراسات الإجتماعية" at bounding box center [831, 351] width 478 height 21
click at [45, 420] on button "button" at bounding box center [53, 419] width 39 height 31
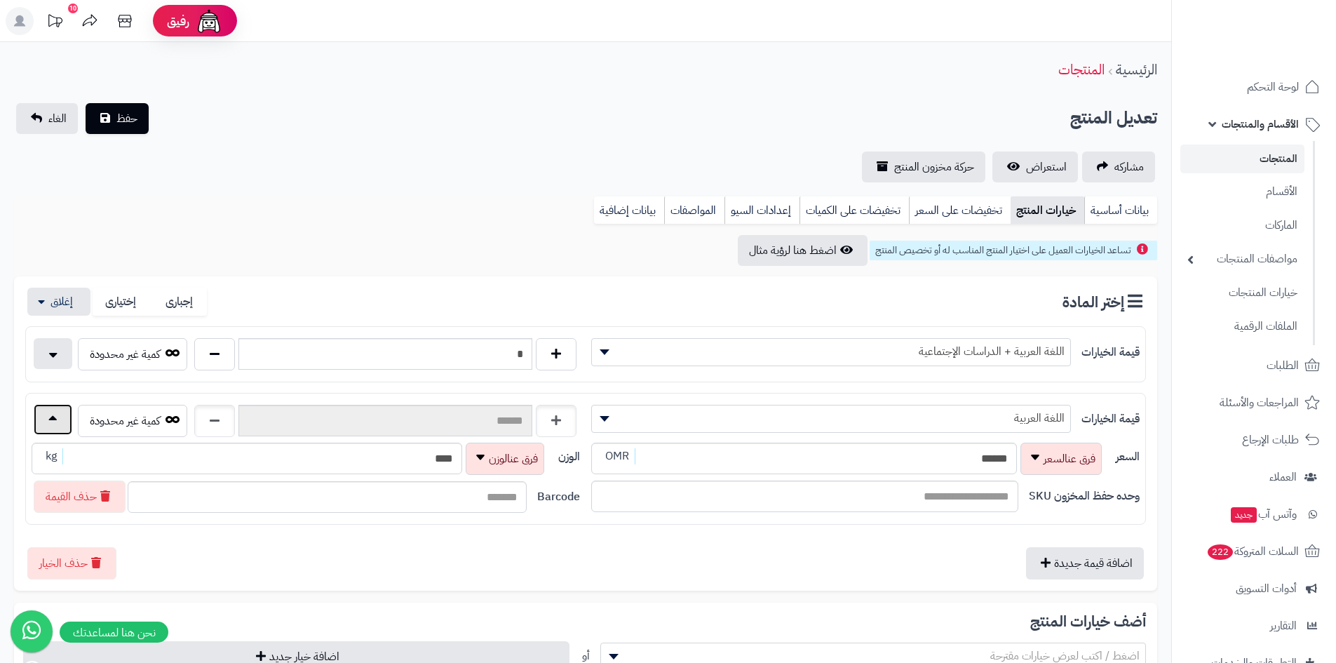
click at [45, 420] on button "button" at bounding box center [53, 419] width 39 height 31
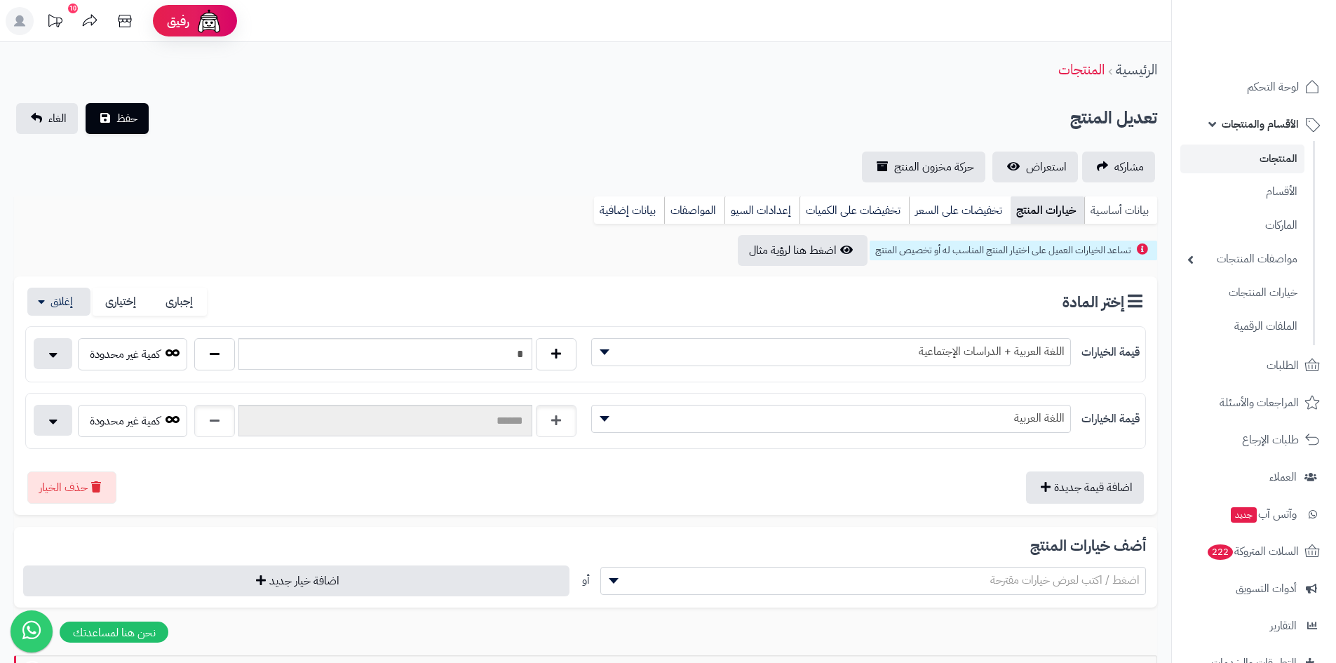
click at [1118, 208] on link "بيانات أساسية" at bounding box center [1120, 210] width 73 height 28
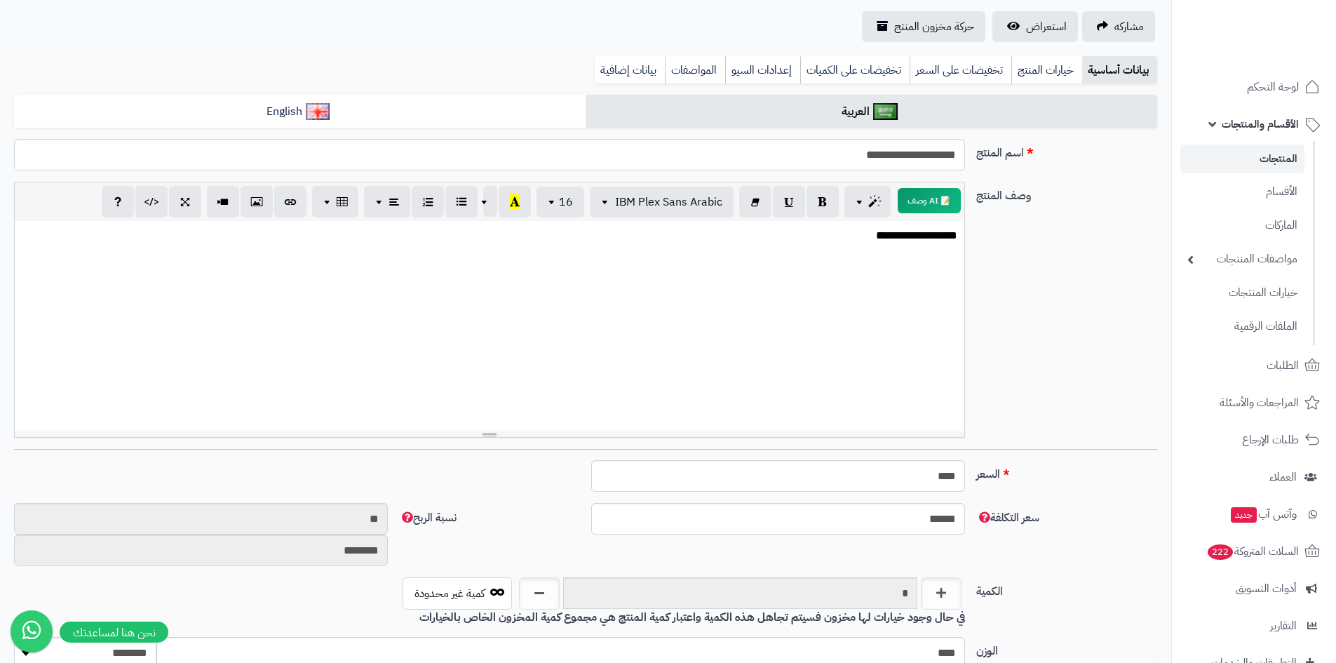
scroll to position [70, 0]
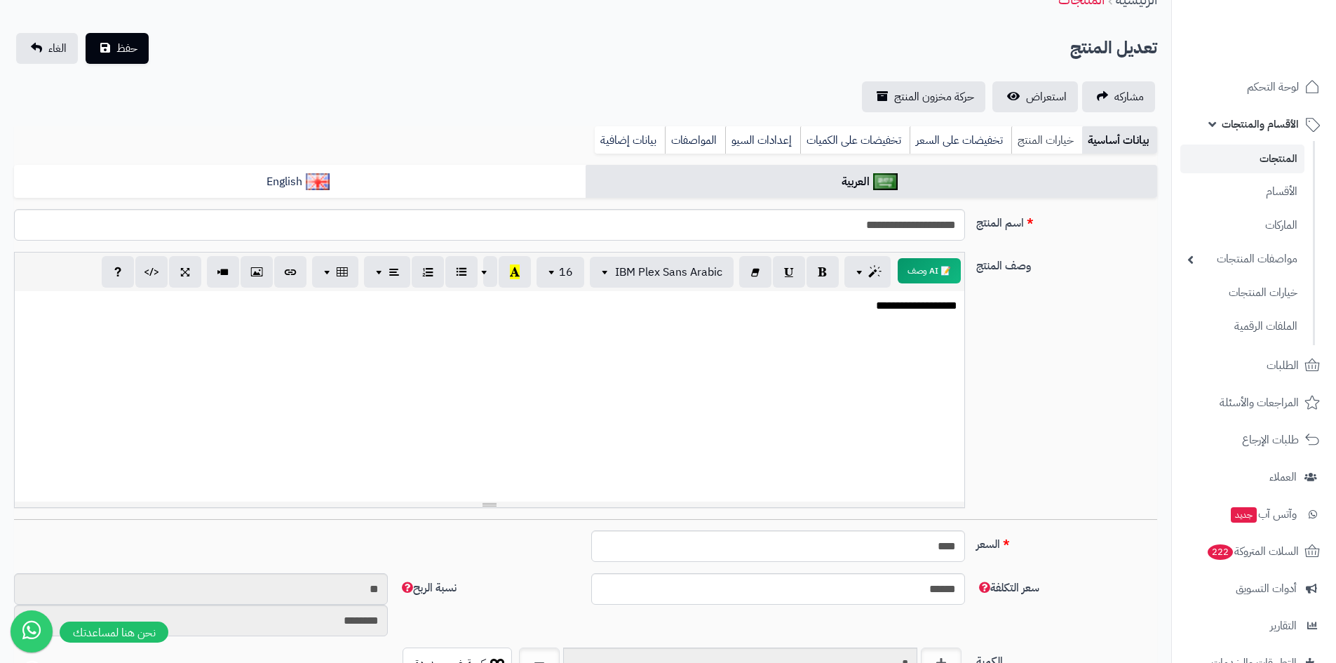
click at [1045, 135] on link "خيارات المنتج" at bounding box center [1046, 140] width 71 height 28
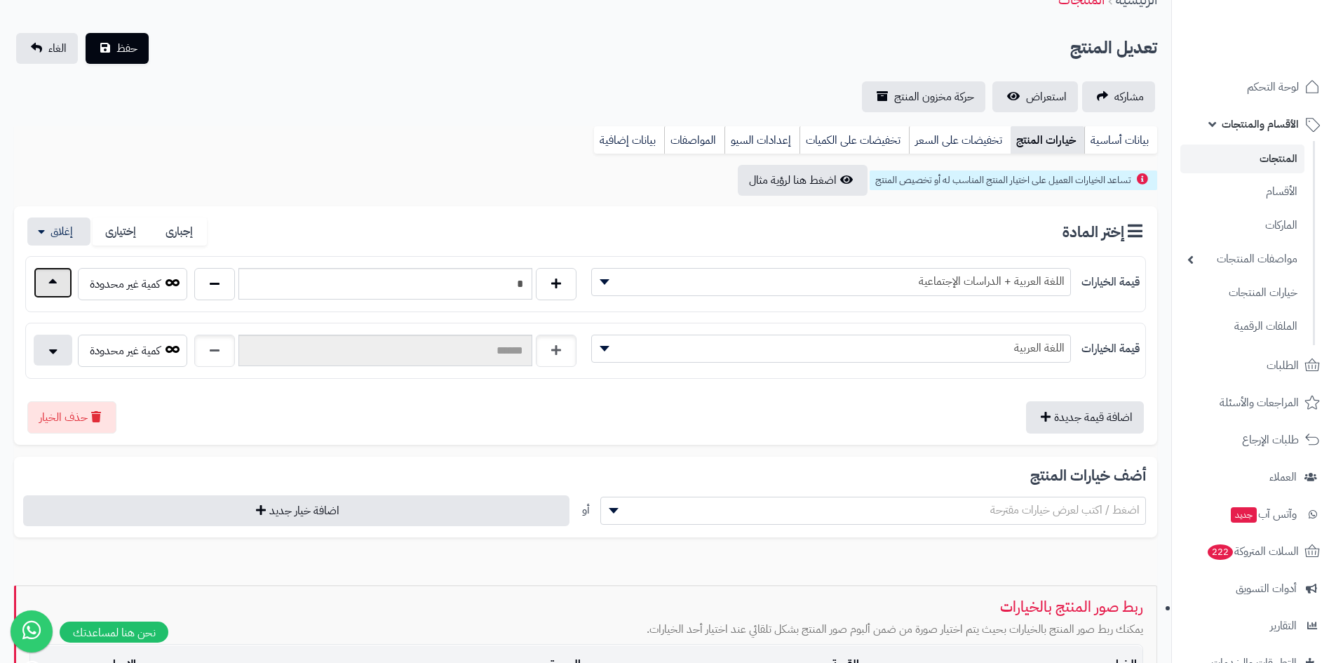
click at [55, 285] on button "button" at bounding box center [53, 282] width 39 height 31
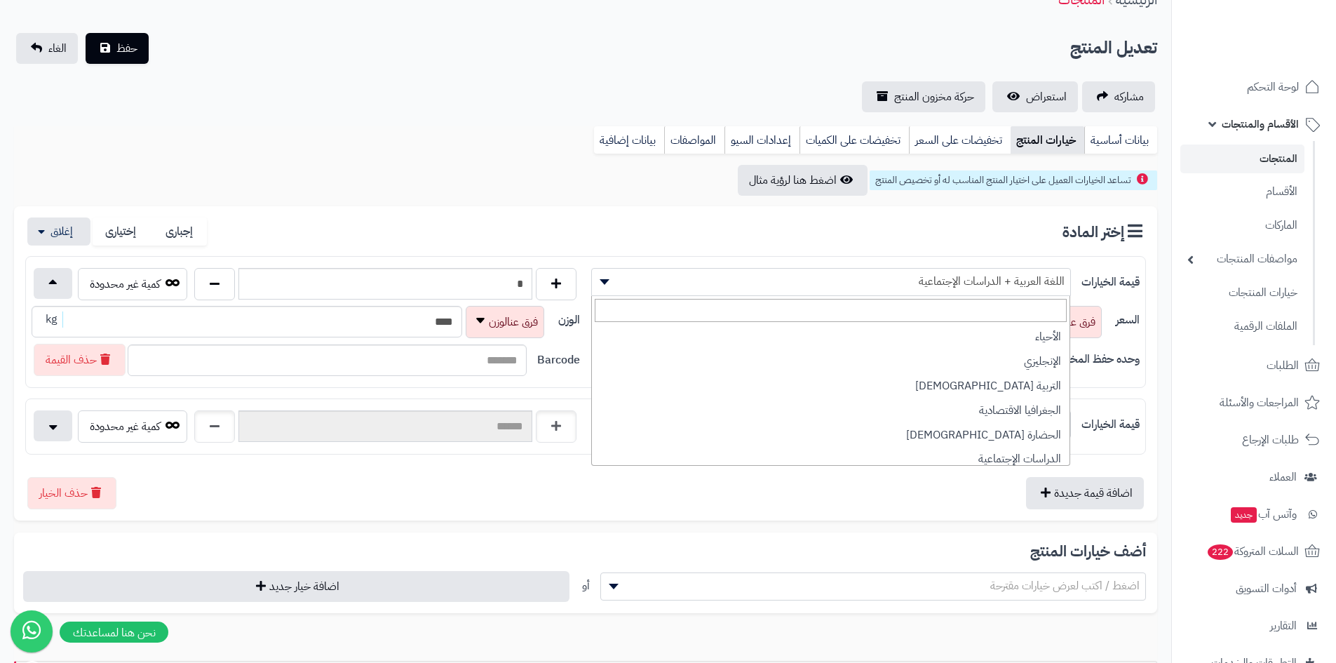
click at [896, 278] on span "اللغة العربية + الدراسات الإجتماعية" at bounding box center [831, 281] width 478 height 21
select select "***"
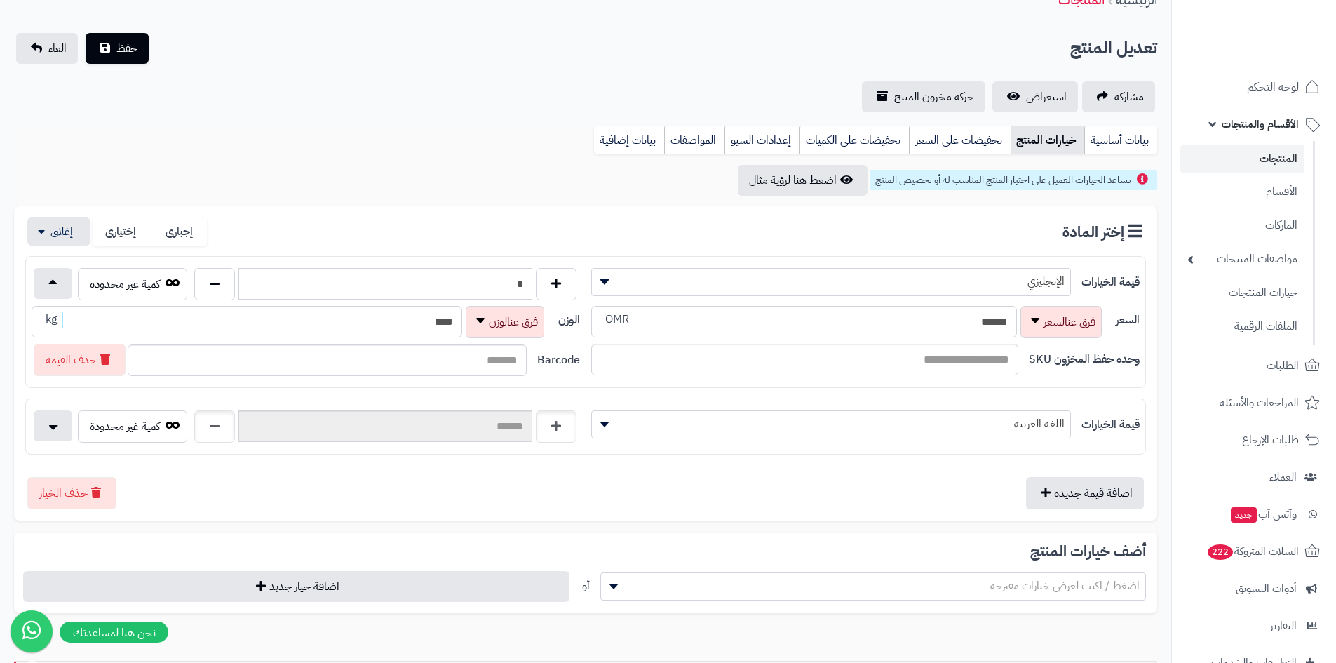
click at [1055, 320] on div "السعر ****** OMR" at bounding box center [848, 322] width 514 height 32
type input "*****"
click at [1110, 137] on link "بيانات أساسية" at bounding box center [1120, 140] width 73 height 28
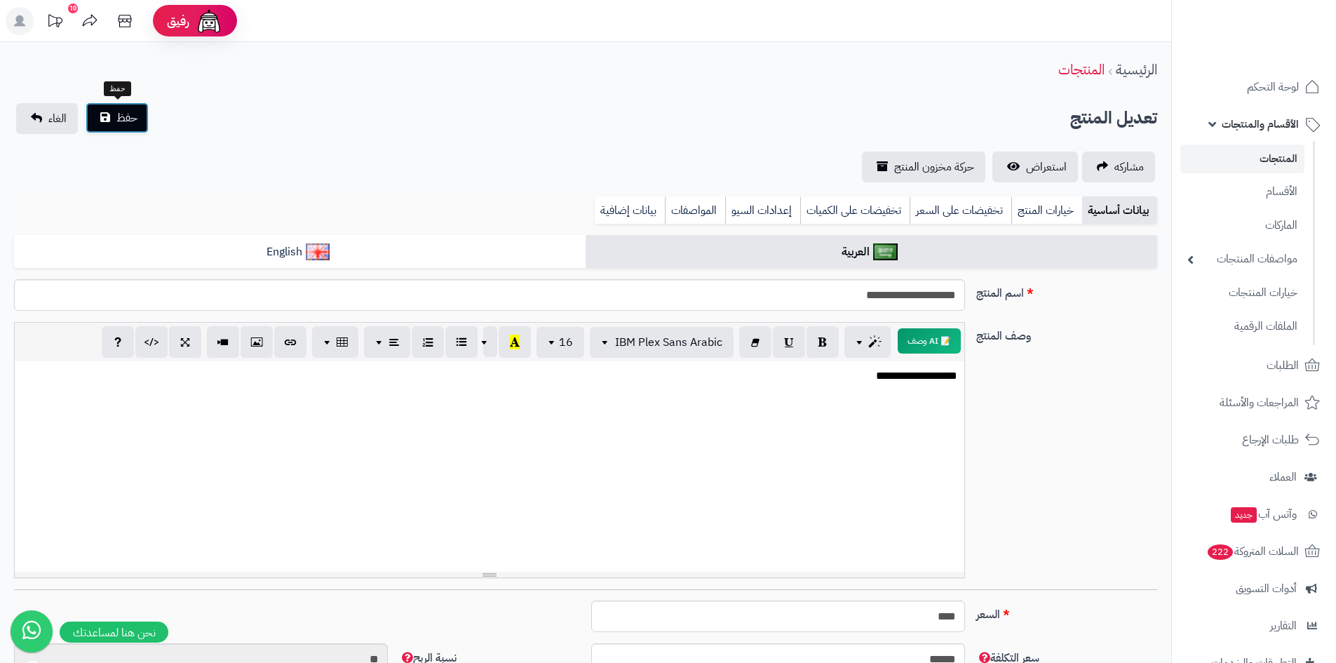
click at [118, 124] on span "حفظ" at bounding box center [126, 117] width 21 height 17
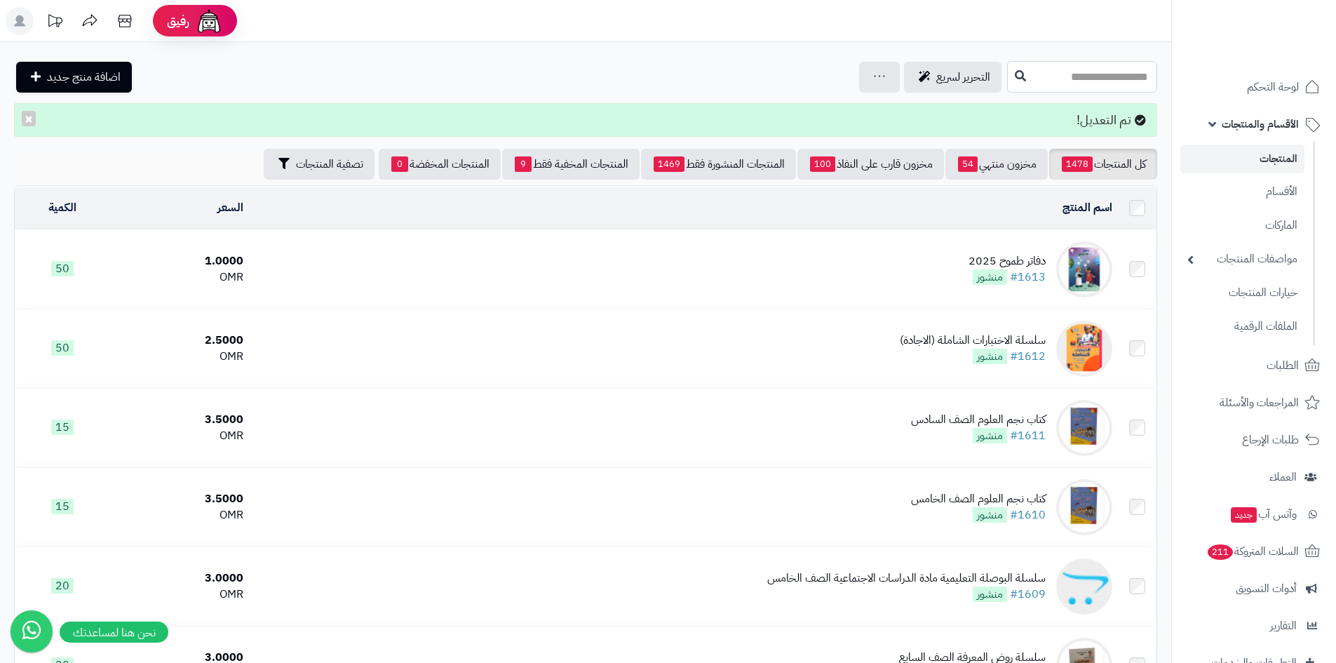
click at [1086, 74] on input "text" at bounding box center [1082, 77] width 150 height 32
type input "******"
click at [1089, 108] on link "الصف الرابع (سلسلة الريادة)" at bounding box center [1082, 110] width 150 height 26
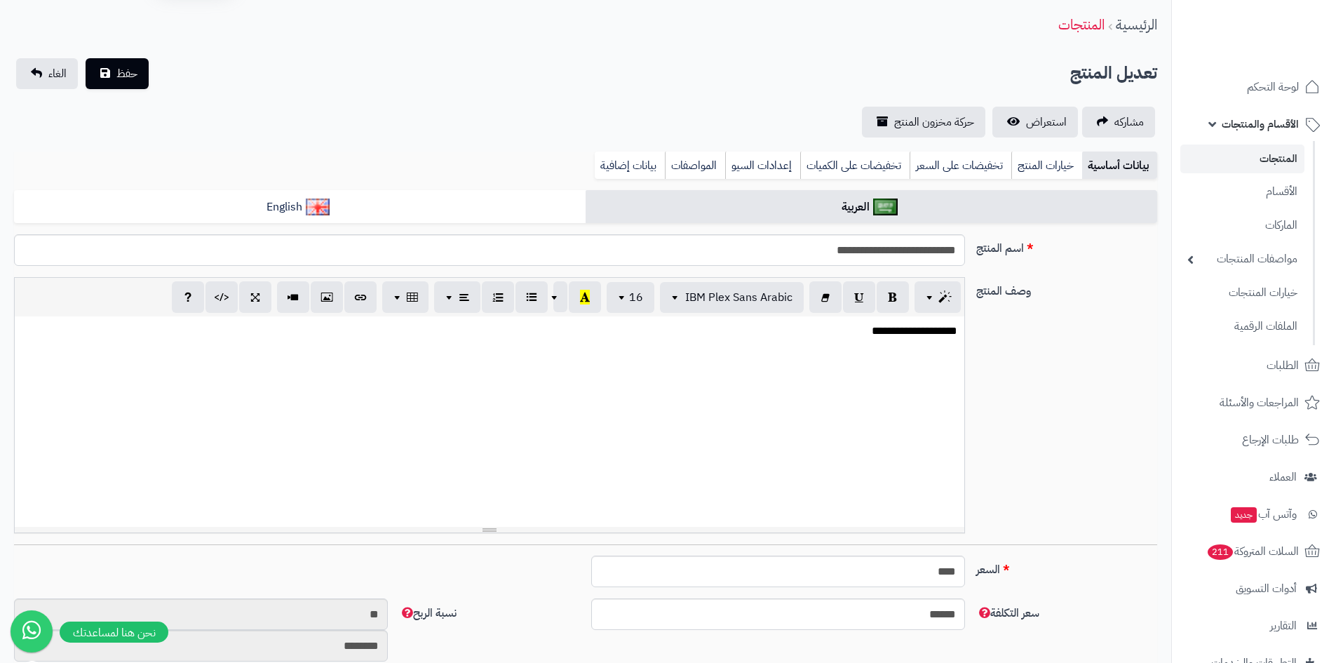
scroll to position [70, 0]
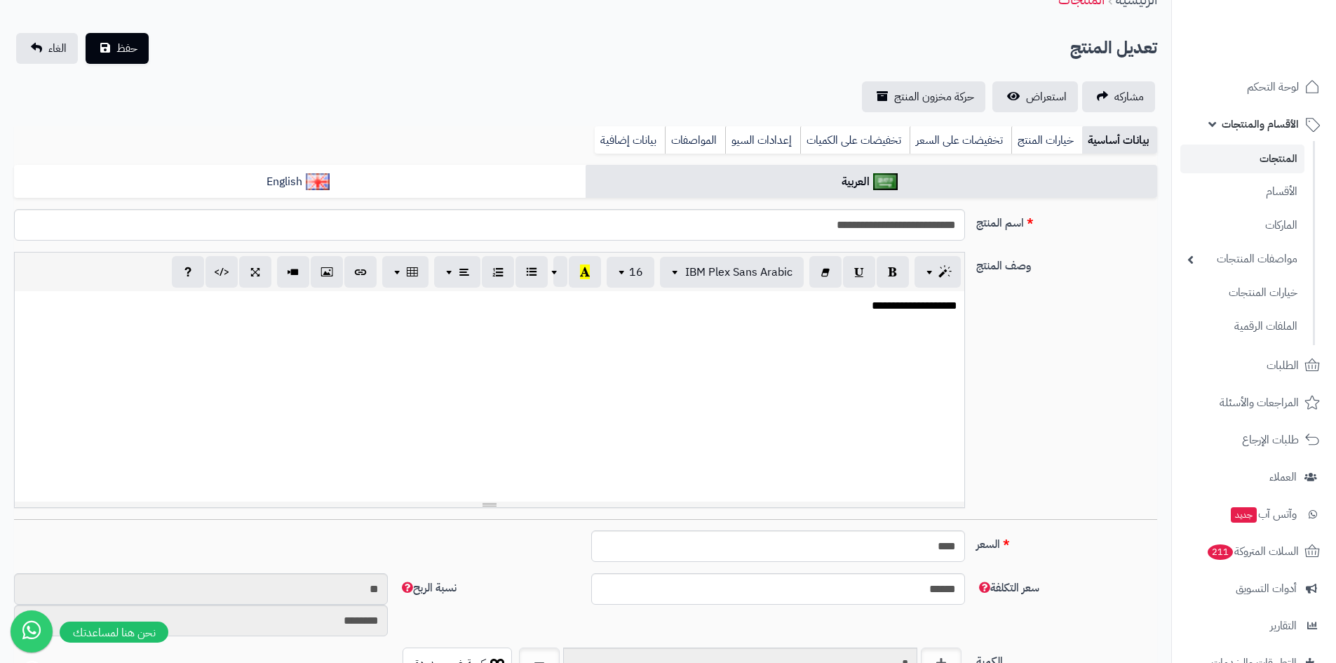
click at [879, 303] on p "**********" at bounding box center [490, 306] width 936 height 16
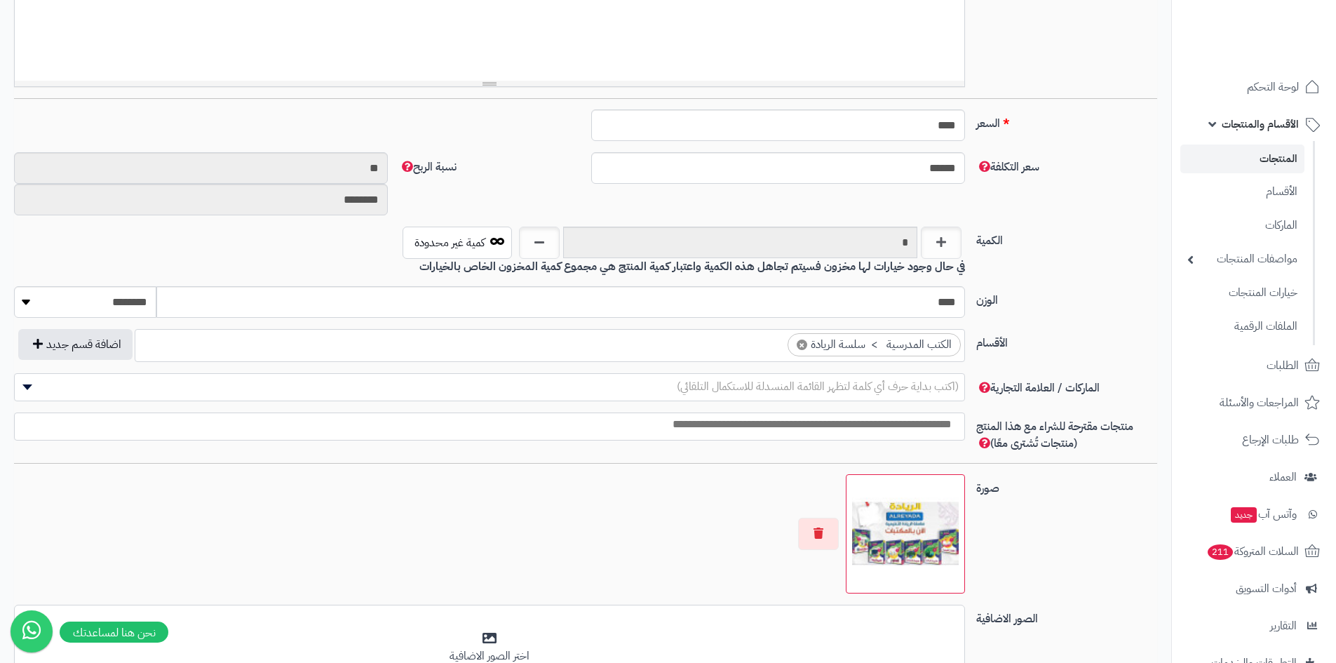
scroll to position [421, 0]
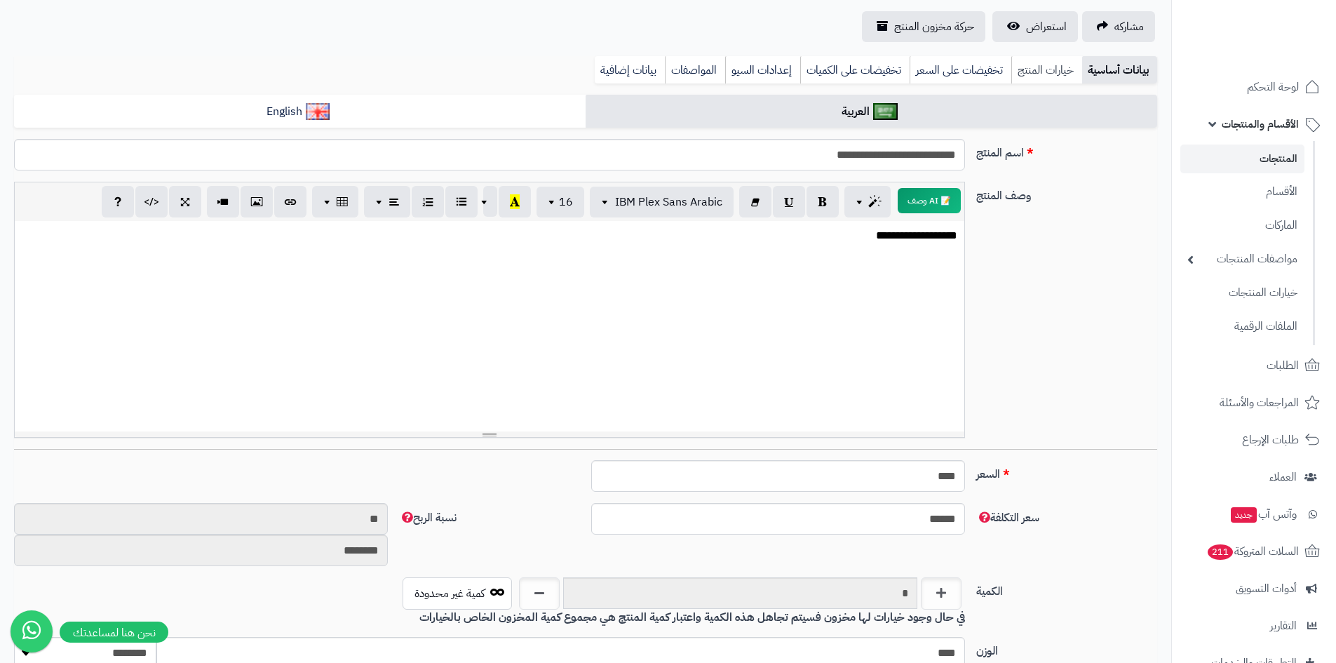
click at [1034, 71] on link "خيارات المنتج" at bounding box center [1046, 70] width 71 height 28
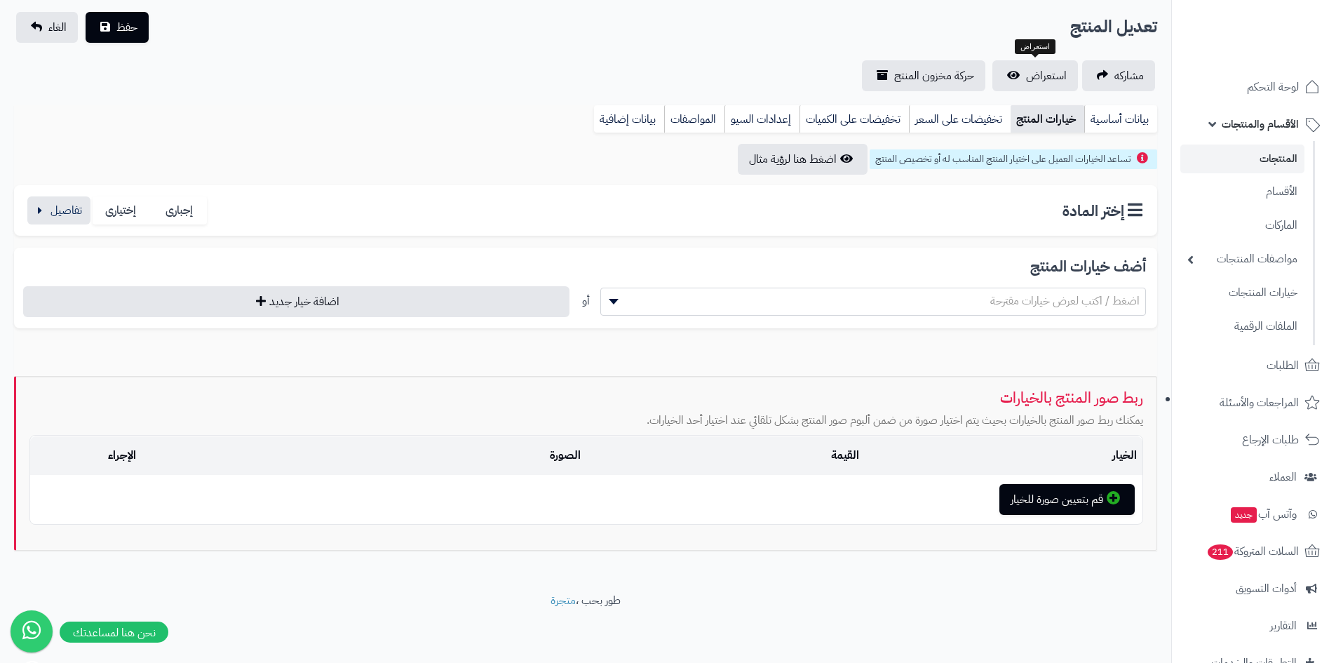
scroll to position [91, 0]
click at [35, 215] on button "button" at bounding box center [58, 210] width 63 height 28
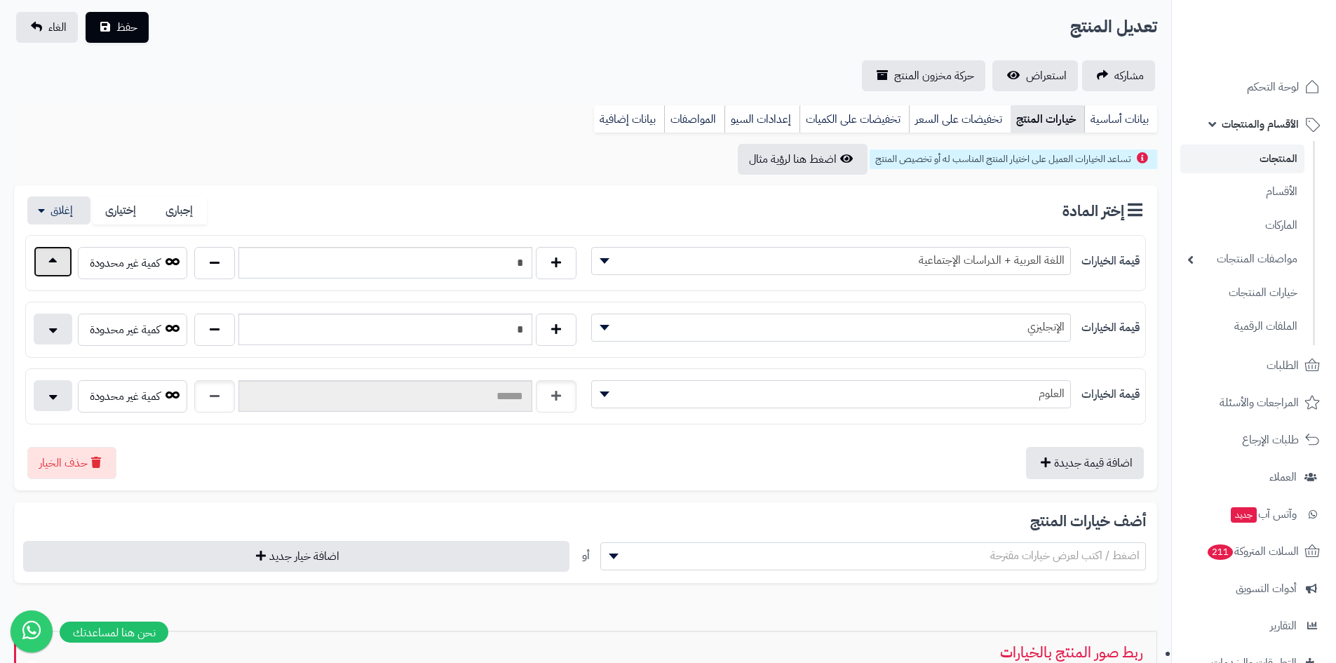
click at [45, 262] on button "button" at bounding box center [53, 261] width 39 height 31
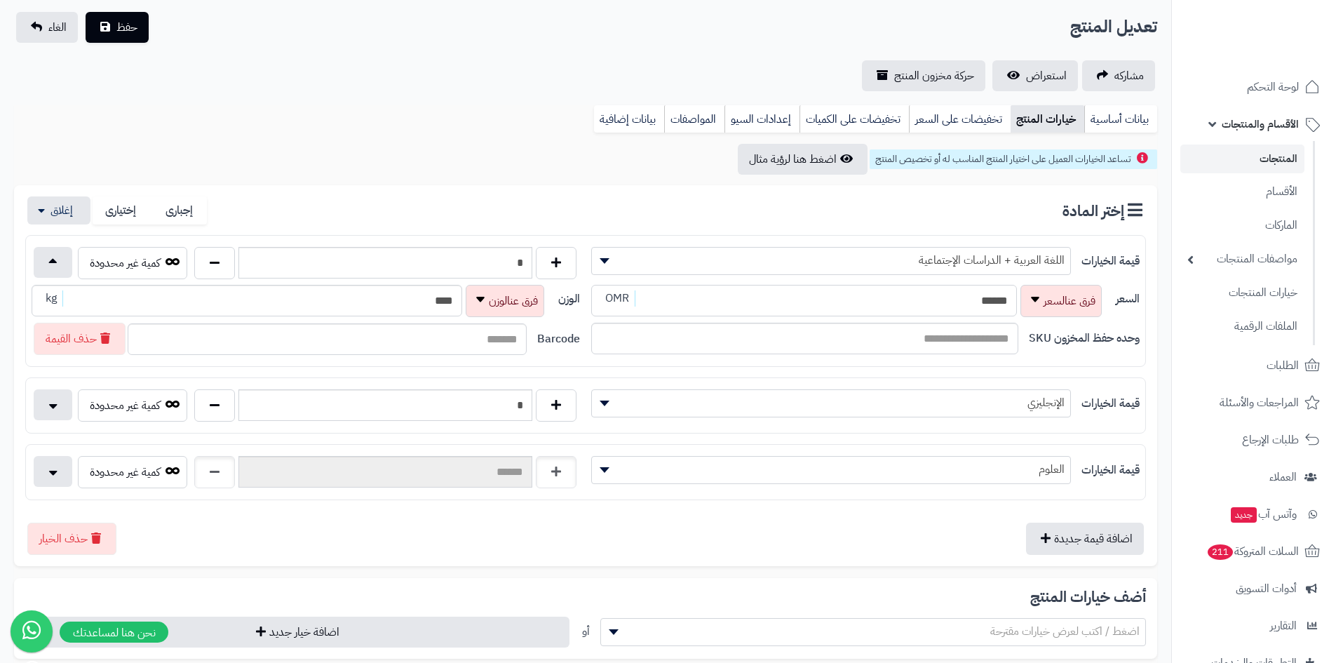
click at [1025, 298] on div "السعر ****** OMR" at bounding box center [848, 301] width 514 height 32
click at [999, 266] on span "اللغة العربية + الدراسات الإجتماعية" at bounding box center [831, 260] width 478 height 21
select select "***"
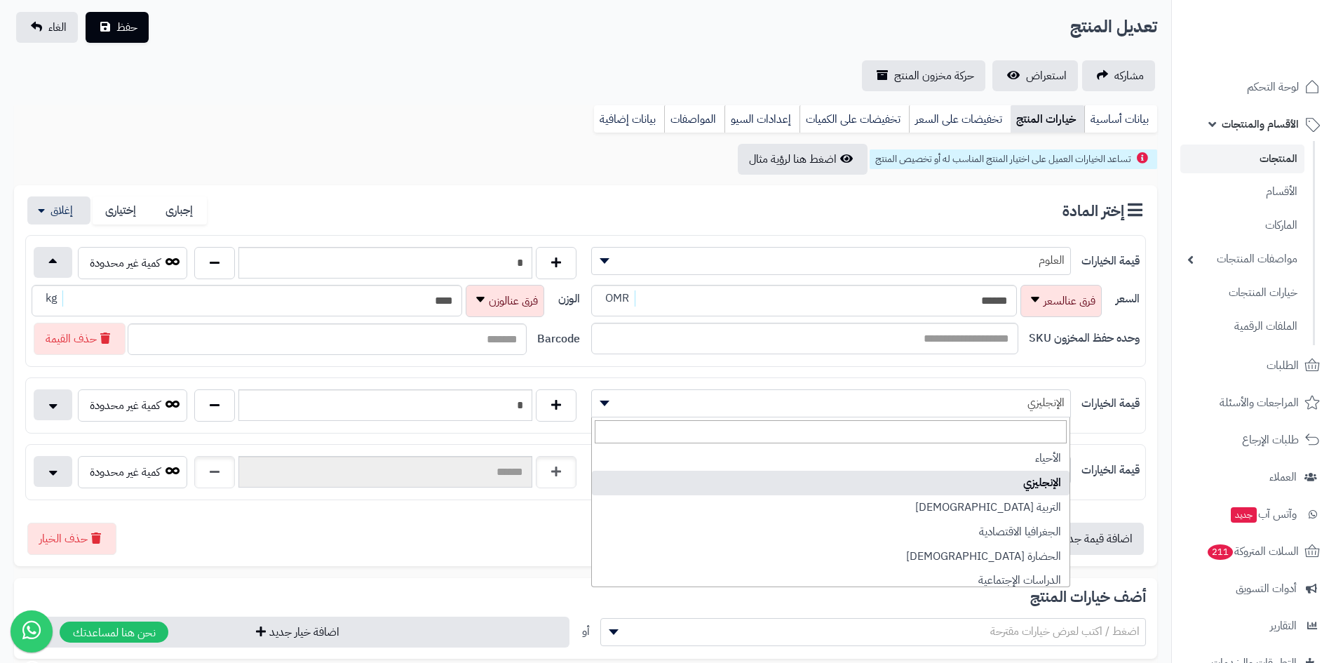
click at [653, 396] on span "الإنجليزي" at bounding box center [831, 402] width 478 height 21
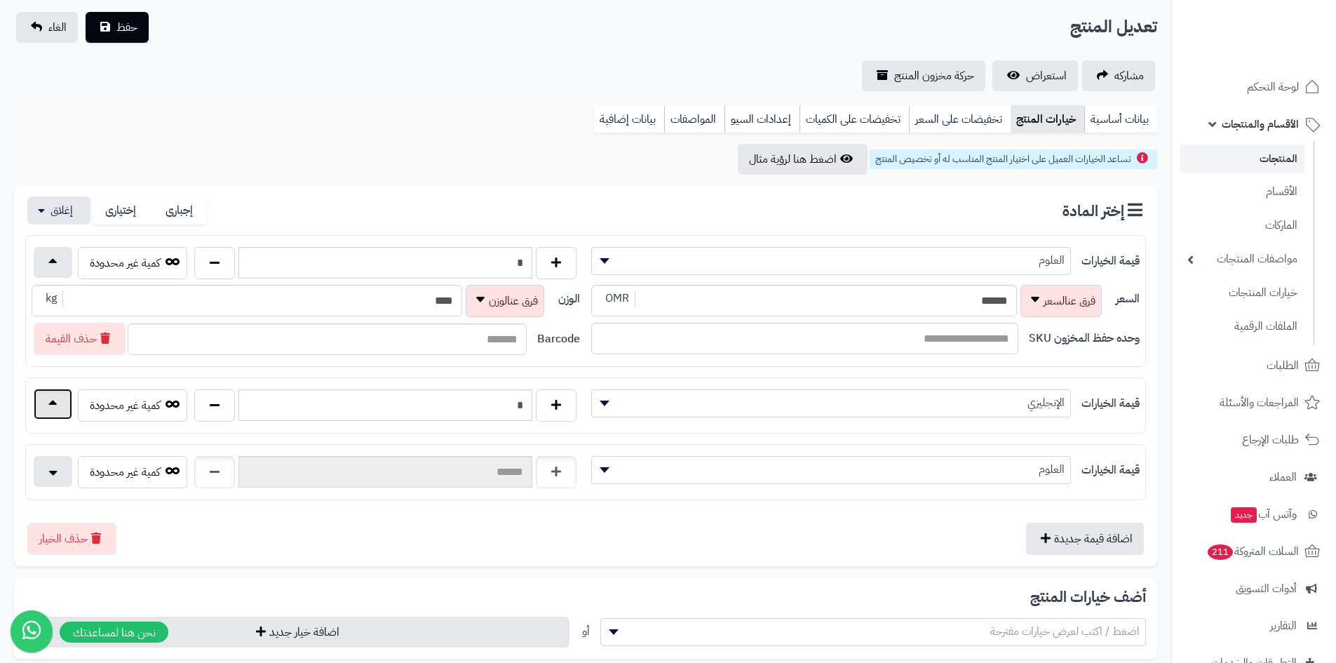
click at [55, 408] on button "button" at bounding box center [53, 404] width 39 height 31
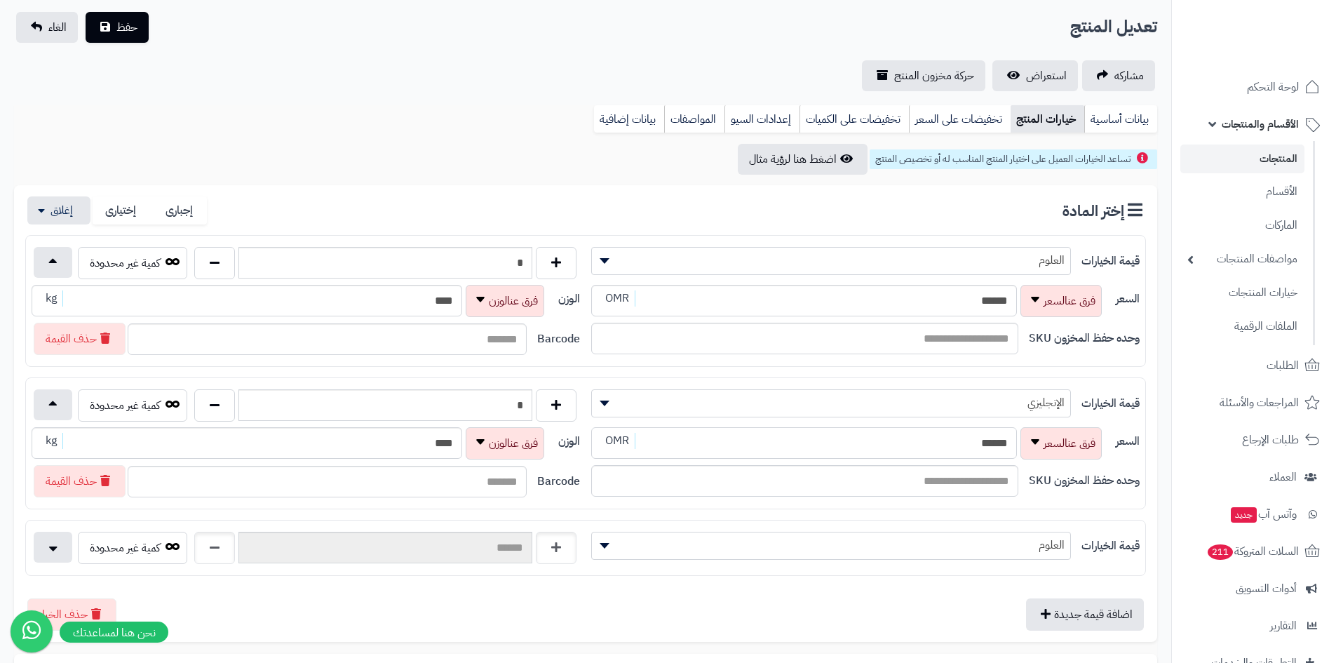
click at [903, 429] on input "******" at bounding box center [804, 443] width 426 height 32
click at [1104, 458] on div "السعر ****** OMR" at bounding box center [848, 443] width 514 height 32
type input "*****"
click at [892, 557] on span "العلوم" at bounding box center [831, 546] width 480 height 28
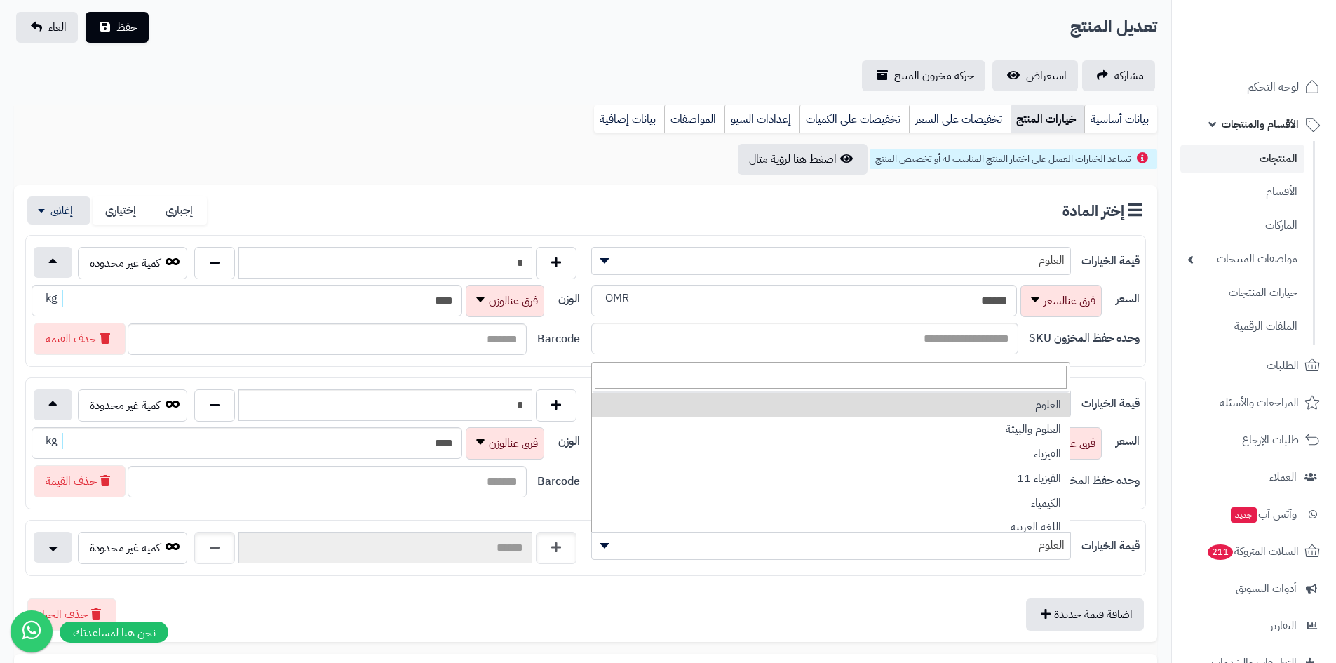
scroll to position [351, 0]
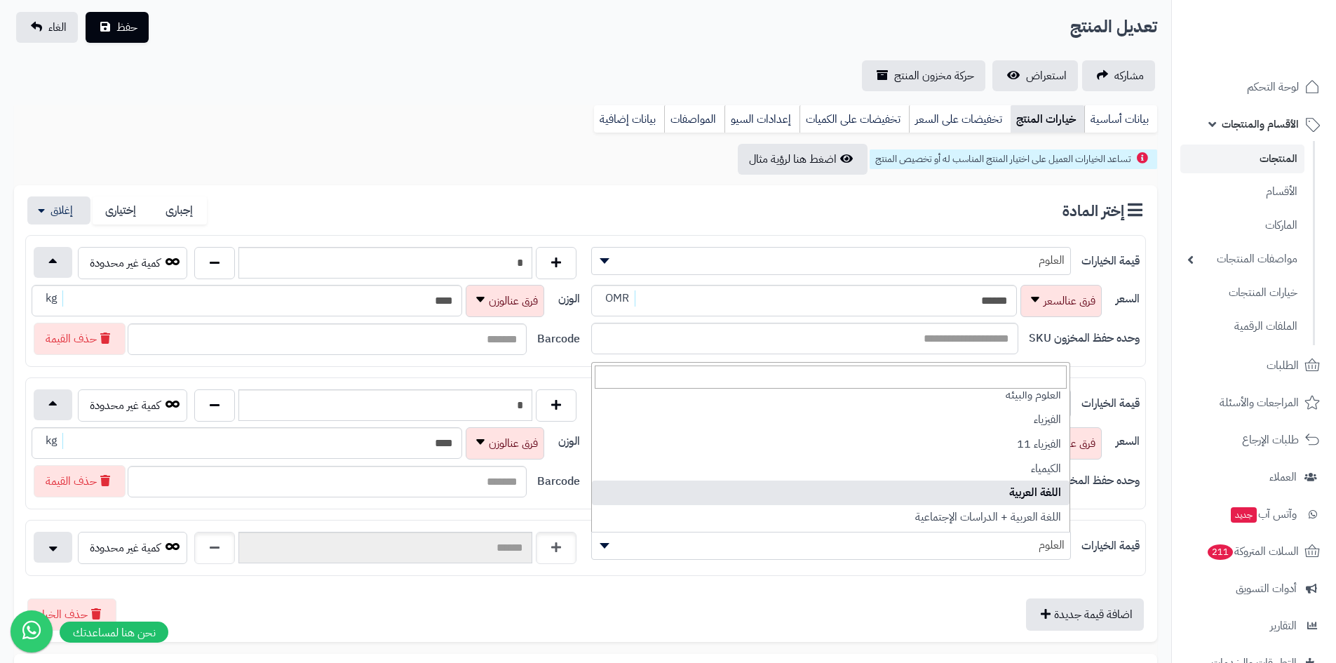
select select "***"
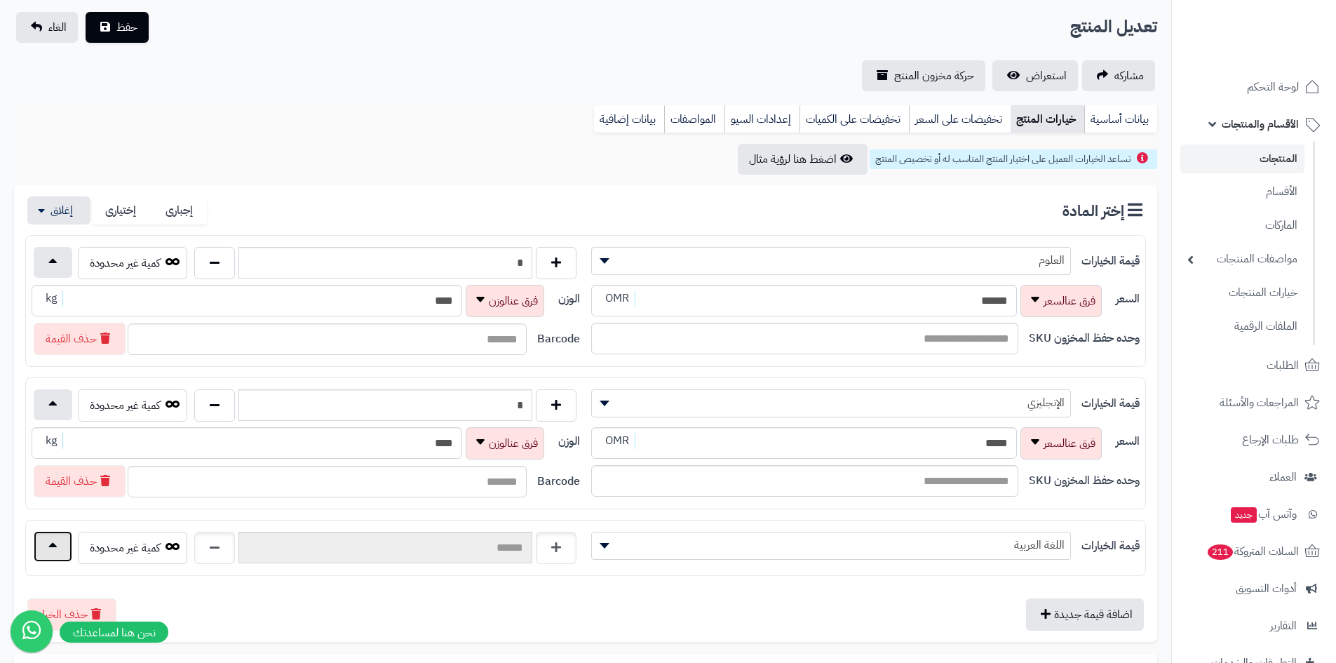
click at [62, 552] on button "button" at bounding box center [53, 546] width 39 height 31
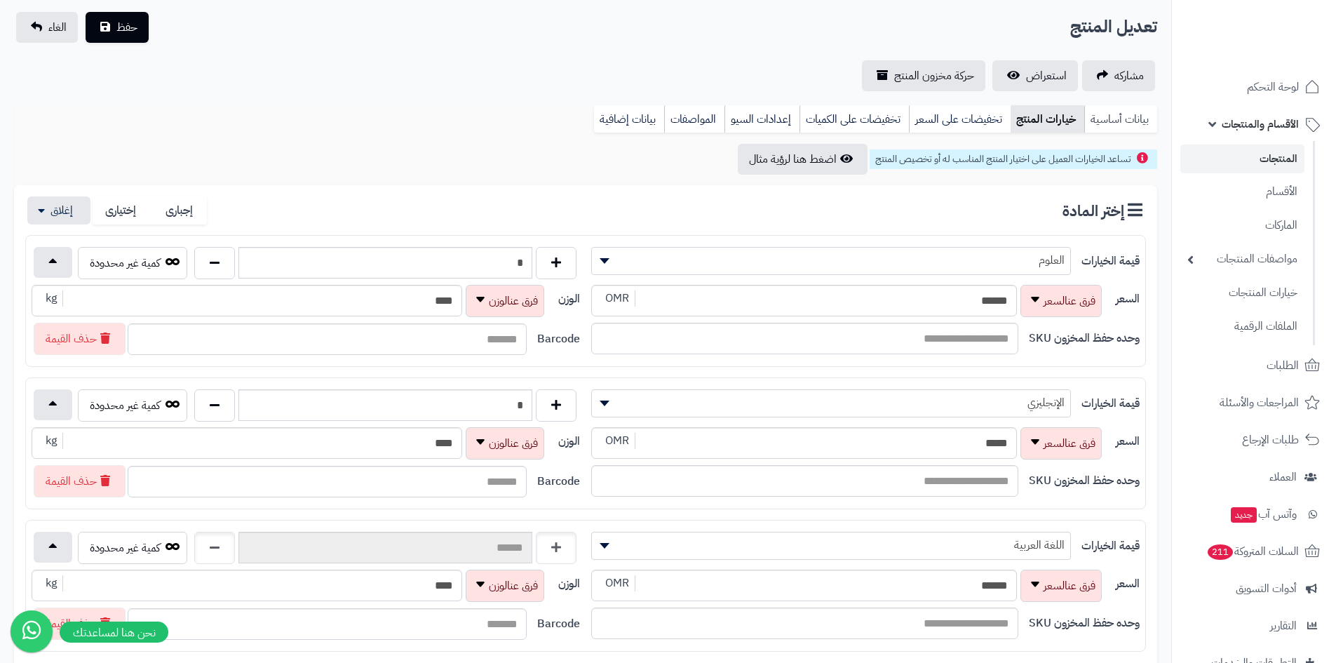
click at [1108, 118] on link "بيانات أساسية" at bounding box center [1120, 119] width 73 height 28
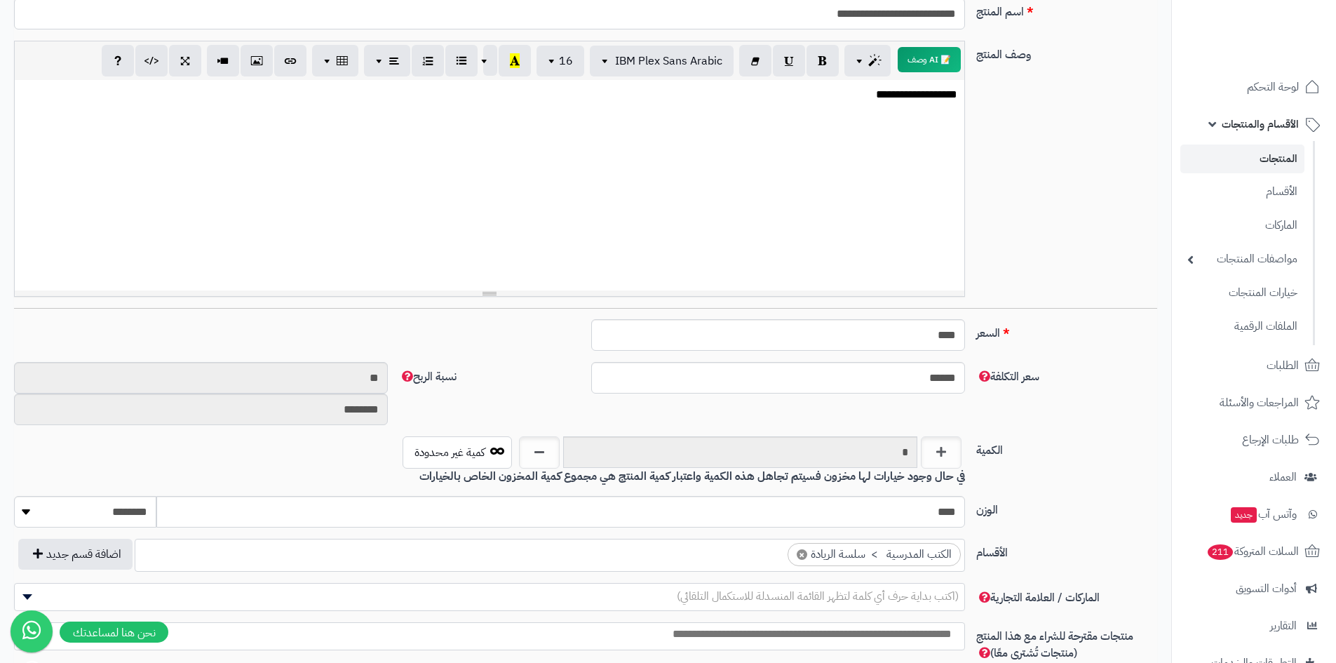
scroll to position [91, 0]
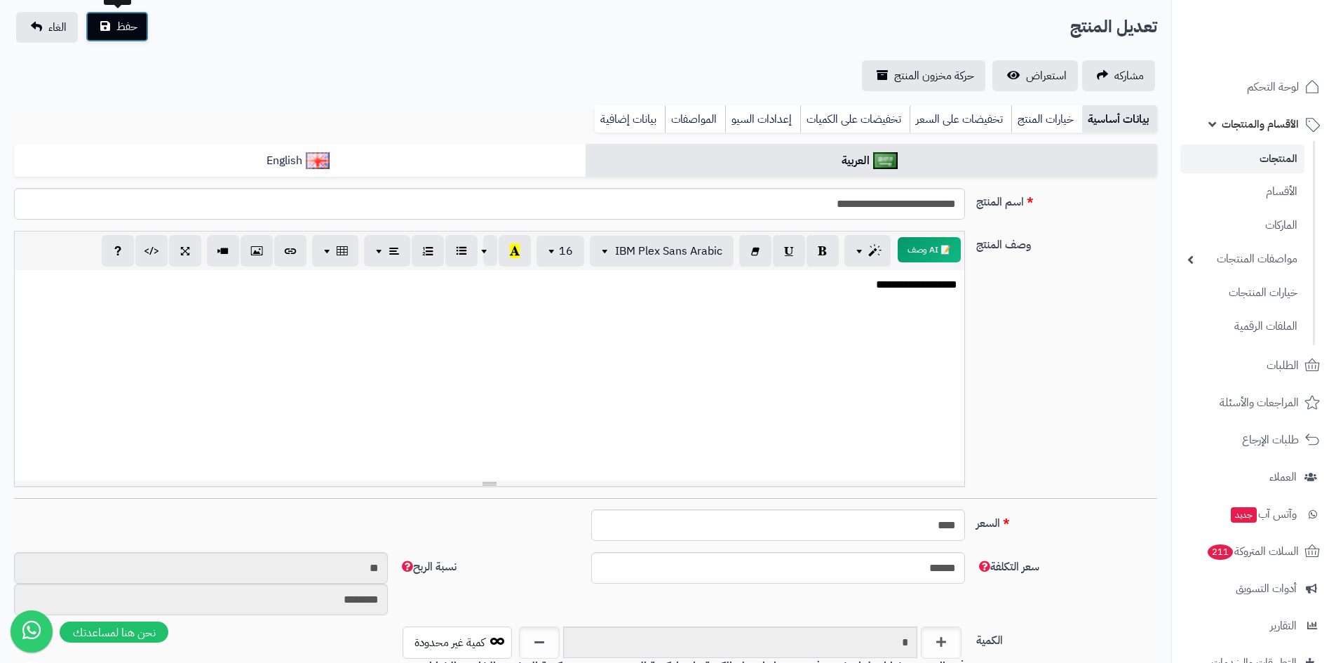
click at [114, 36] on button "حفظ" at bounding box center [117, 26] width 63 height 31
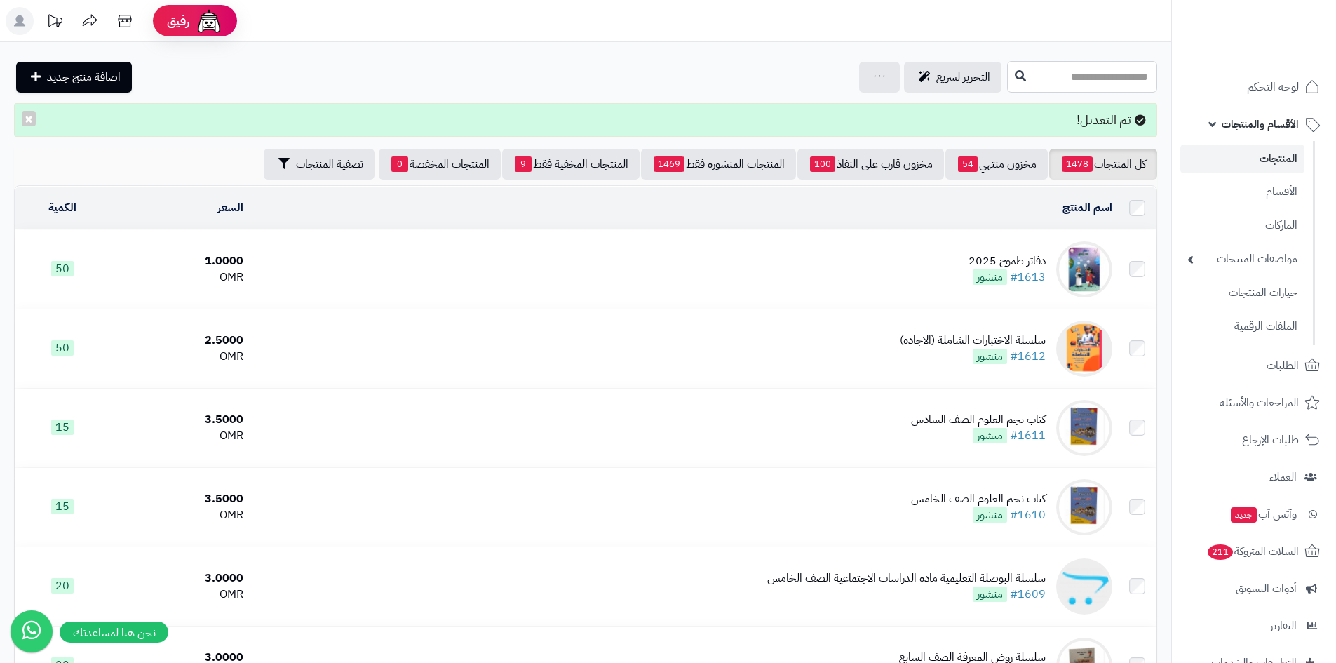
click at [1088, 79] on input "text" at bounding box center [1082, 77] width 150 height 32
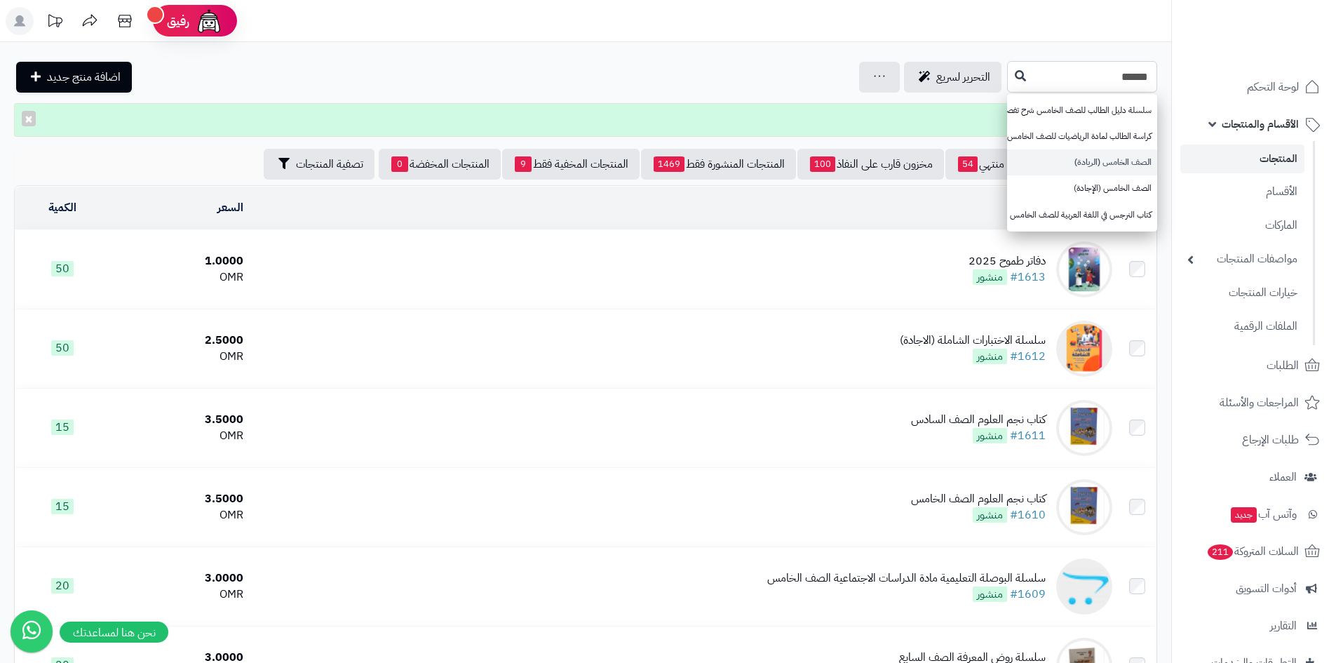
type input "******"
click at [1099, 160] on link "الصف الخامس (الريادة)" at bounding box center [1082, 162] width 150 height 26
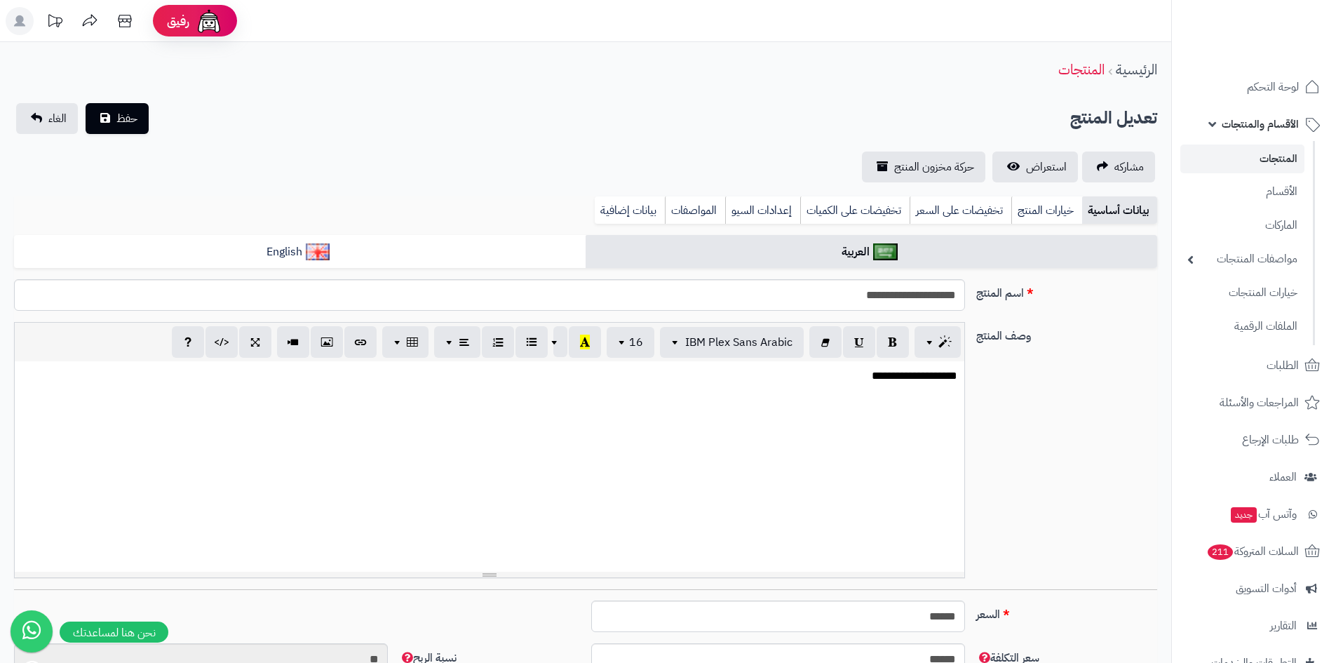
type input "****"
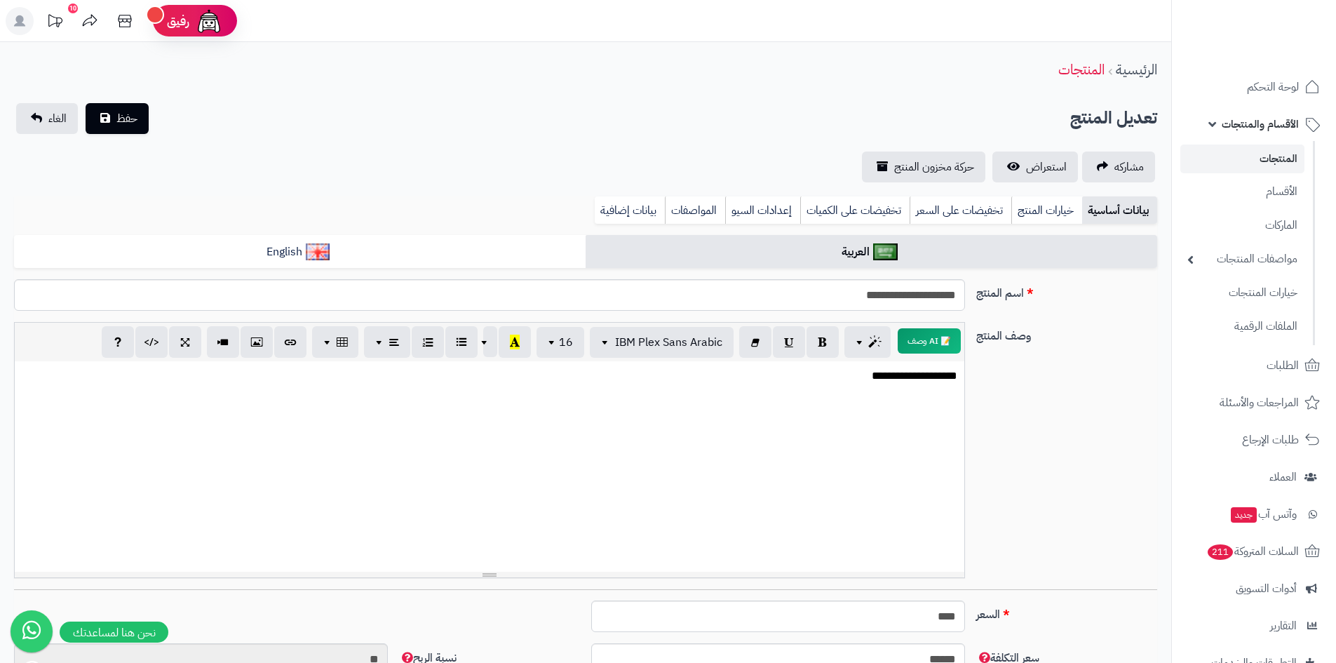
click at [887, 374] on p "**********" at bounding box center [490, 376] width 936 height 16
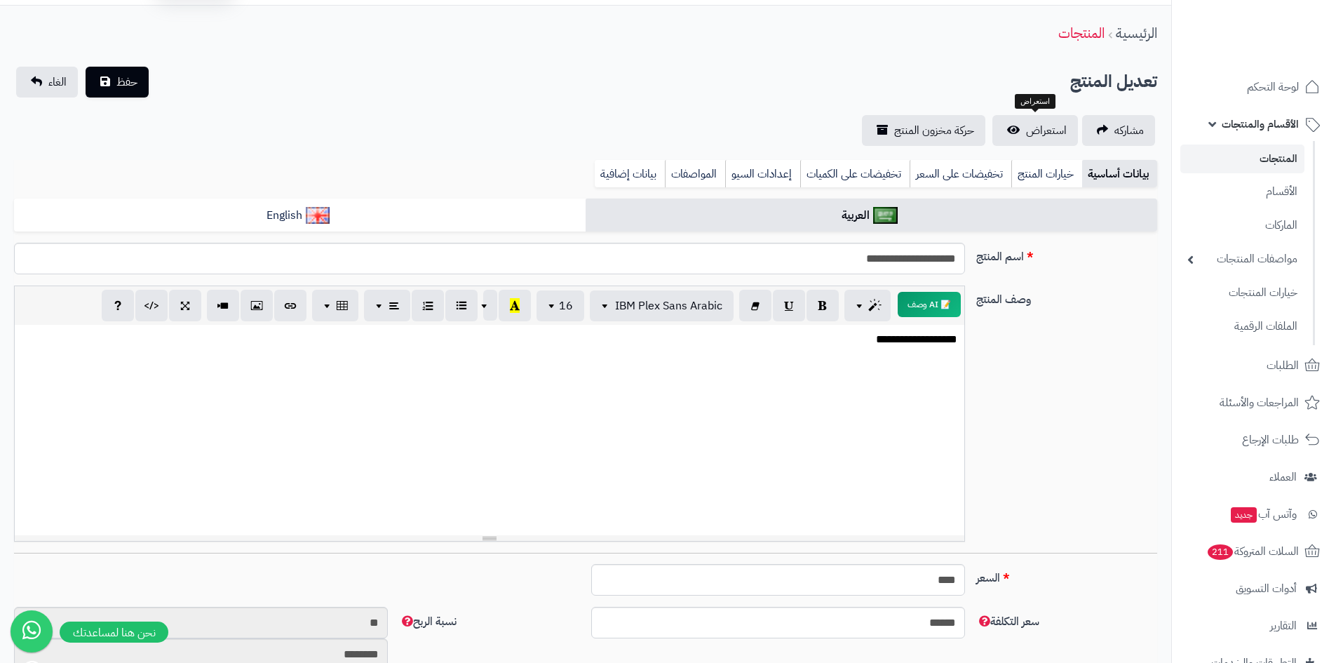
scroll to position [0, 0]
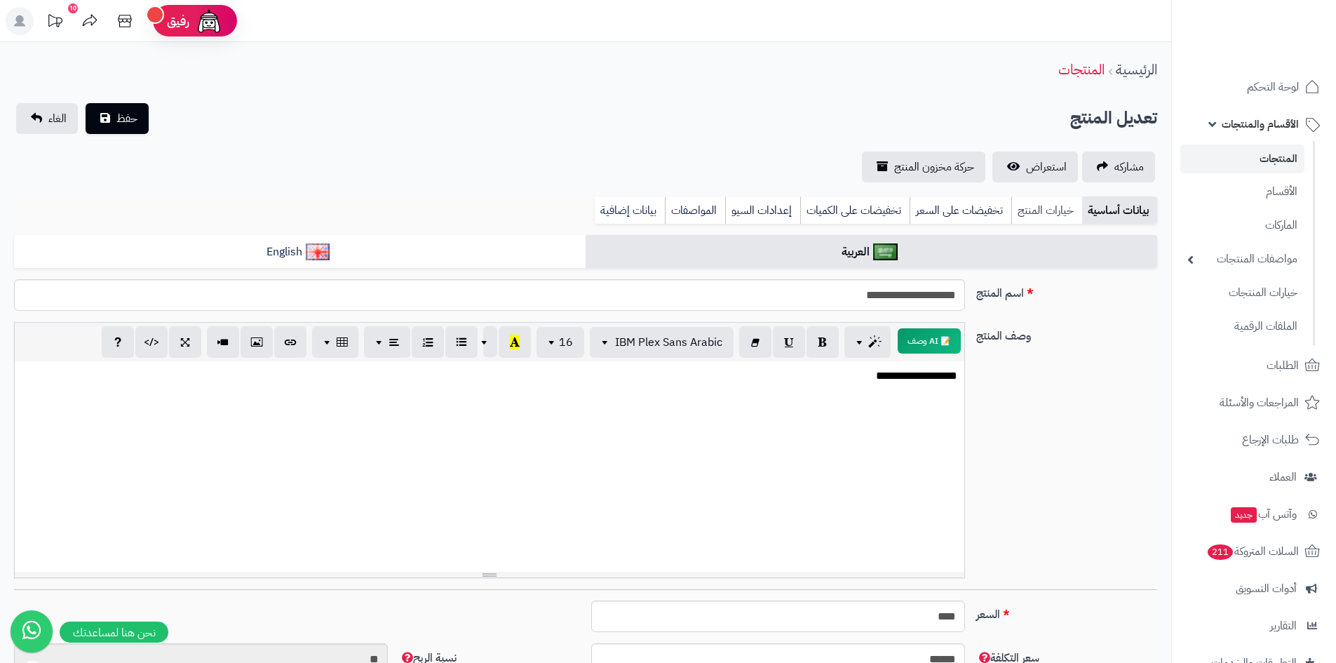
click at [1061, 208] on link "خيارات المنتج" at bounding box center [1046, 210] width 71 height 28
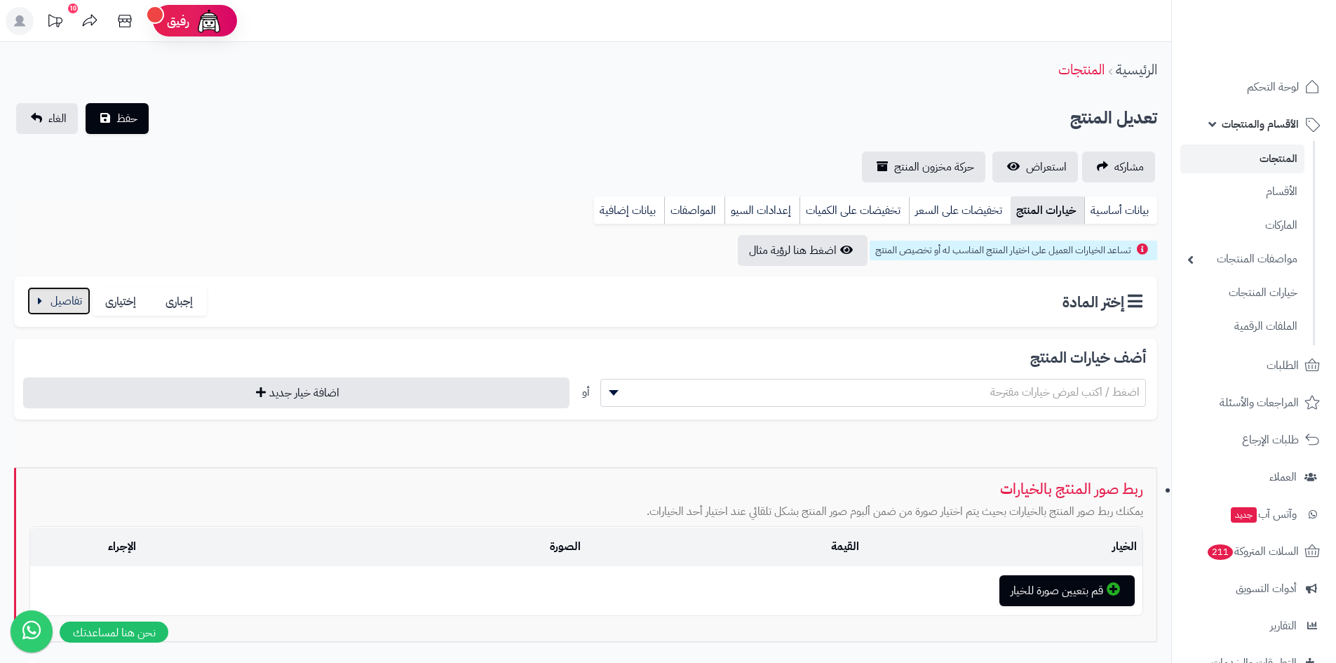
click at [46, 306] on button "button" at bounding box center [58, 301] width 63 height 28
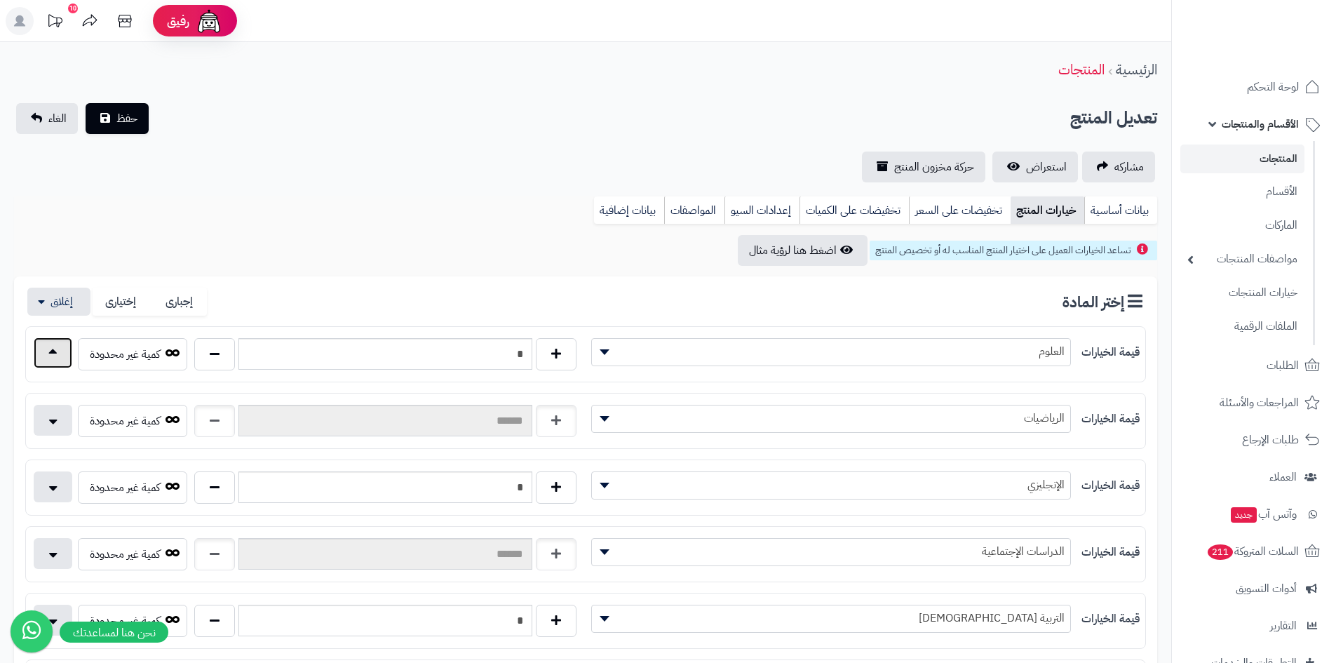
click at [44, 346] on button "button" at bounding box center [53, 352] width 39 height 31
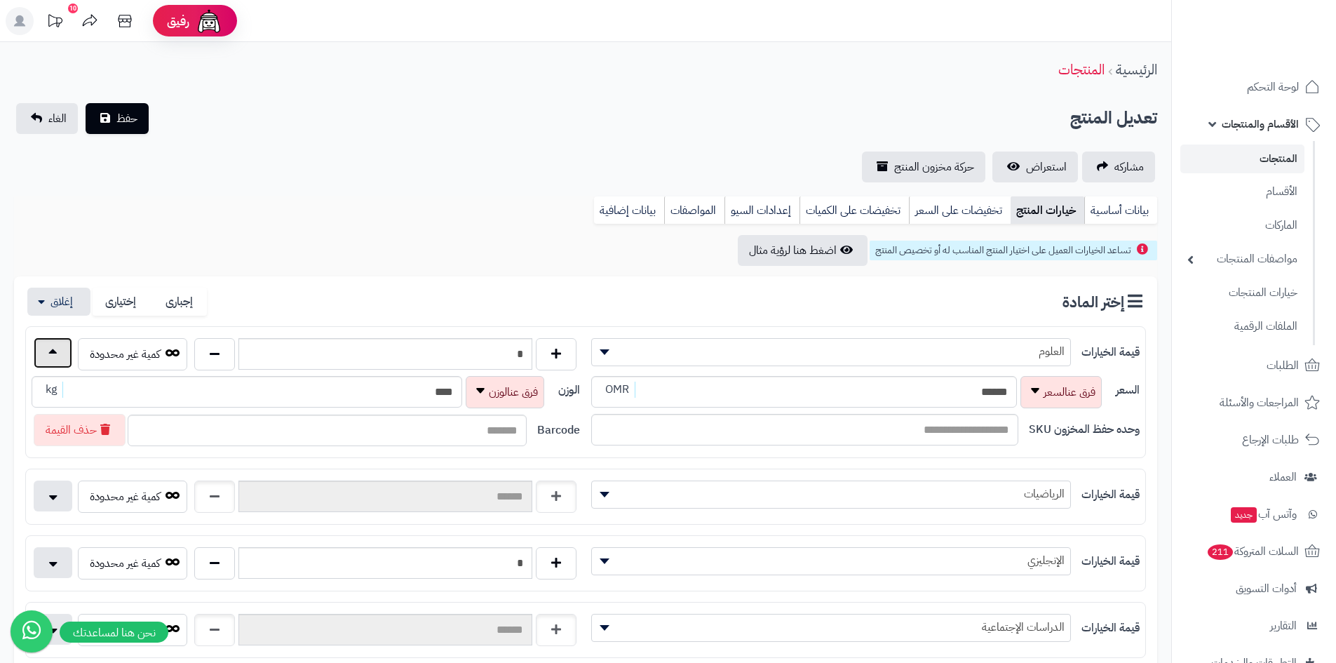
click at [44, 346] on button "button" at bounding box center [53, 352] width 39 height 31
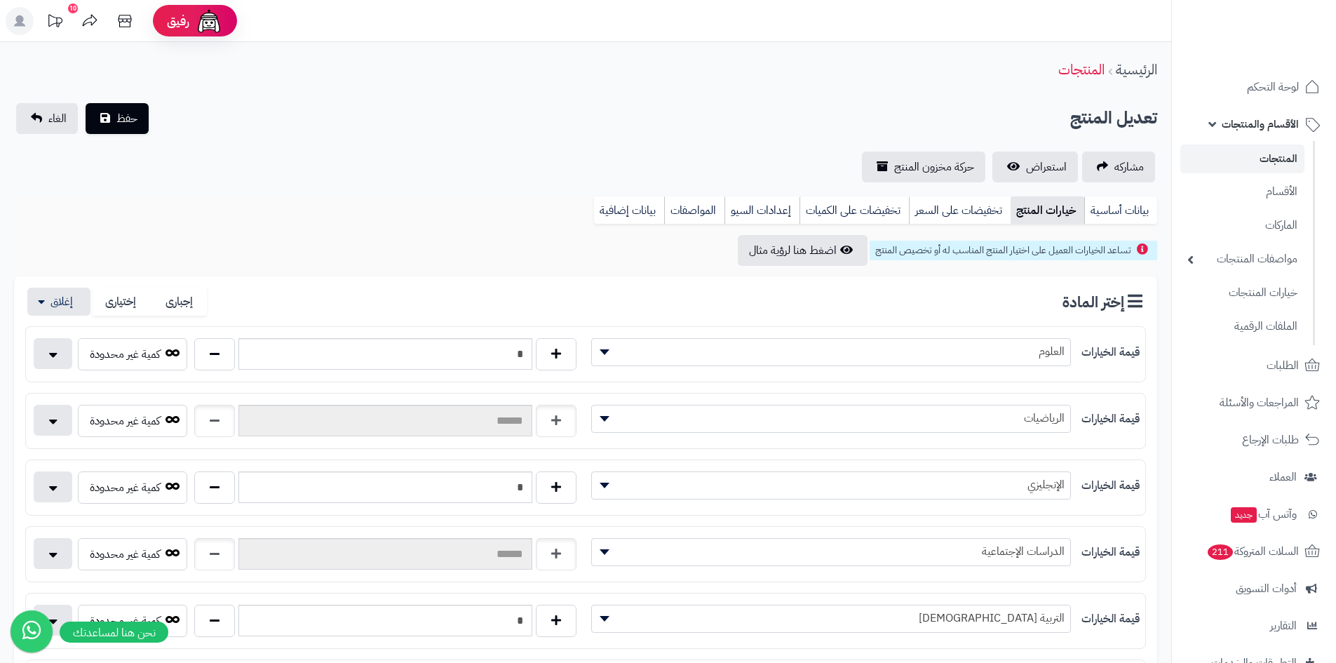
click at [727, 546] on span "الدراسات الإجتماعية" at bounding box center [831, 551] width 478 height 21
click at [65, 556] on button "button" at bounding box center [53, 552] width 39 height 31
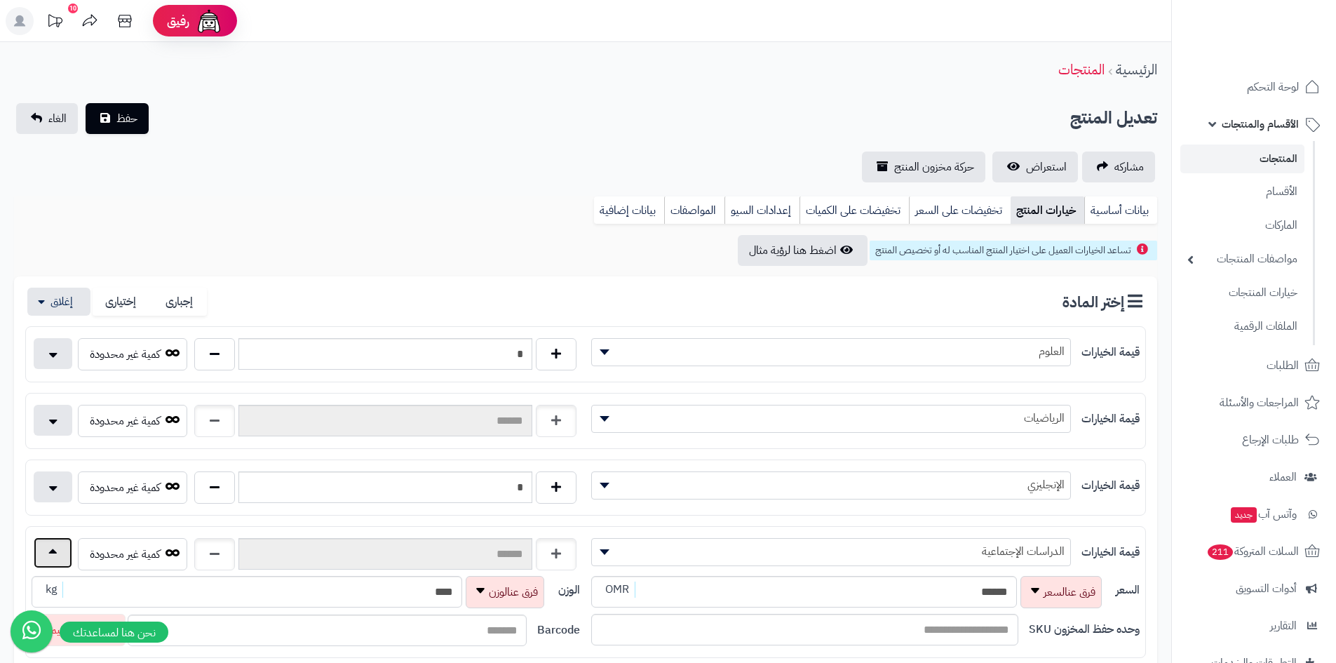
click at [65, 556] on button "button" at bounding box center [53, 552] width 39 height 31
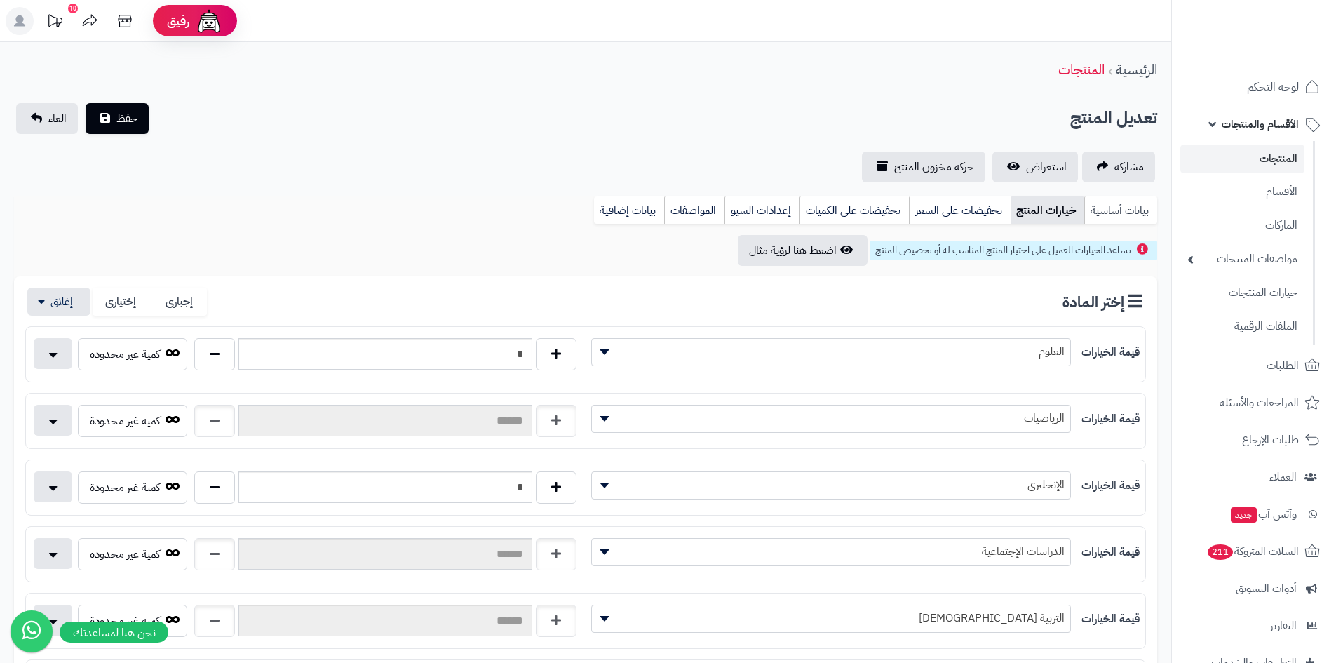
click at [1110, 204] on link "بيانات أساسية" at bounding box center [1120, 210] width 73 height 28
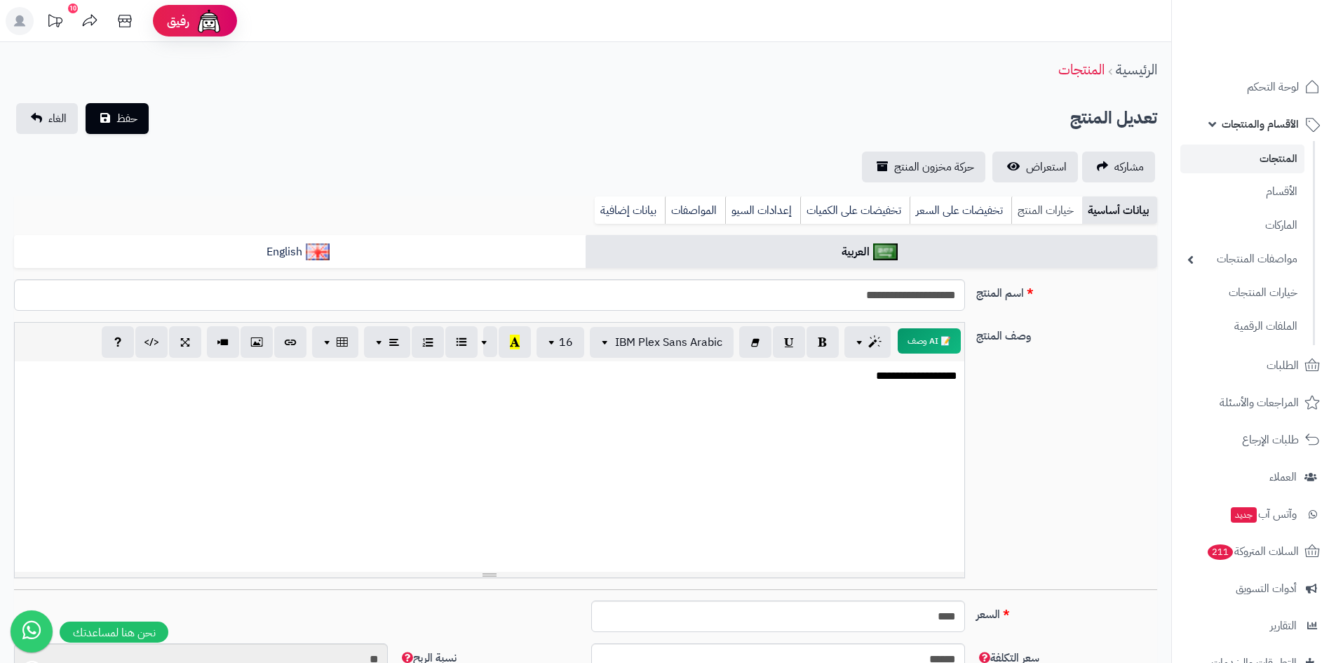
click at [1055, 205] on link "خيارات المنتج" at bounding box center [1046, 210] width 71 height 28
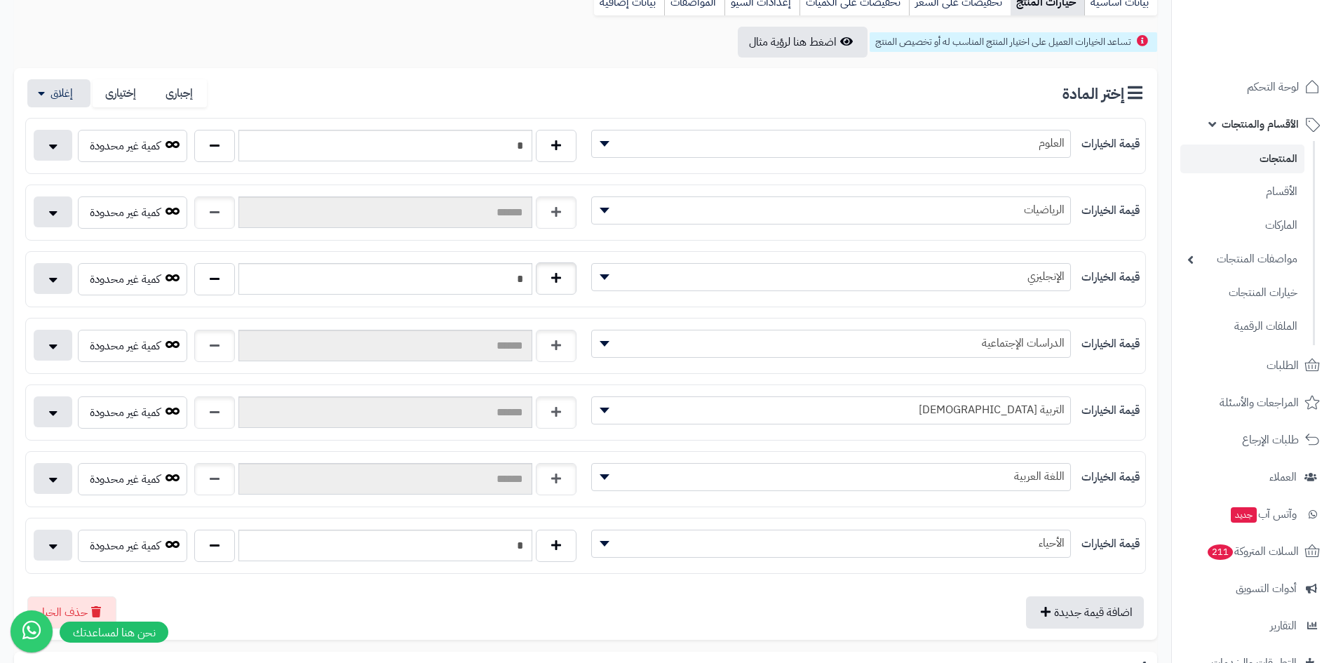
scroll to position [210, 0]
click at [804, 478] on span "اللغة العربية" at bounding box center [831, 474] width 478 height 21
click at [62, 475] on button "button" at bounding box center [53, 475] width 39 height 31
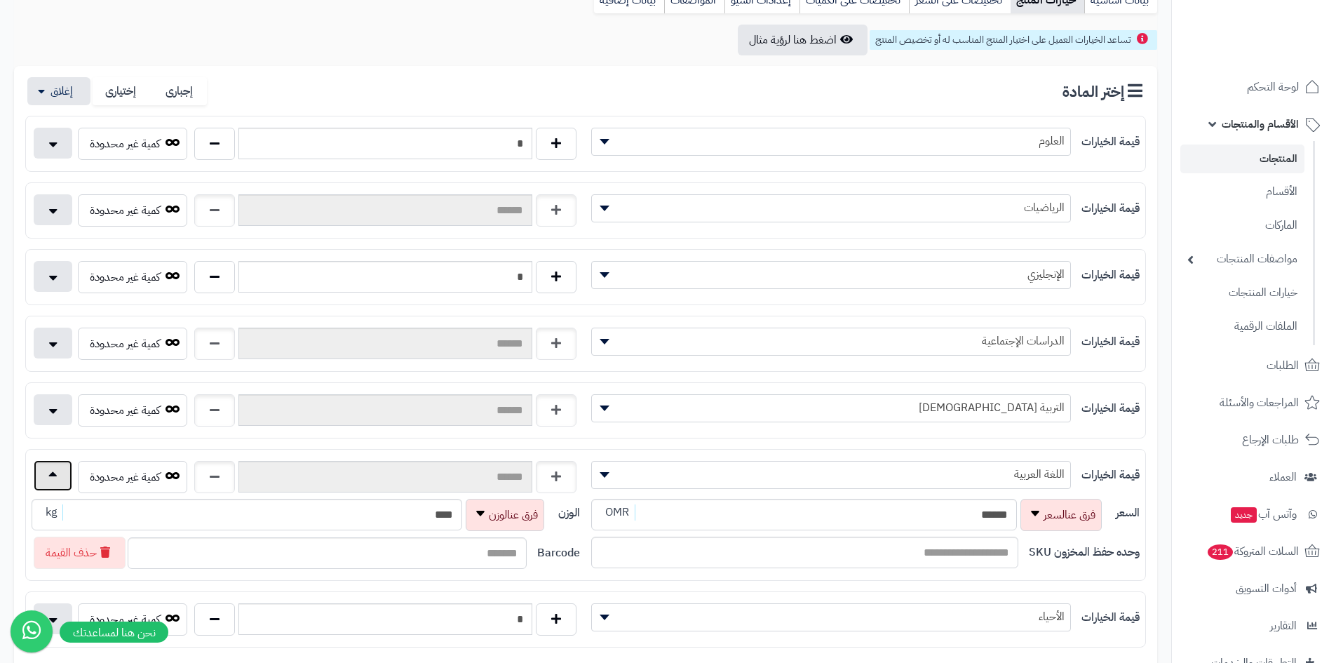
click at [62, 475] on button "button" at bounding box center [53, 475] width 39 height 31
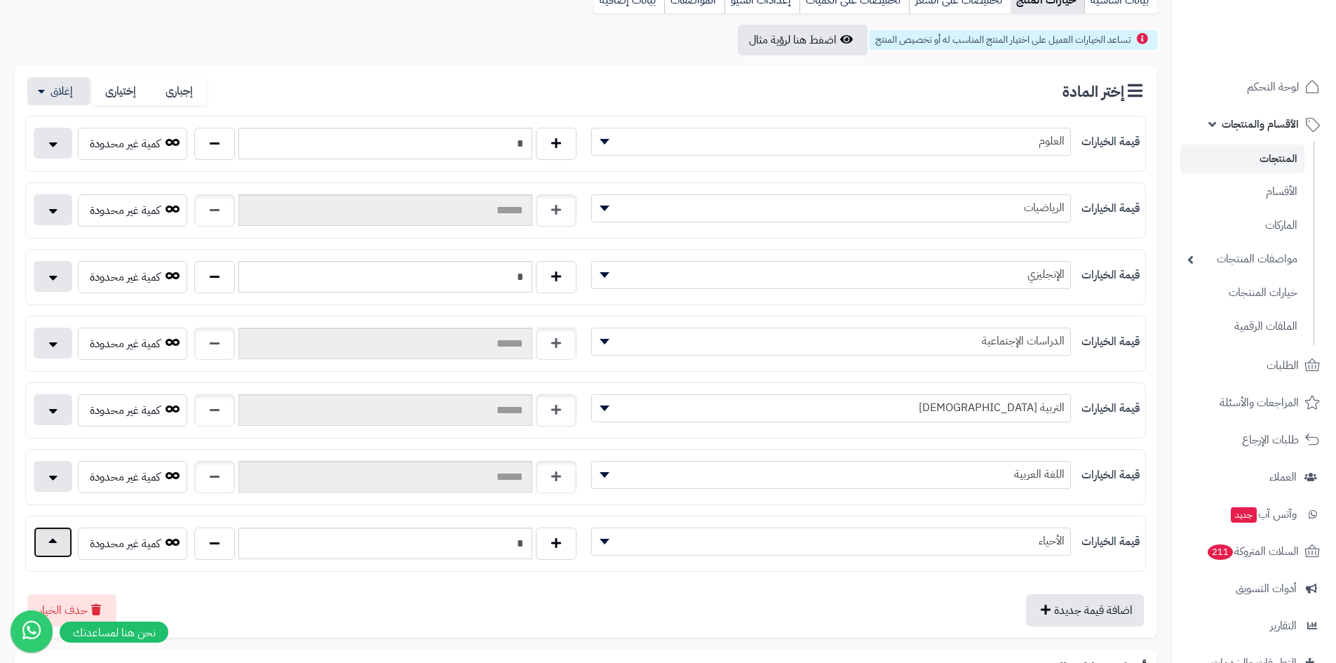
click at [72, 543] on button "button" at bounding box center [53, 542] width 39 height 31
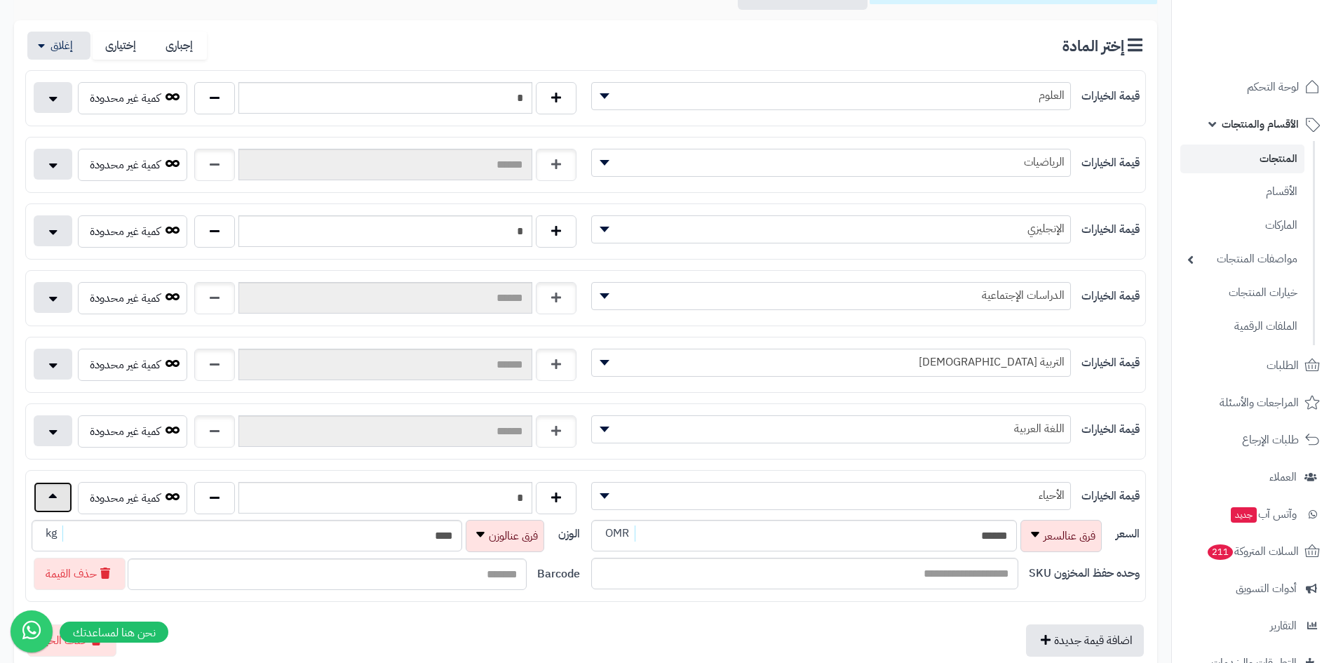
scroll to position [281, 0]
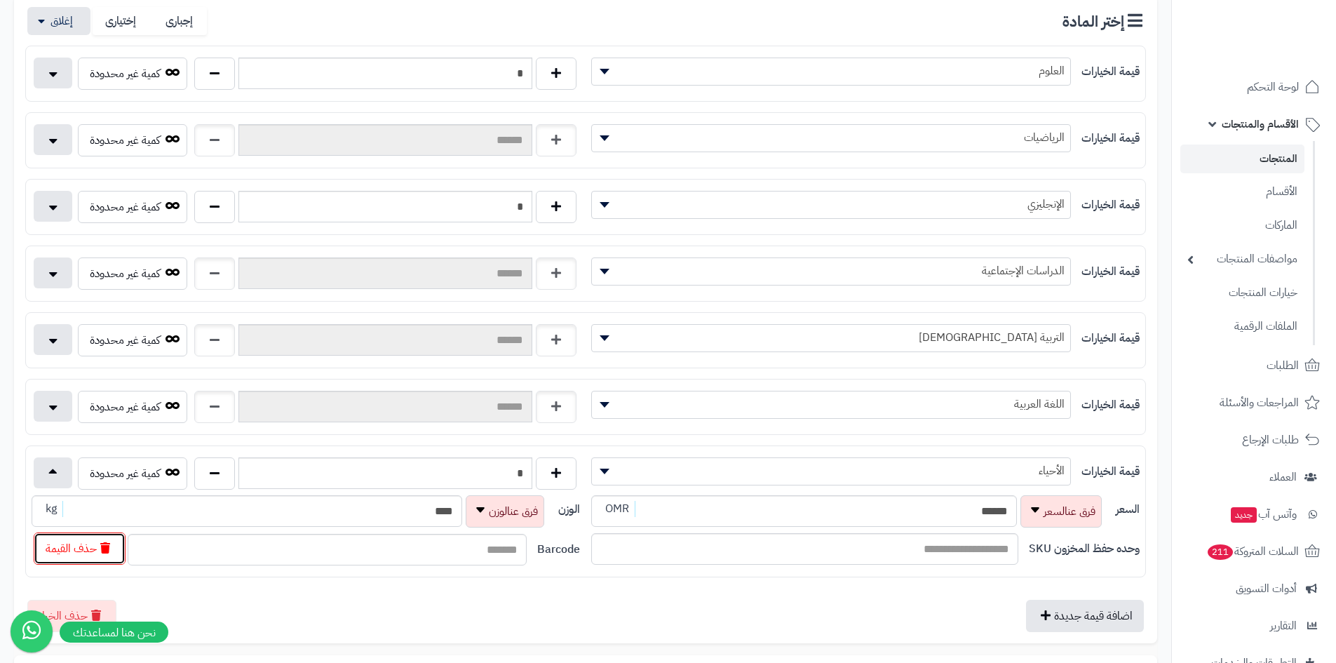
click at [100, 555] on button "حذف القيمة" at bounding box center [80, 548] width 92 height 32
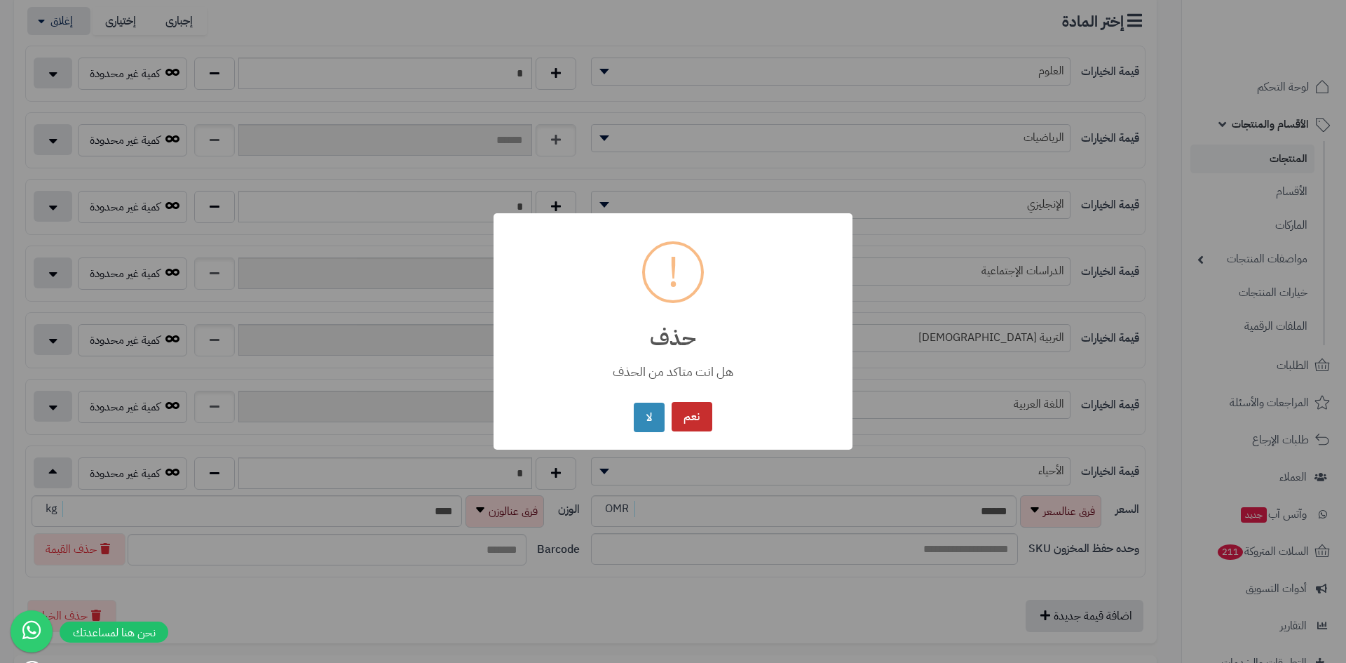
click at [697, 419] on button "نعم" at bounding box center [692, 417] width 41 height 30
